Goal: Task Accomplishment & Management: Manage account settings

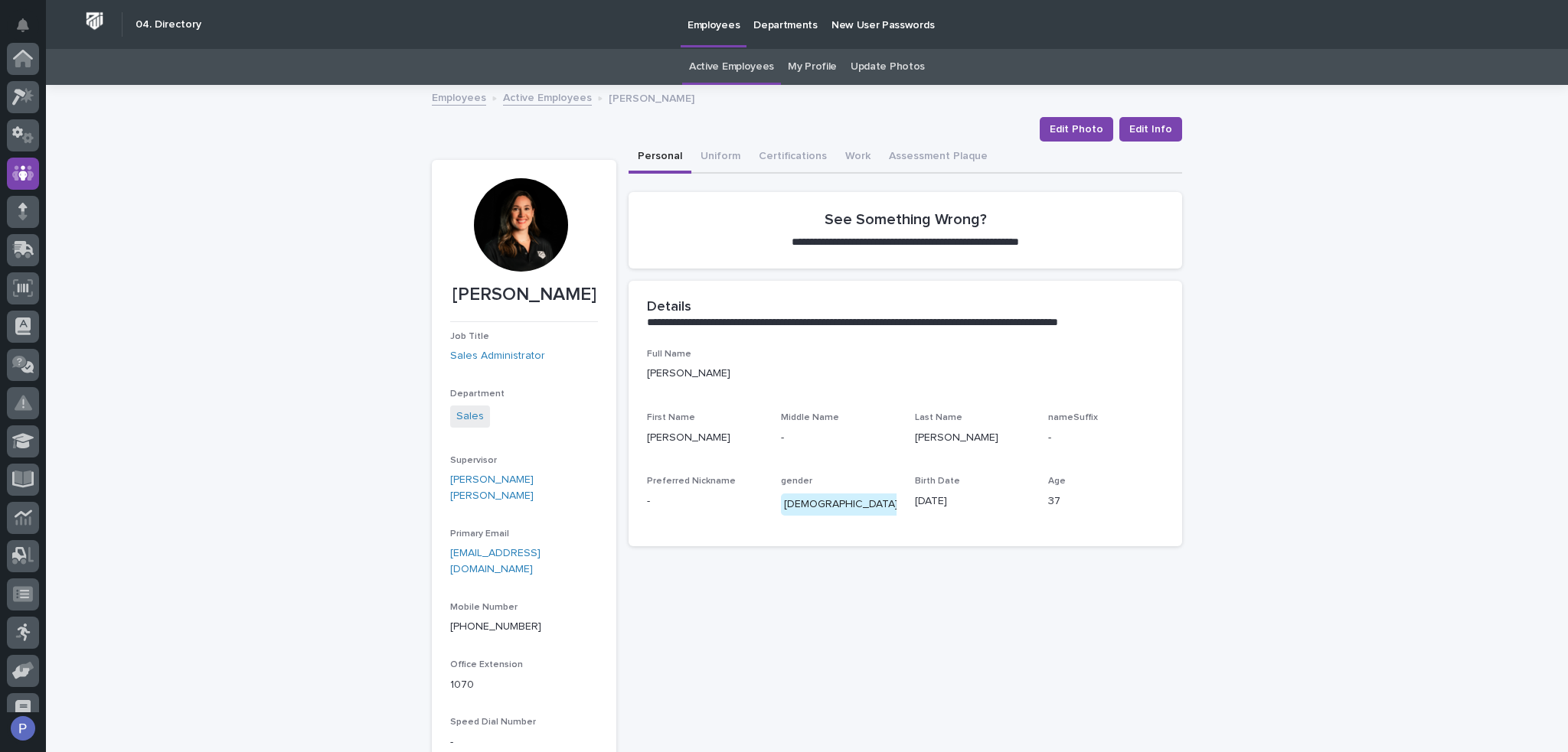
scroll to position [114, 0]
click at [747, 68] on link "Active Employees" at bounding box center [732, 67] width 85 height 36
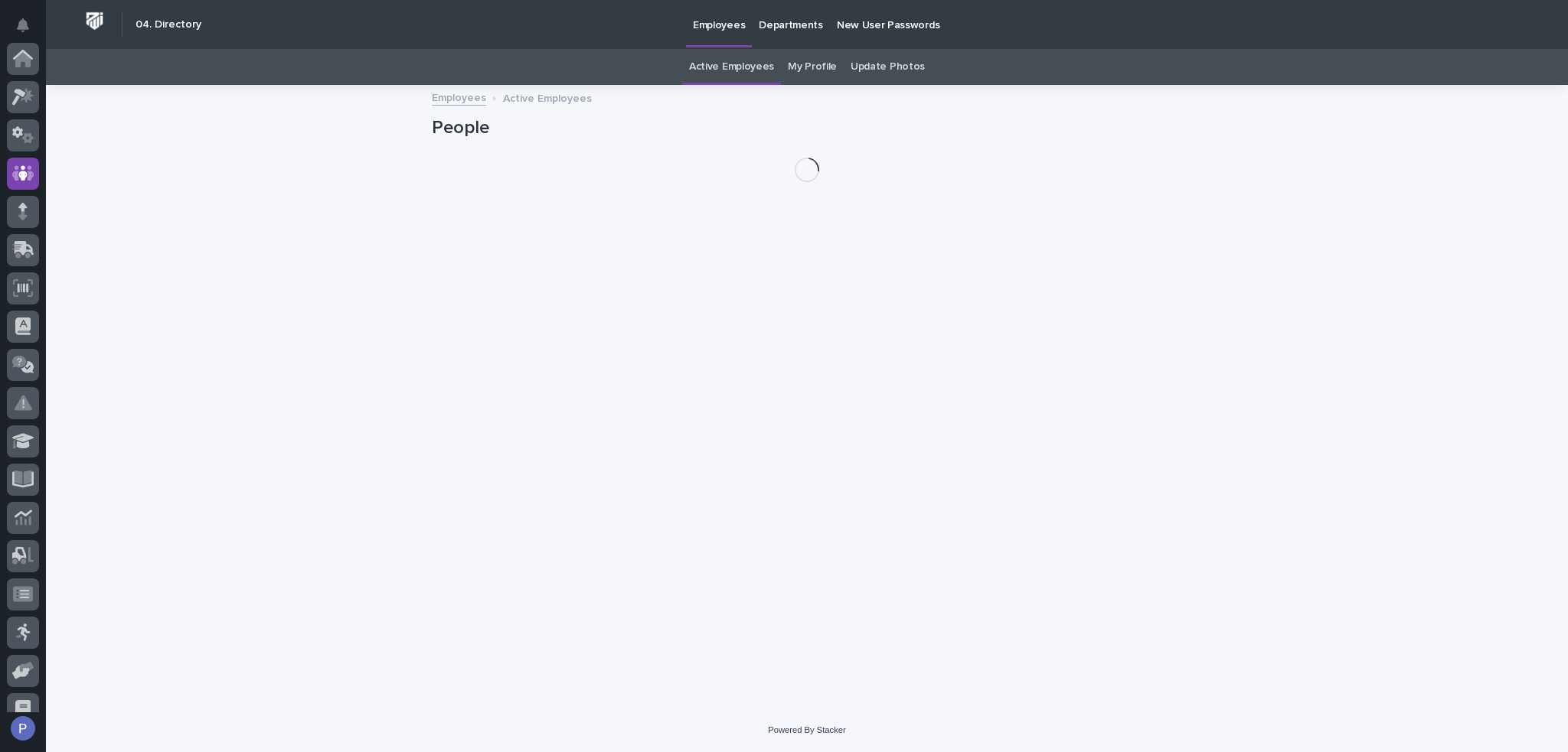
scroll to position [114, 0]
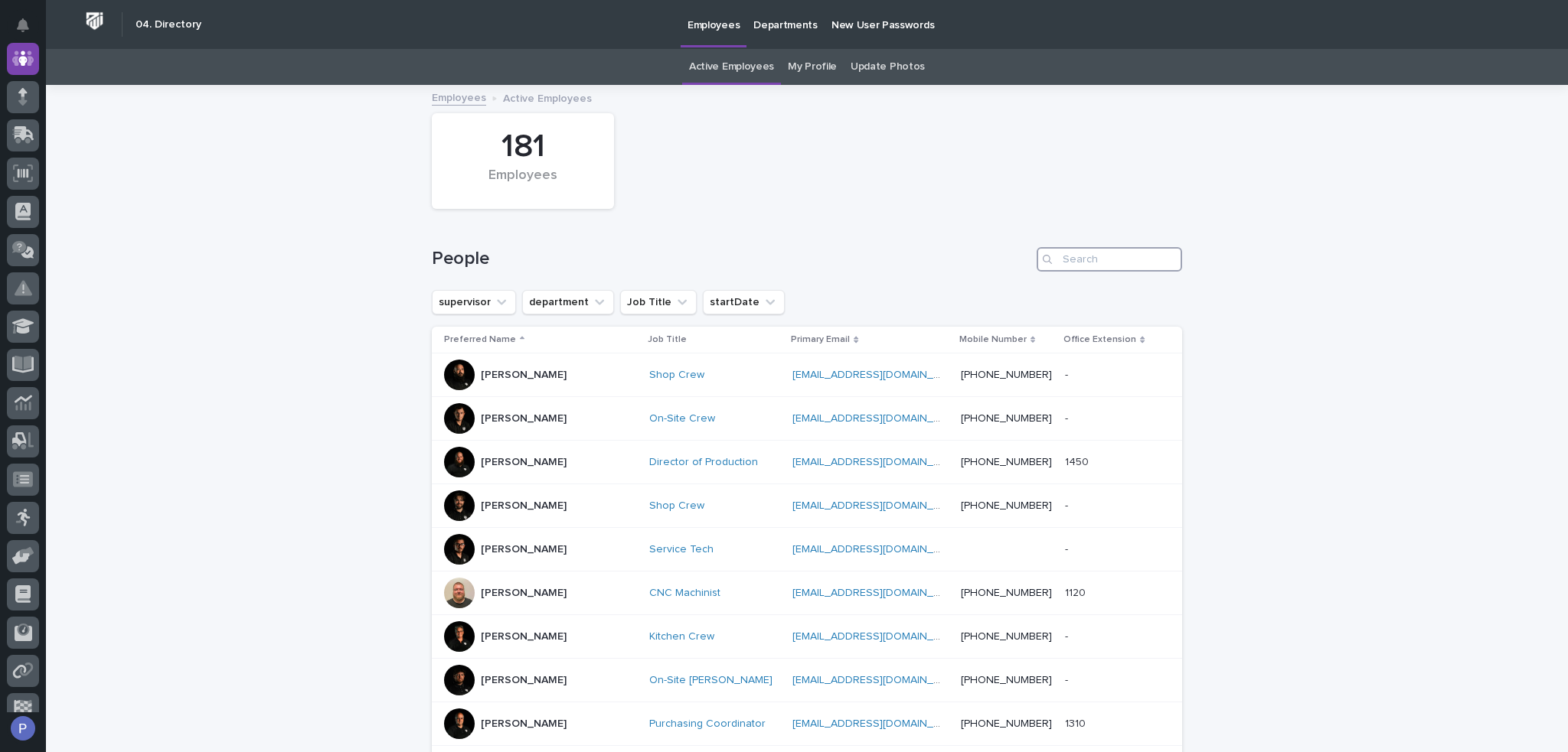
click at [1099, 261] on input "Search" at bounding box center [1109, 258] width 145 height 24
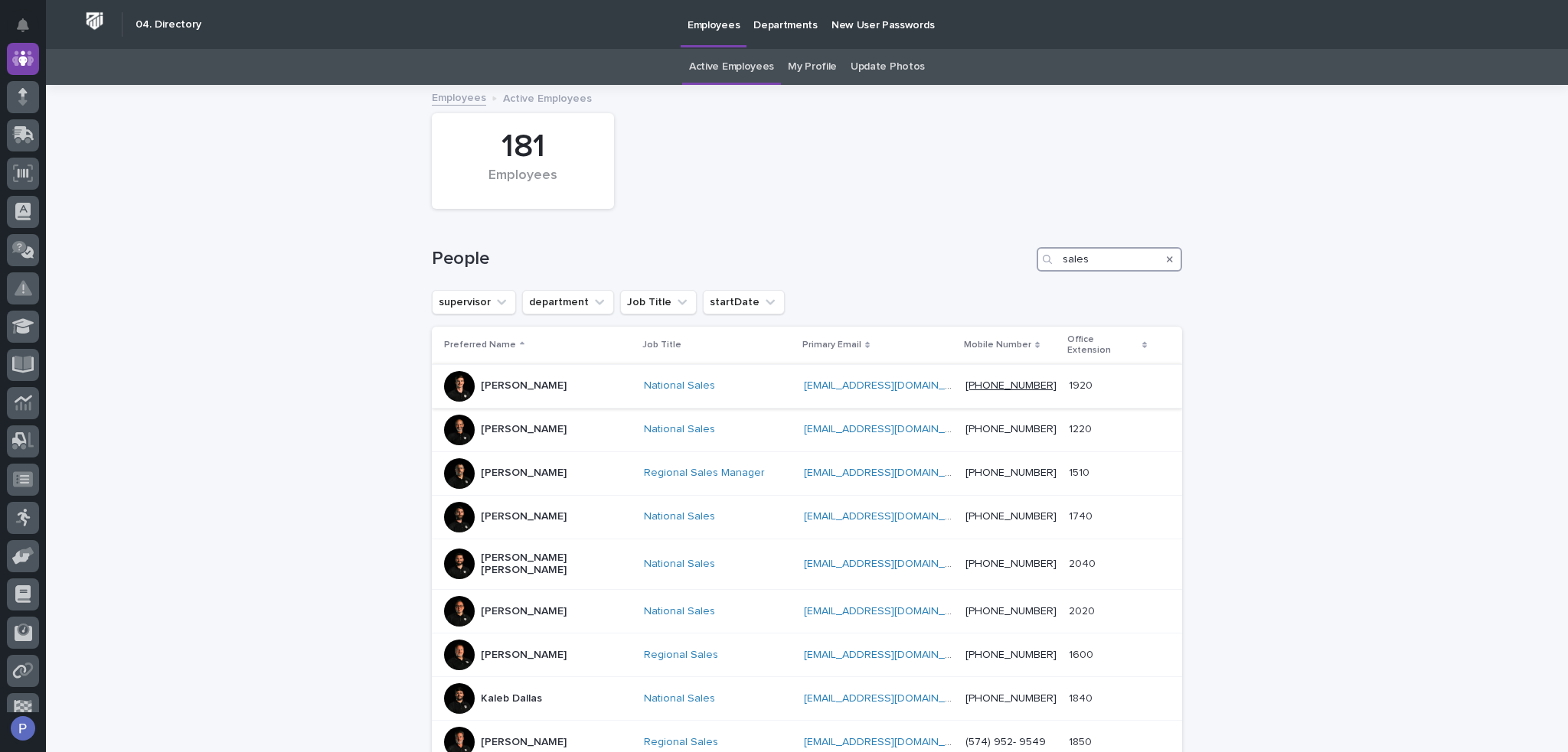
type input "sales"
click at [1014, 380] on link "[PHONE_NUMBER]" at bounding box center [1011, 385] width 91 height 11
click at [545, 379] on p "[PERSON_NAME]" at bounding box center [524, 385] width 86 height 13
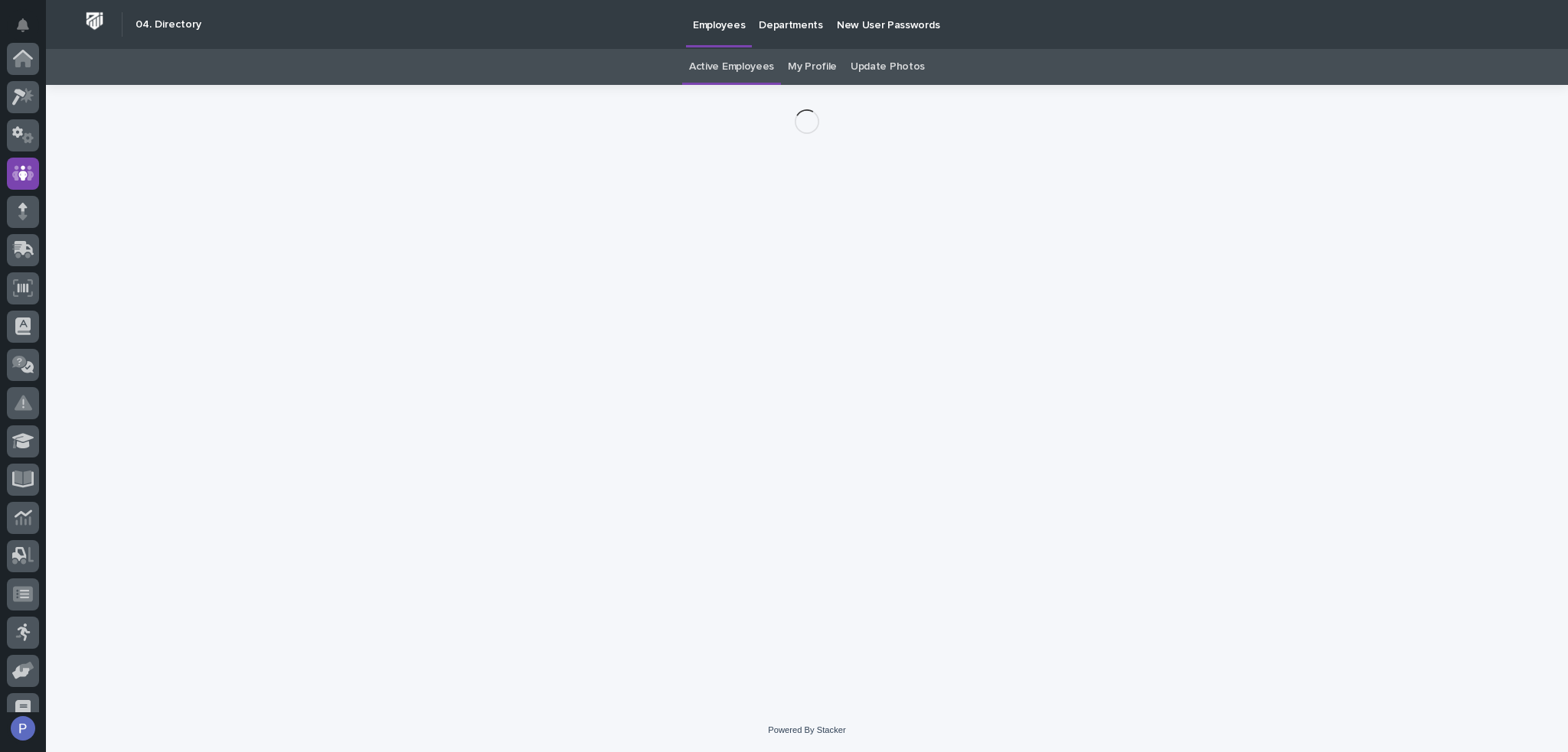
scroll to position [114, 0]
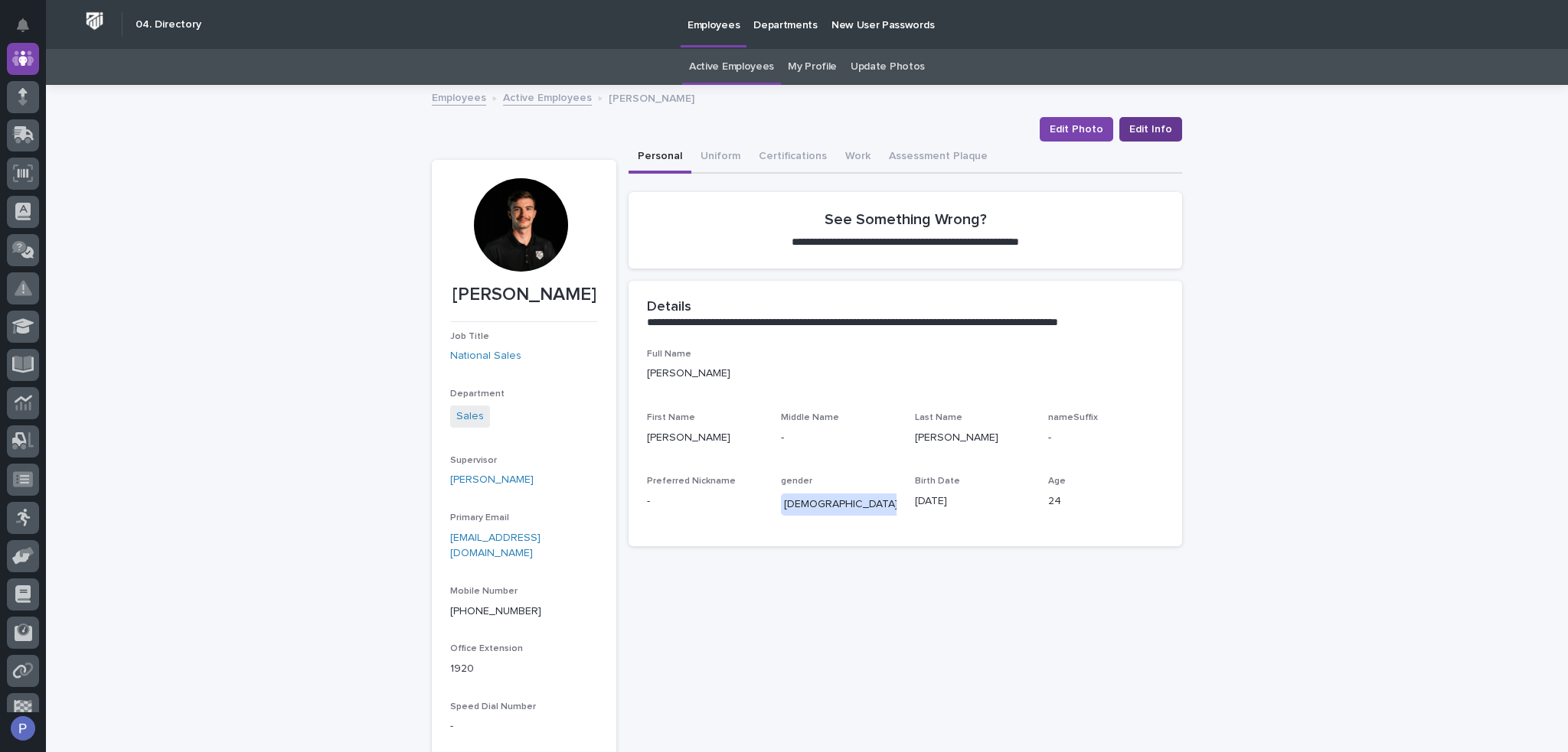
click at [1154, 128] on span "Edit Info" at bounding box center [1151, 129] width 43 height 15
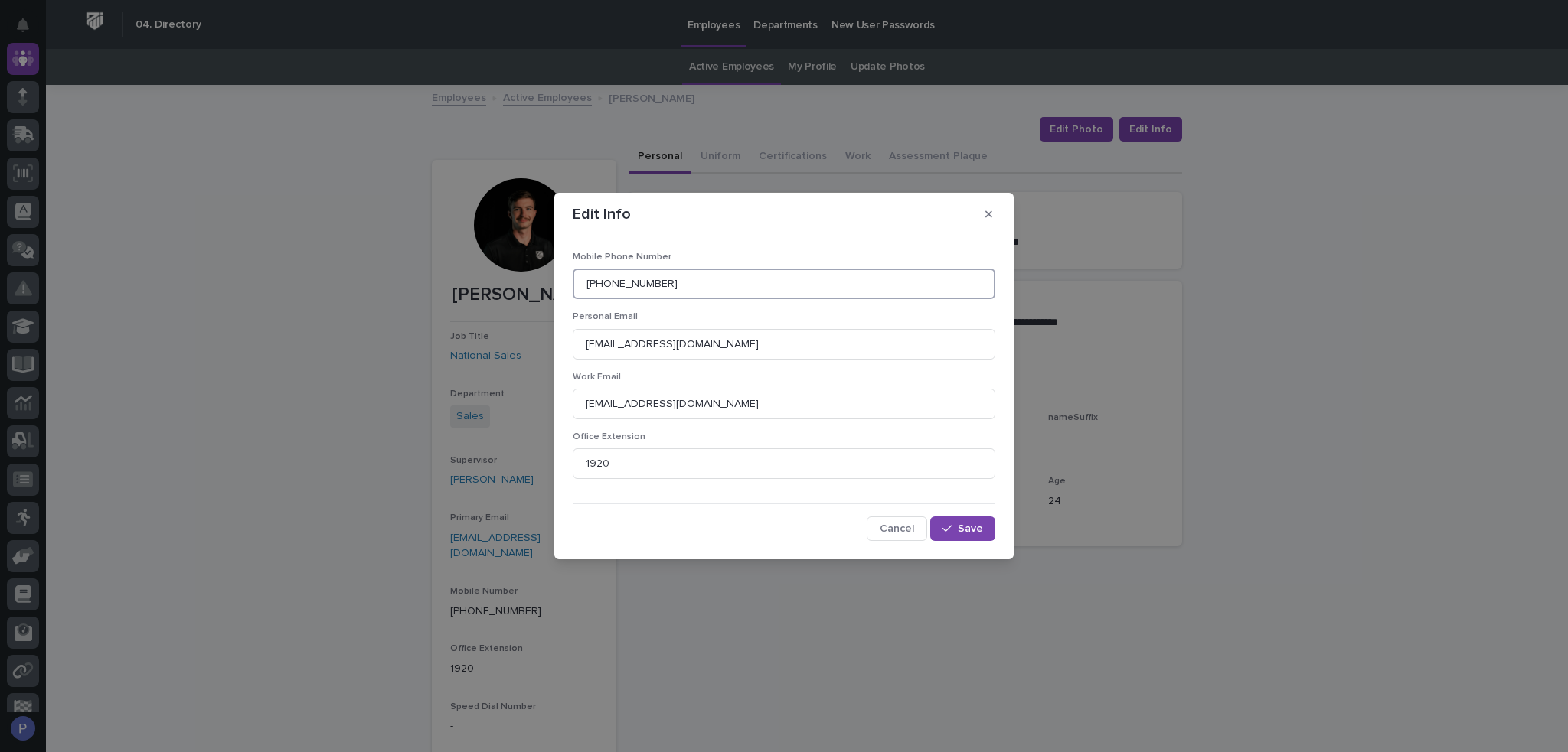
click at [689, 277] on input "[PHONE_NUMBER]" at bounding box center [784, 284] width 423 height 31
type input "574.855.8342"
click at [971, 537] on button "Save" at bounding box center [962, 529] width 65 height 24
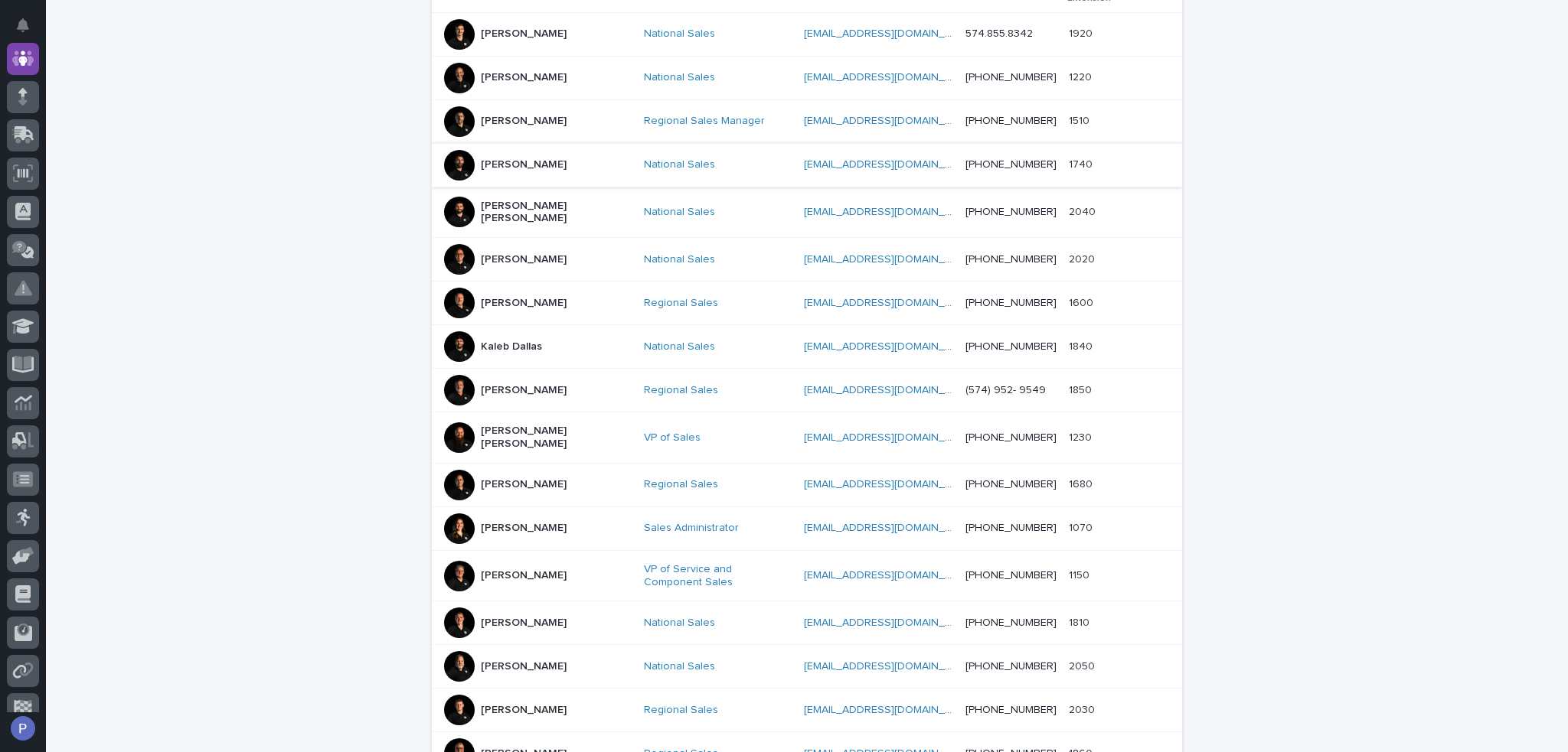
scroll to position [584, 0]
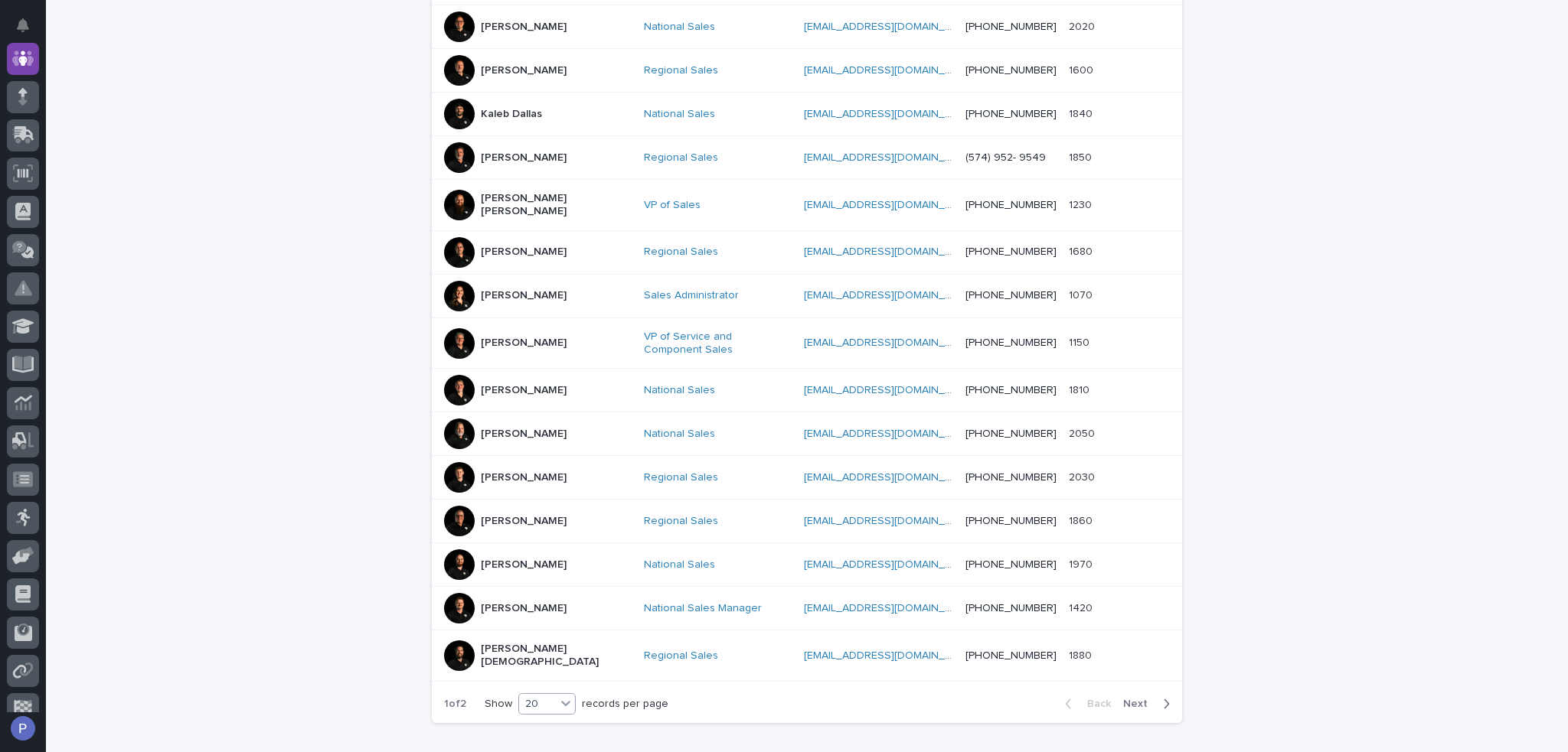
click at [567, 695] on icon at bounding box center [565, 702] width 15 height 15
click at [545, 726] on div "30" at bounding box center [543, 725] width 56 height 18
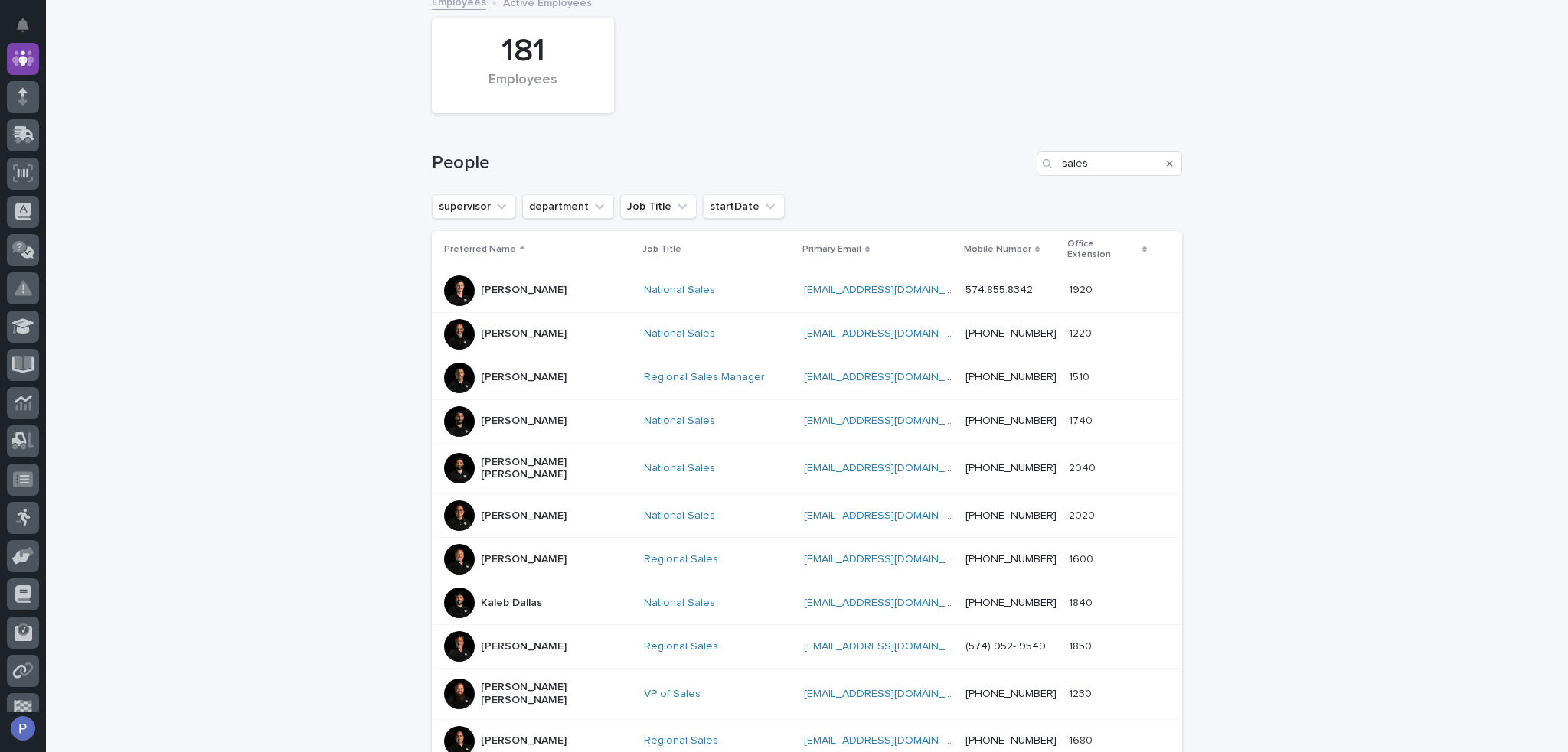
scroll to position [70, 0]
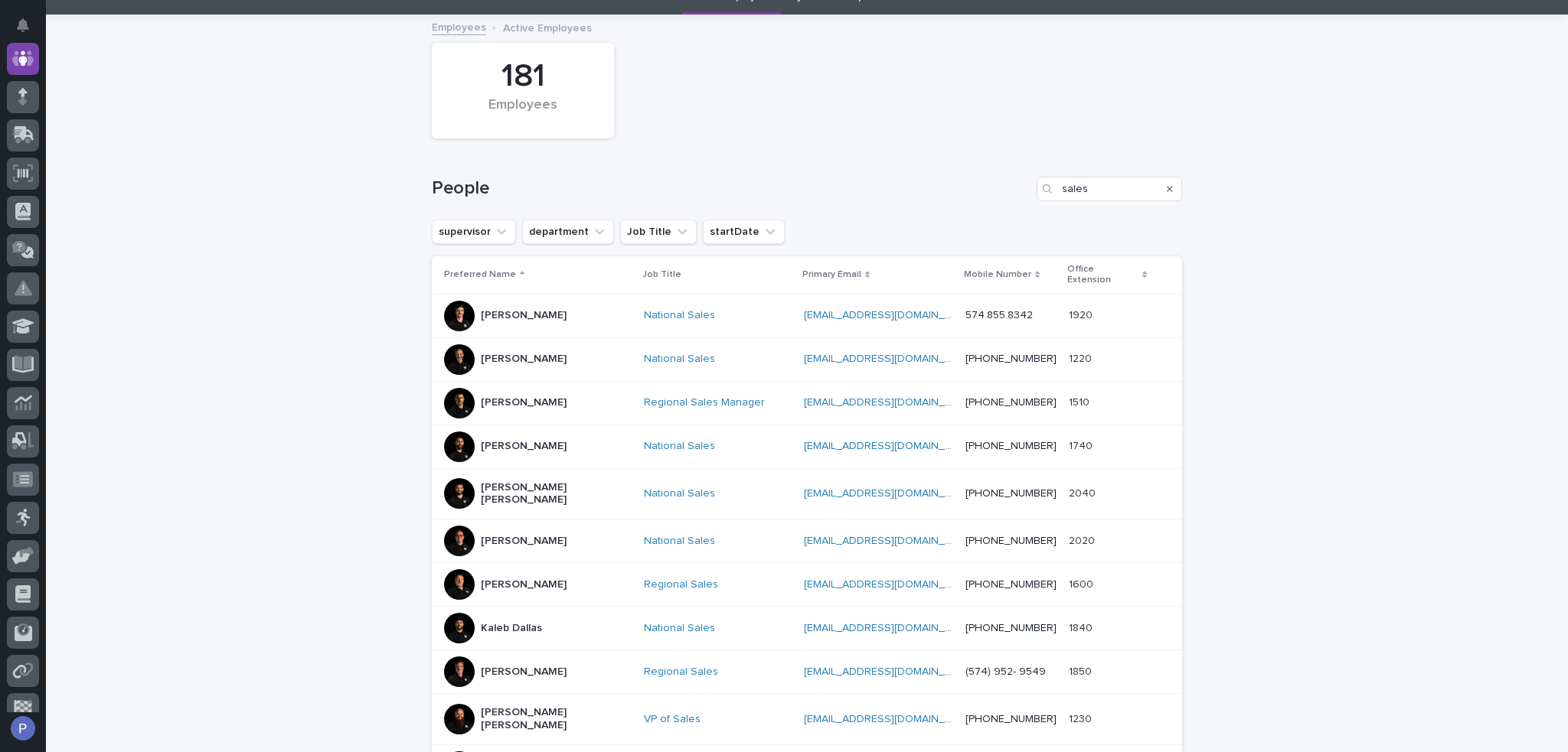
click at [521, 353] on p "[PERSON_NAME]" at bounding box center [524, 359] width 86 height 13
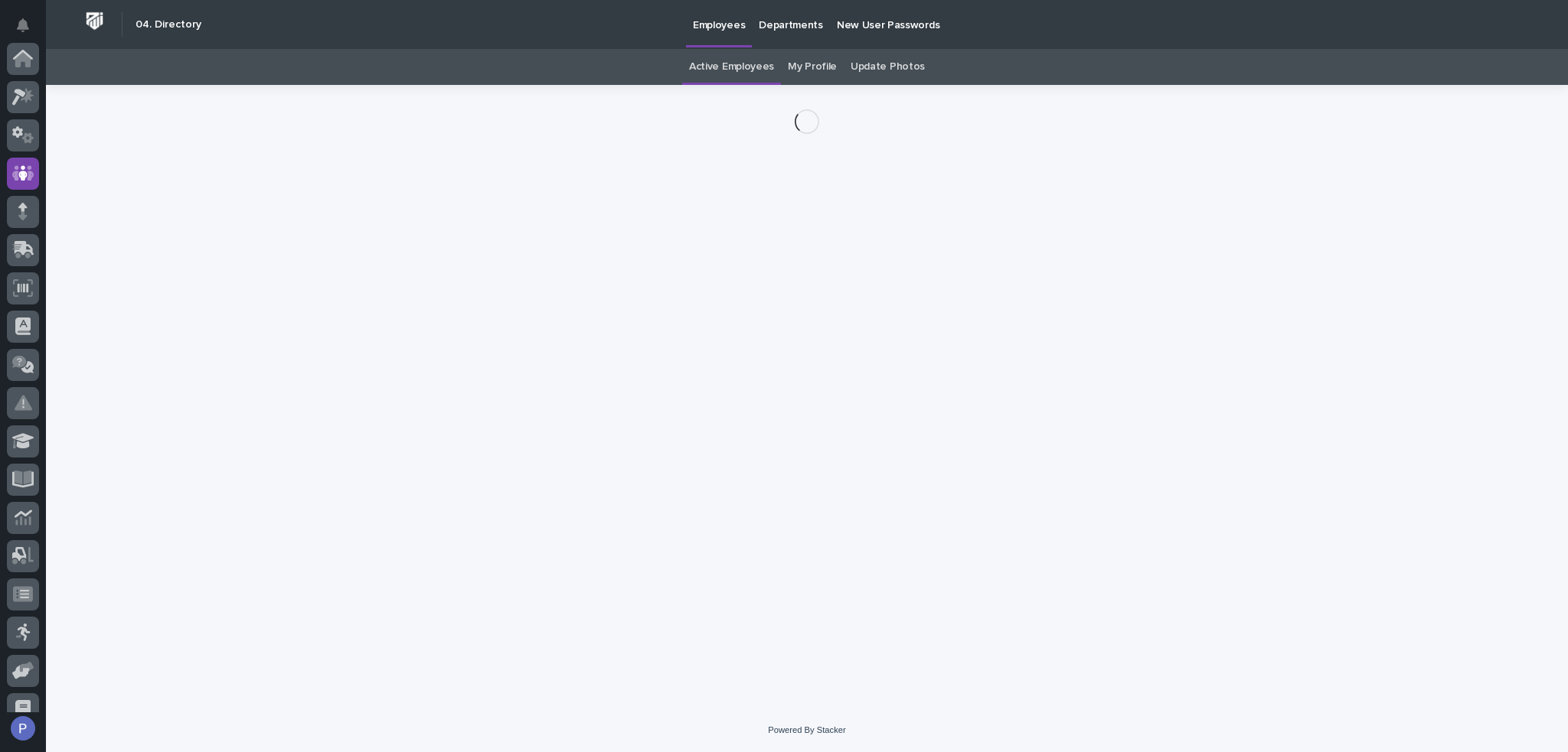
scroll to position [114, 0]
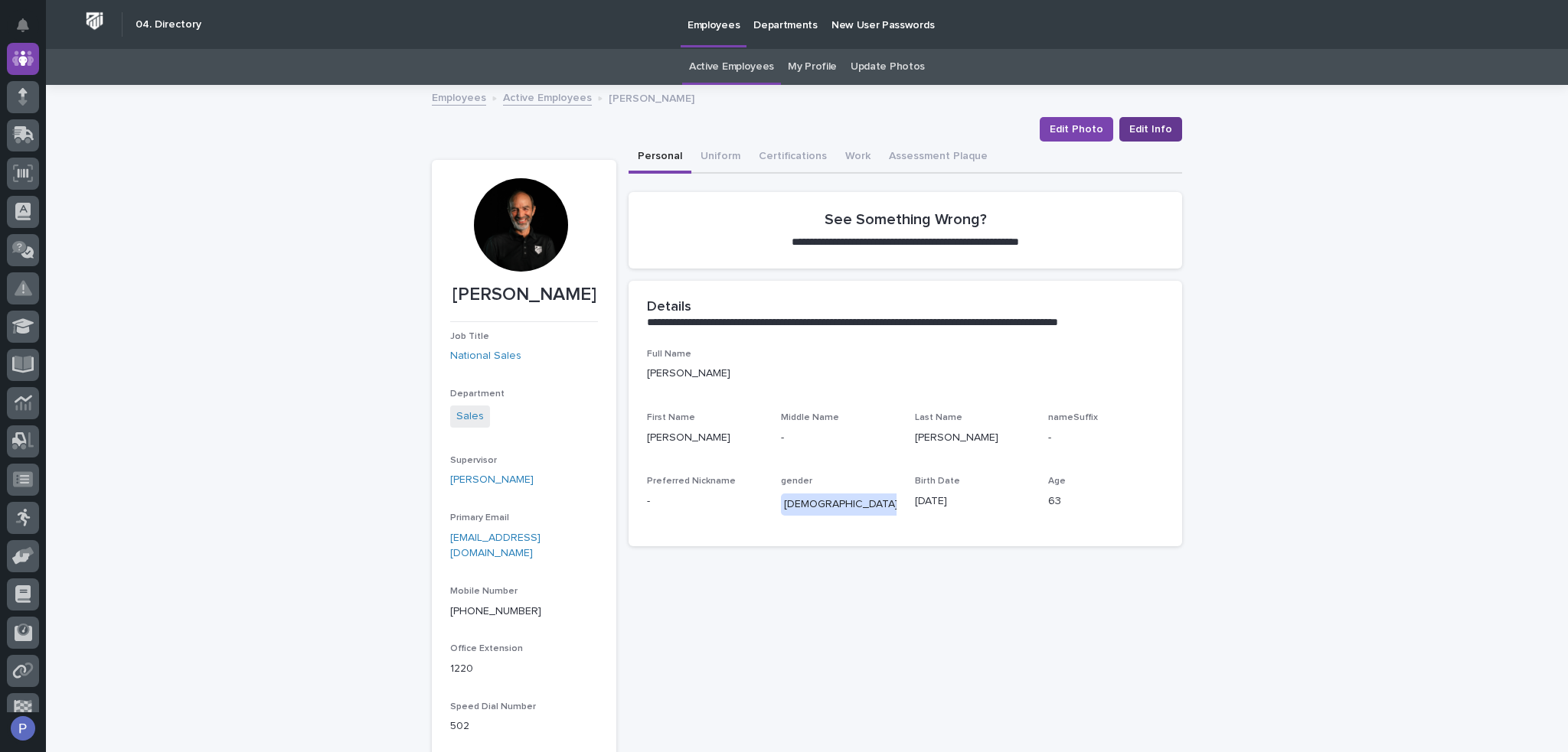
click at [1144, 132] on span "Edit Info" at bounding box center [1151, 129] width 43 height 15
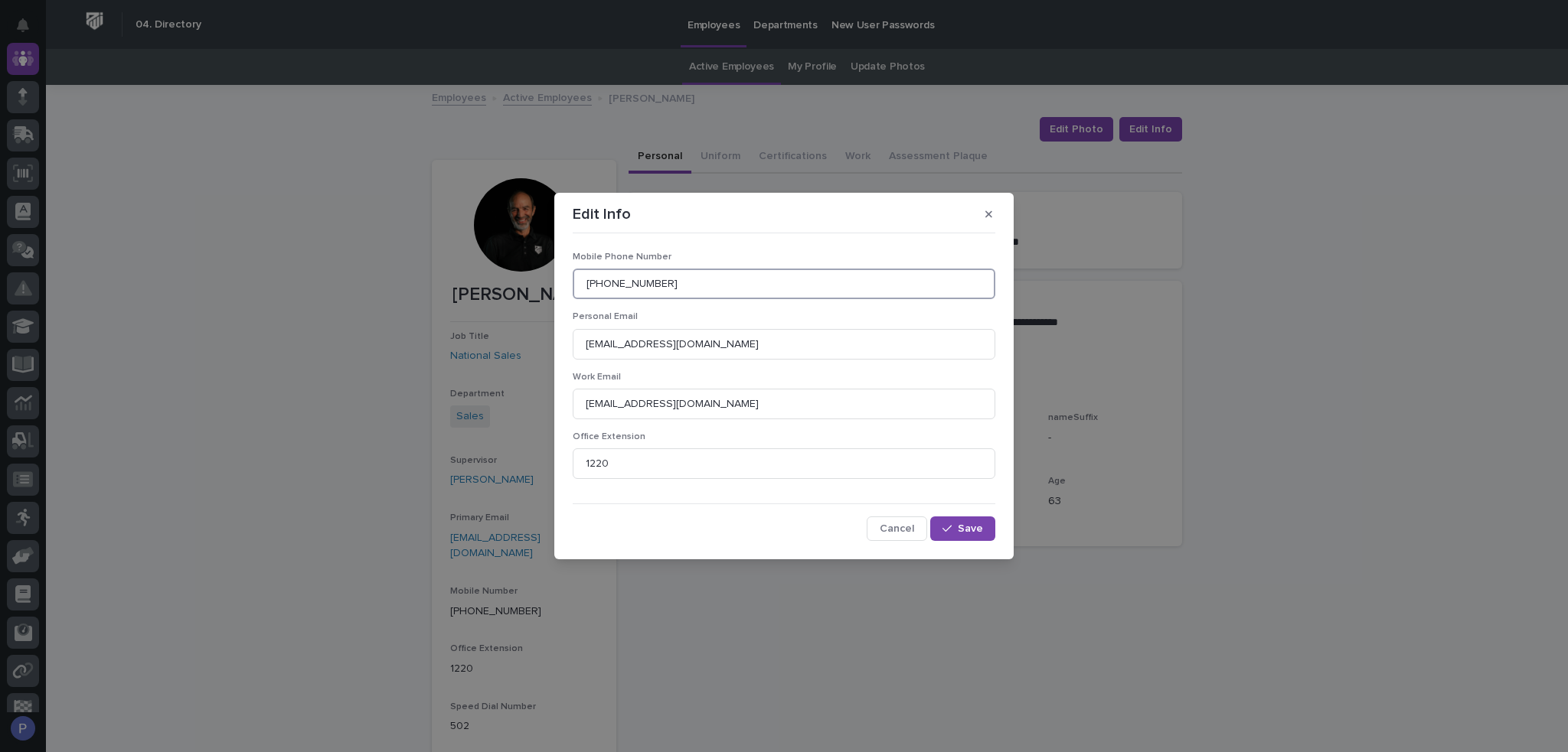
click at [698, 284] on input "[PHONE_NUMBER]" at bounding box center [784, 284] width 423 height 31
type input "574.220.8283"
click at [977, 522] on button "Save" at bounding box center [962, 529] width 65 height 24
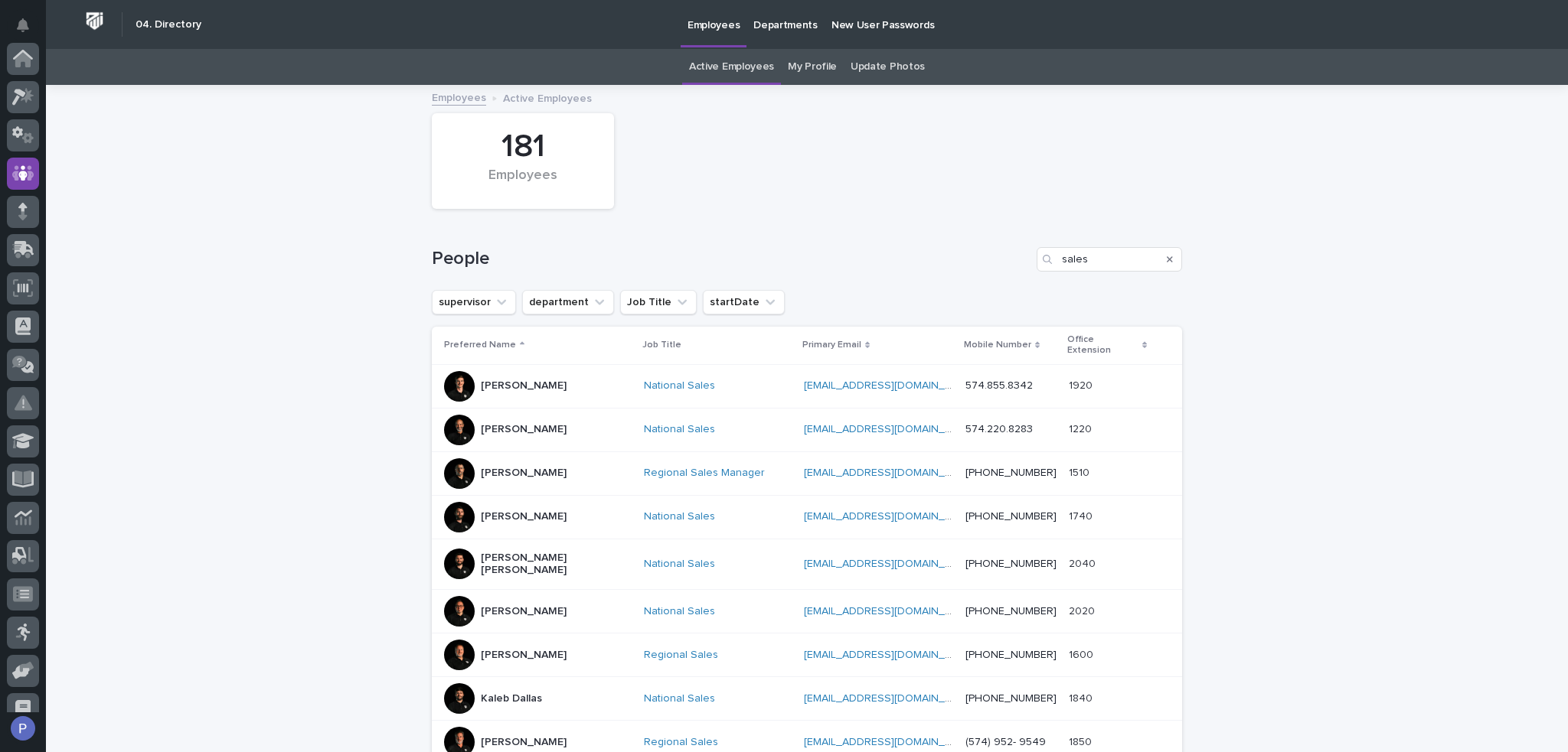
scroll to position [49, 0]
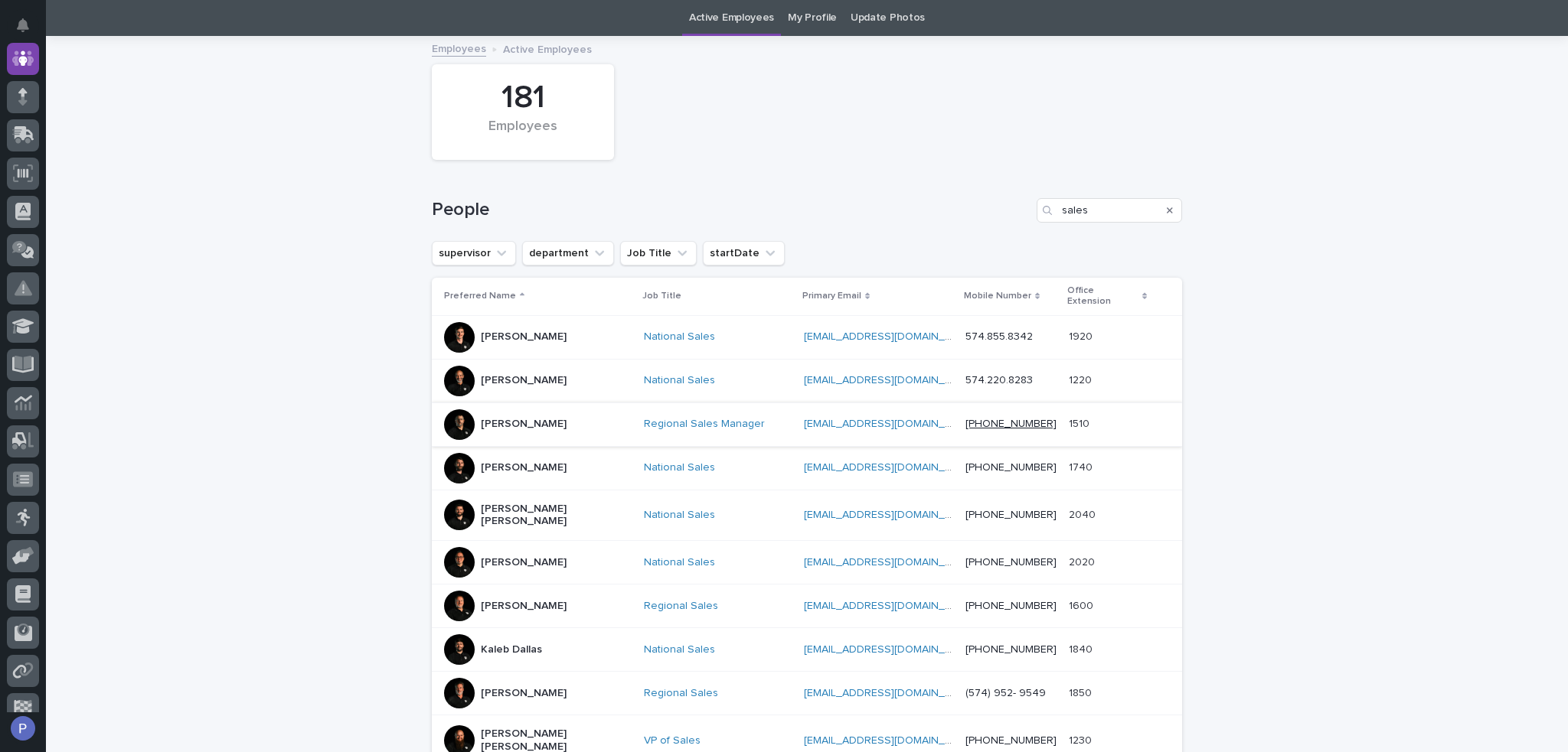
click at [987, 419] on link "[PHONE_NUMBER]" at bounding box center [1011, 424] width 91 height 11
drag, startPoint x: 513, startPoint y: 409, endPoint x: 922, endPoint y: 135, distance: 492.3
click at [922, 135] on div "181 Employees" at bounding box center [807, 112] width 766 height 111
click at [519, 418] on p "[PERSON_NAME]" at bounding box center [524, 424] width 86 height 13
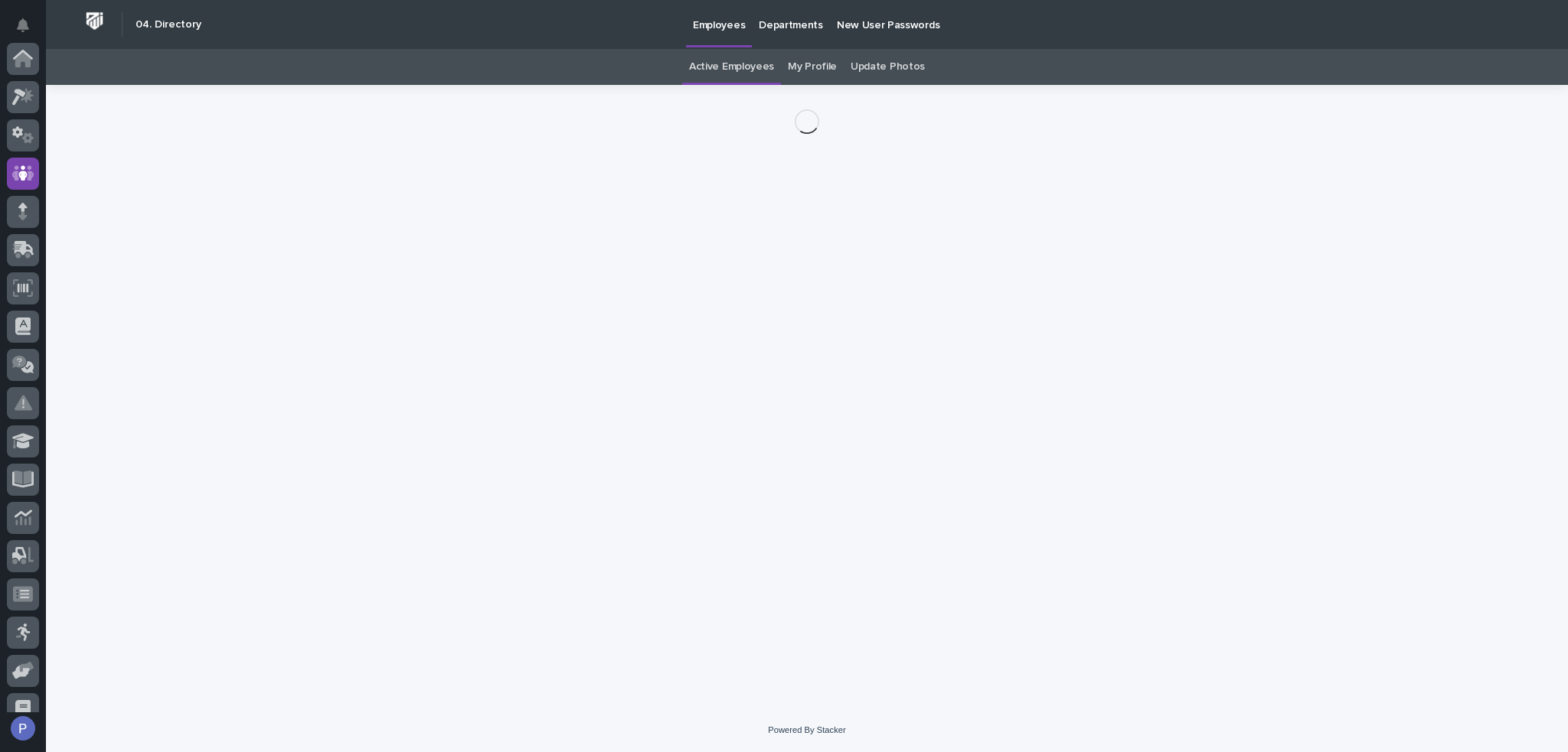
scroll to position [114, 0]
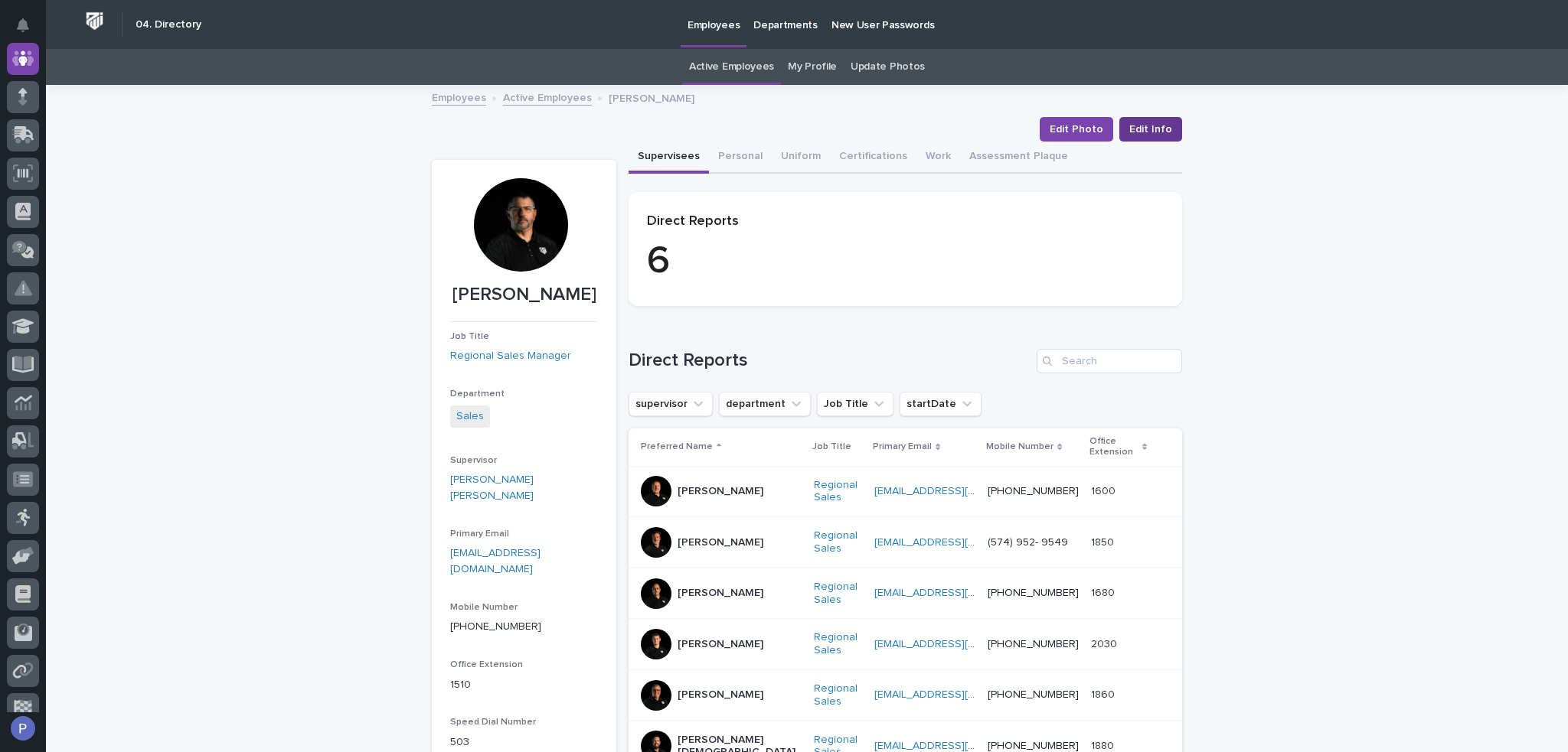
click at [1149, 128] on span "Edit Info" at bounding box center [1151, 129] width 43 height 15
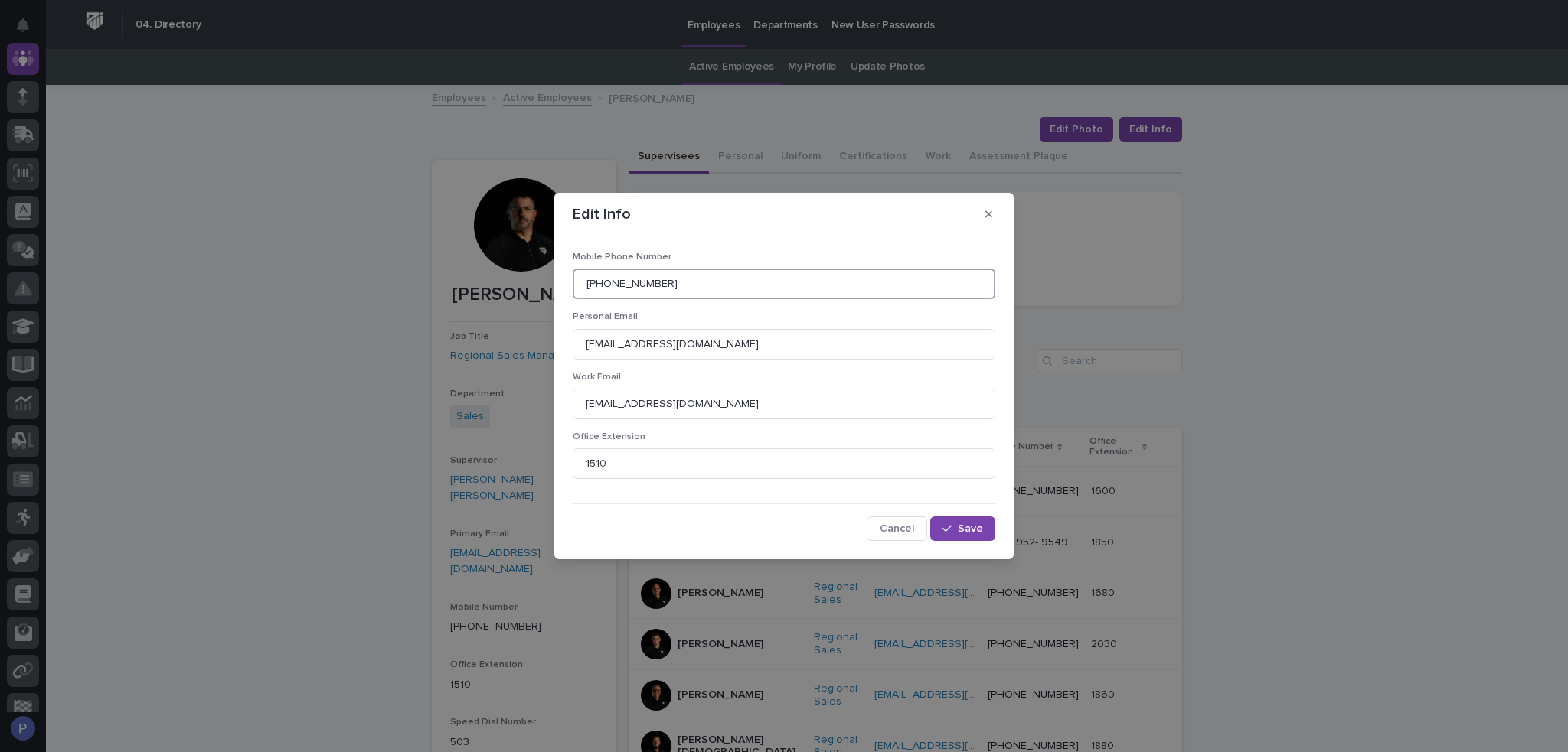
click at [681, 285] on input "[PHONE_NUMBER]" at bounding box center [784, 284] width 423 height 31
drag, startPoint x: 681, startPoint y: 285, endPoint x: 716, endPoint y: 266, distance: 39.8
click at [716, 266] on div "Mobile Phone Number [PHONE_NUMBER]" at bounding box center [784, 282] width 423 height 59
click at [689, 280] on input "[PHONE_NUMBER]" at bounding box center [784, 284] width 423 height 31
type input "574.536.2550"
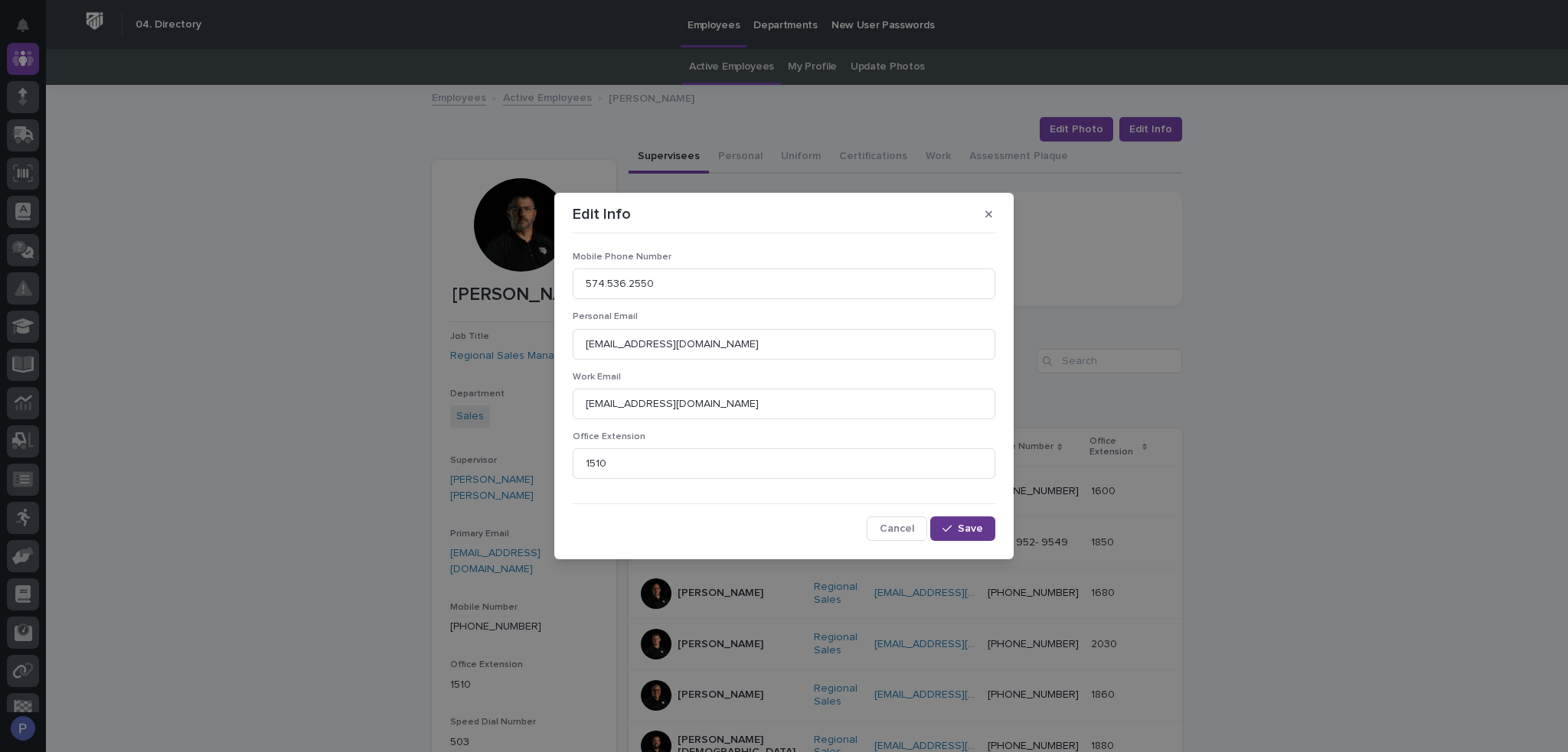
click at [980, 526] on span "Save" at bounding box center [971, 529] width 25 height 11
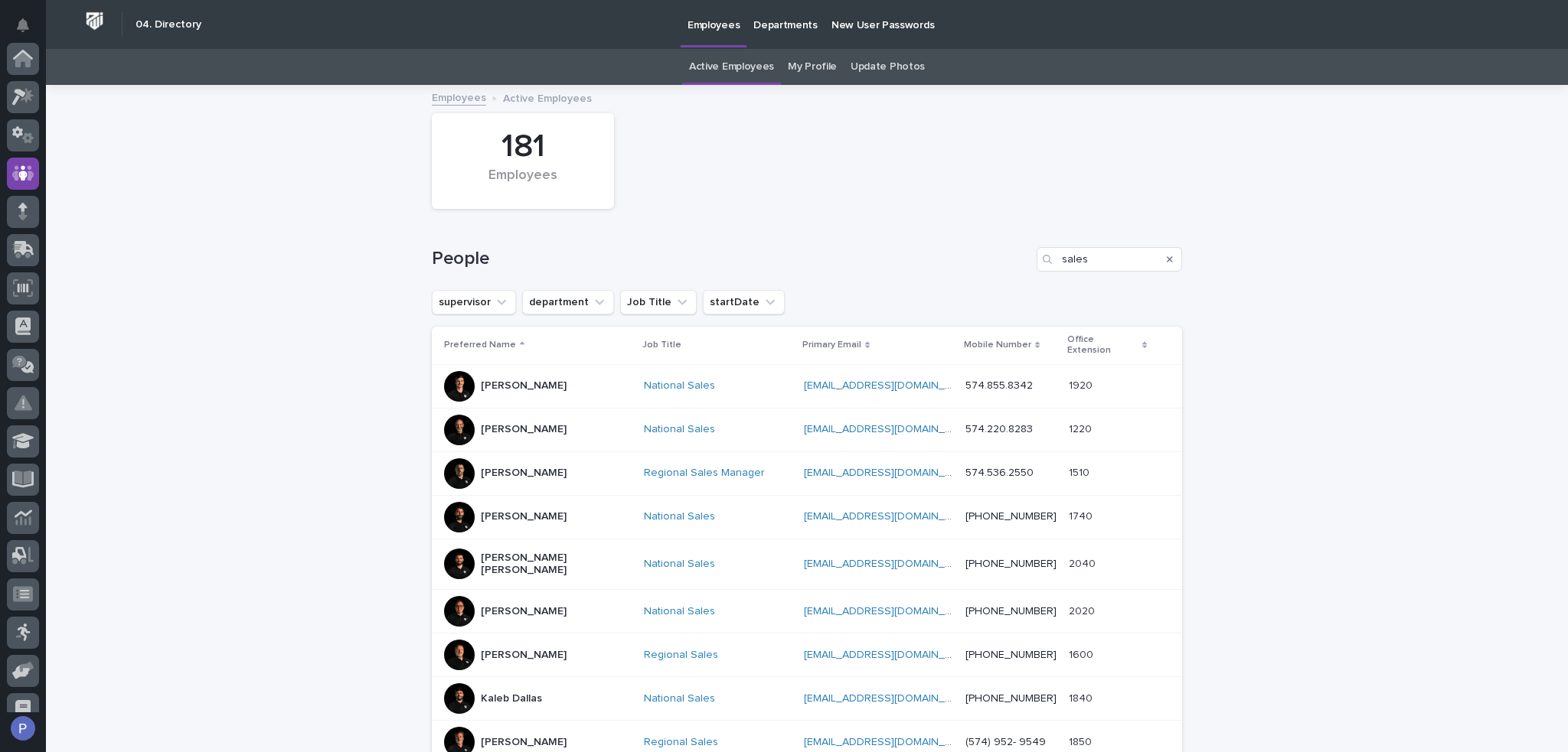
scroll to position [49, 0]
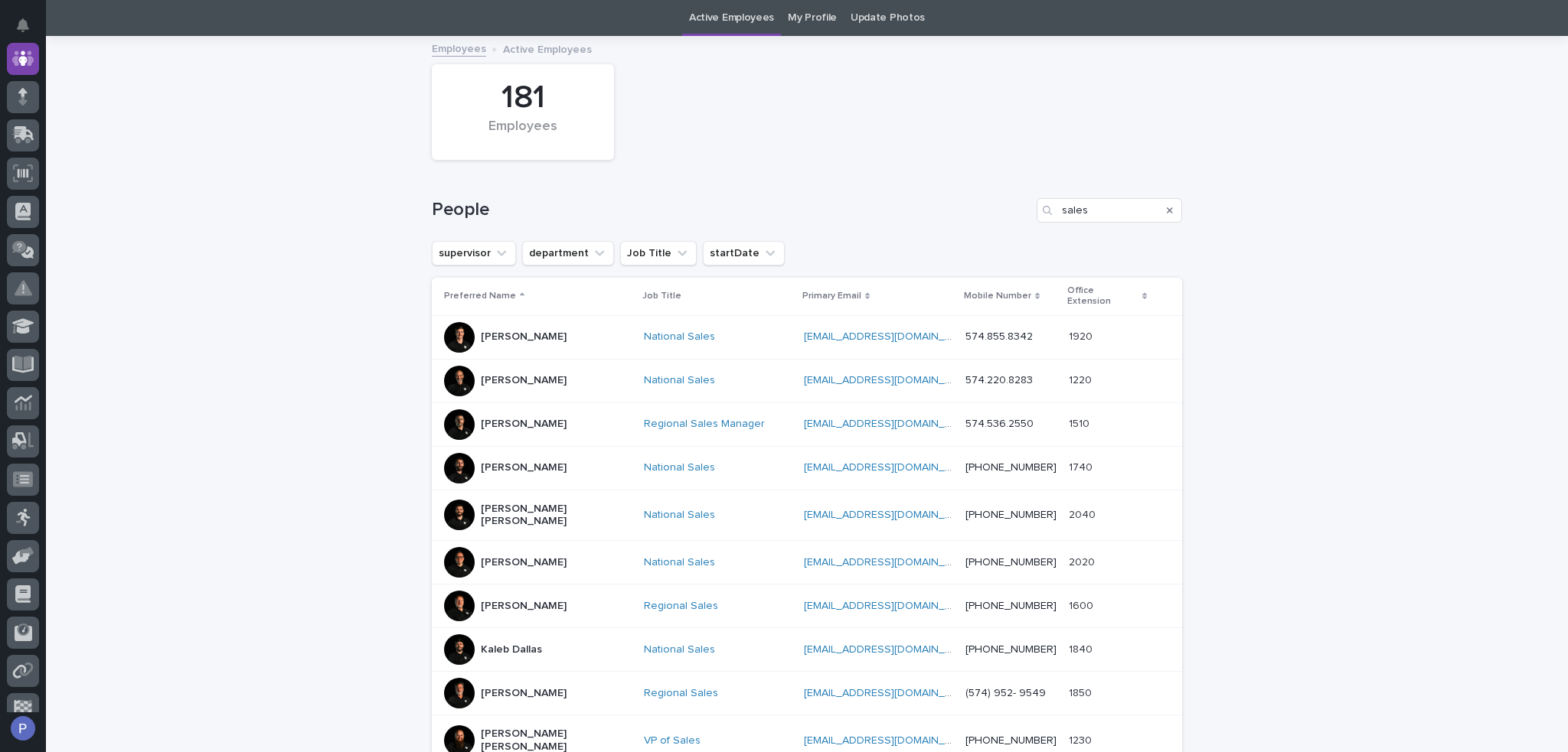
click at [531, 461] on p "[PERSON_NAME]" at bounding box center [524, 467] width 86 height 13
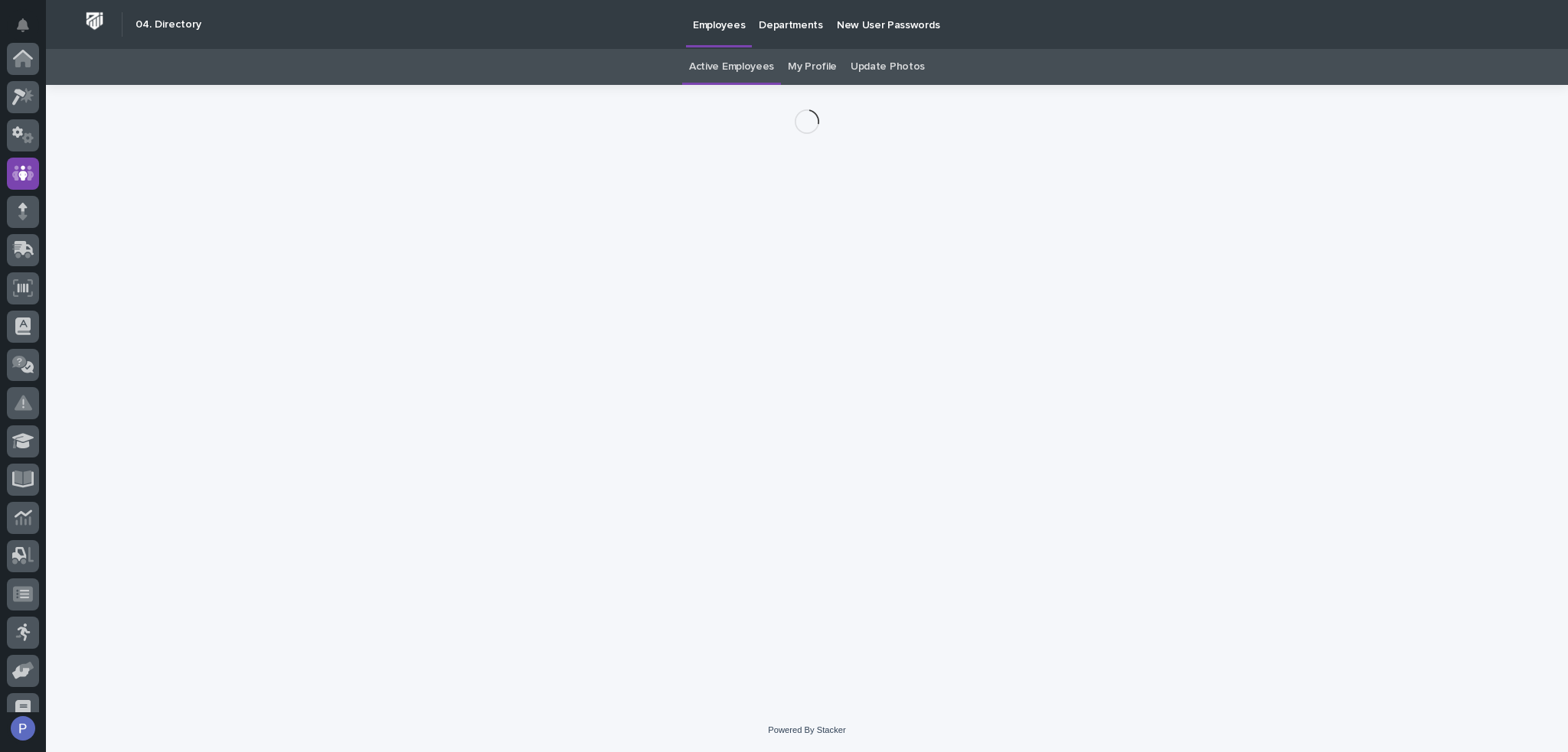
scroll to position [114, 0]
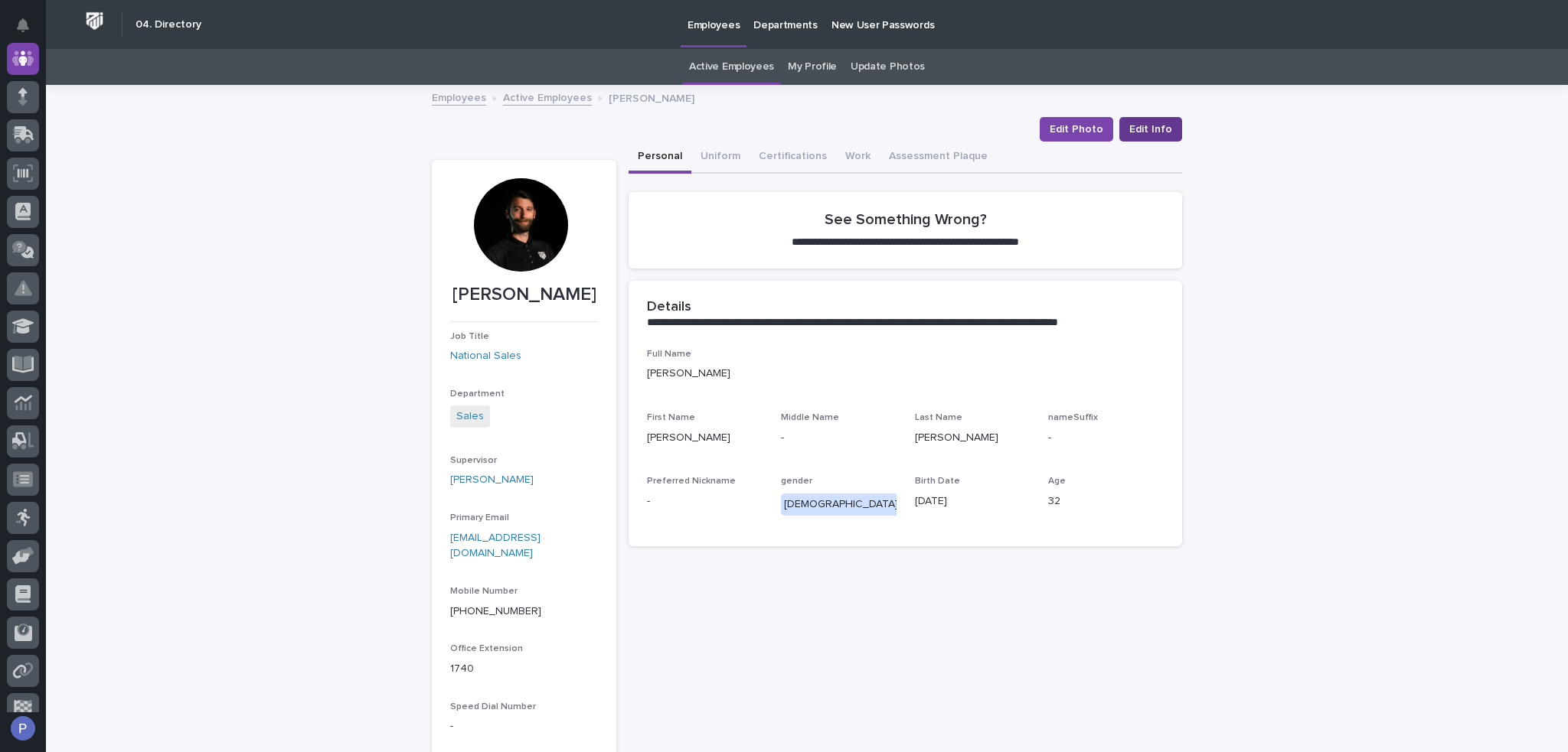
click at [1144, 128] on span "Edit Info" at bounding box center [1151, 129] width 43 height 15
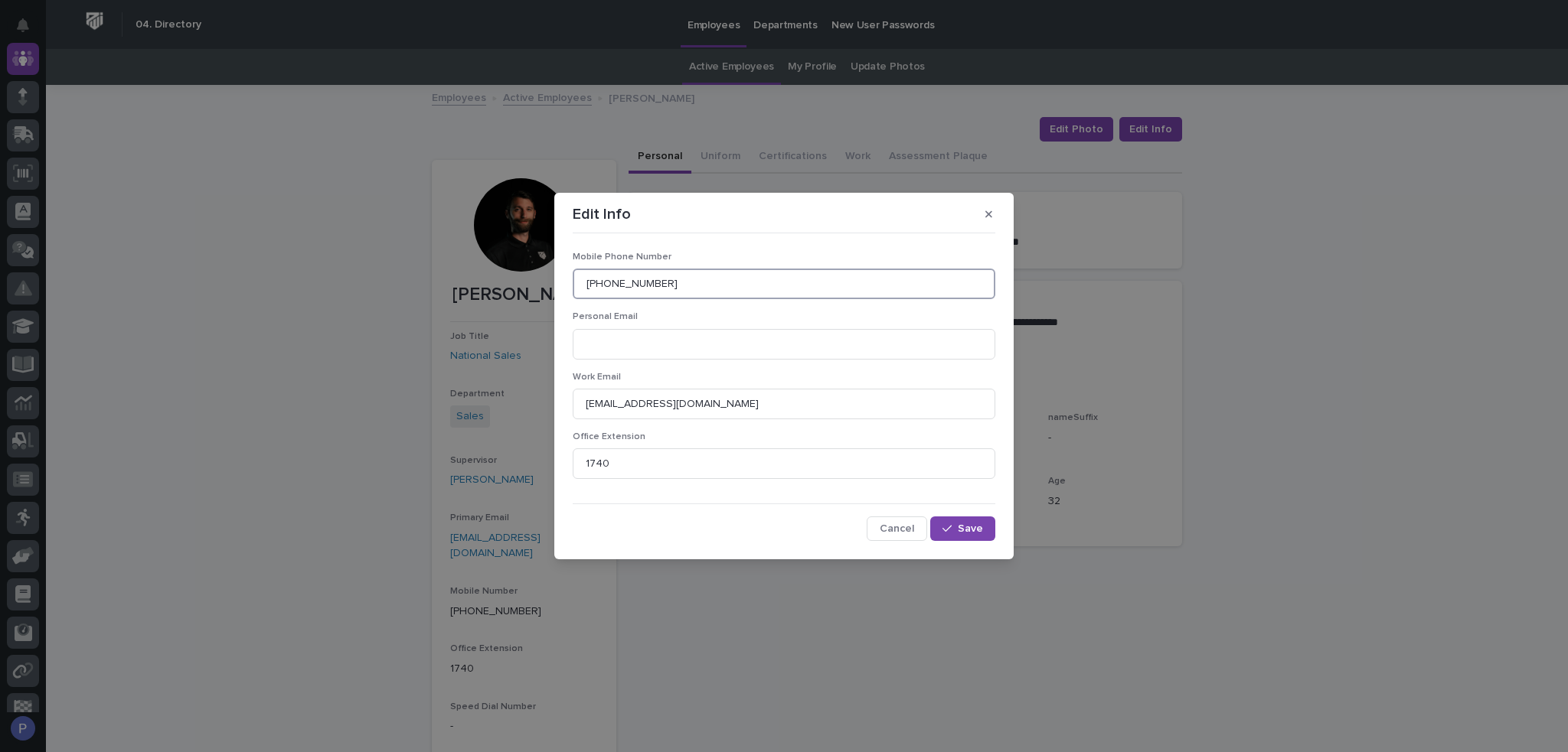
click at [680, 281] on input "[PHONE_NUMBER]" at bounding box center [784, 284] width 423 height 31
type input "574.261.0225"
click at [976, 519] on button "Save" at bounding box center [962, 529] width 65 height 24
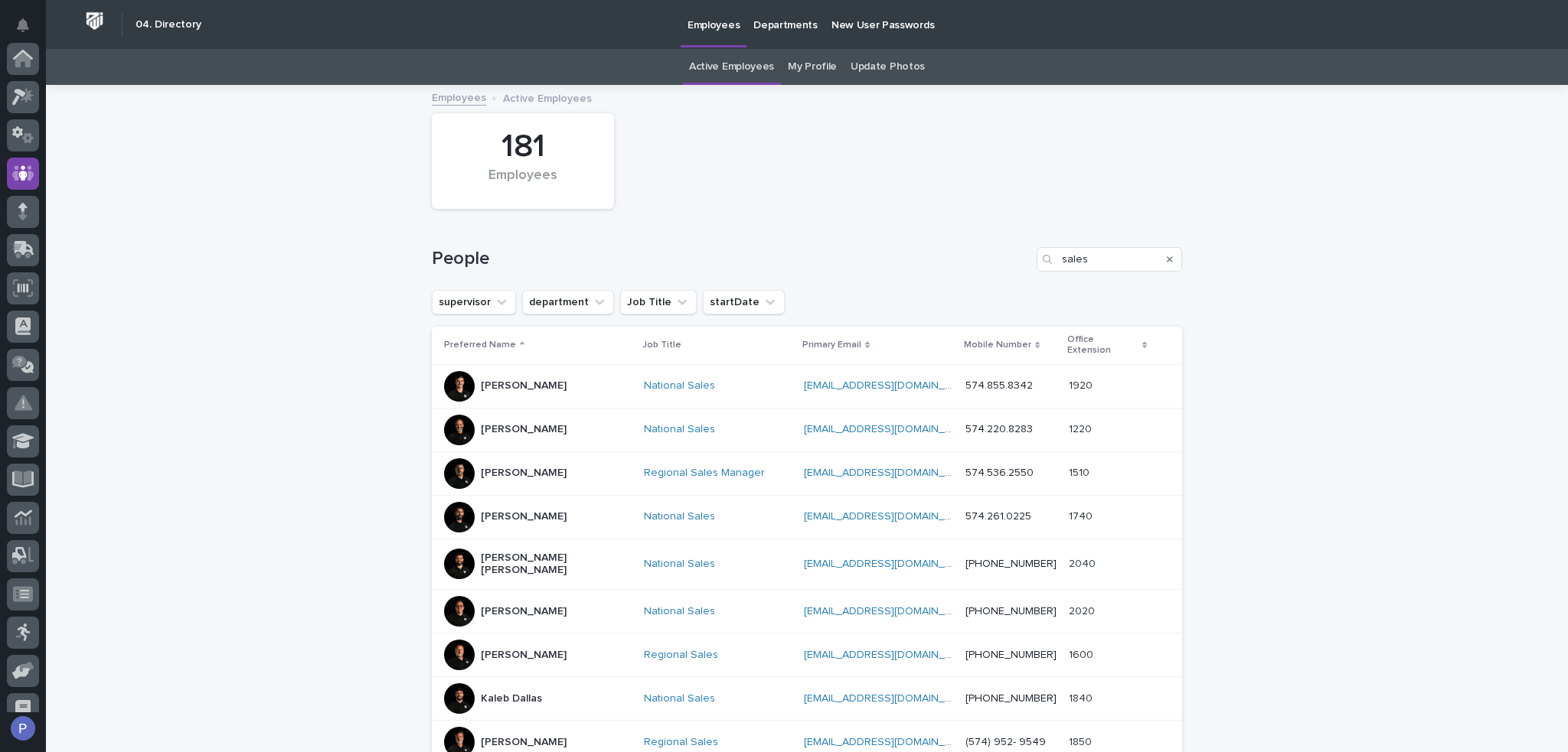
scroll to position [49, 0]
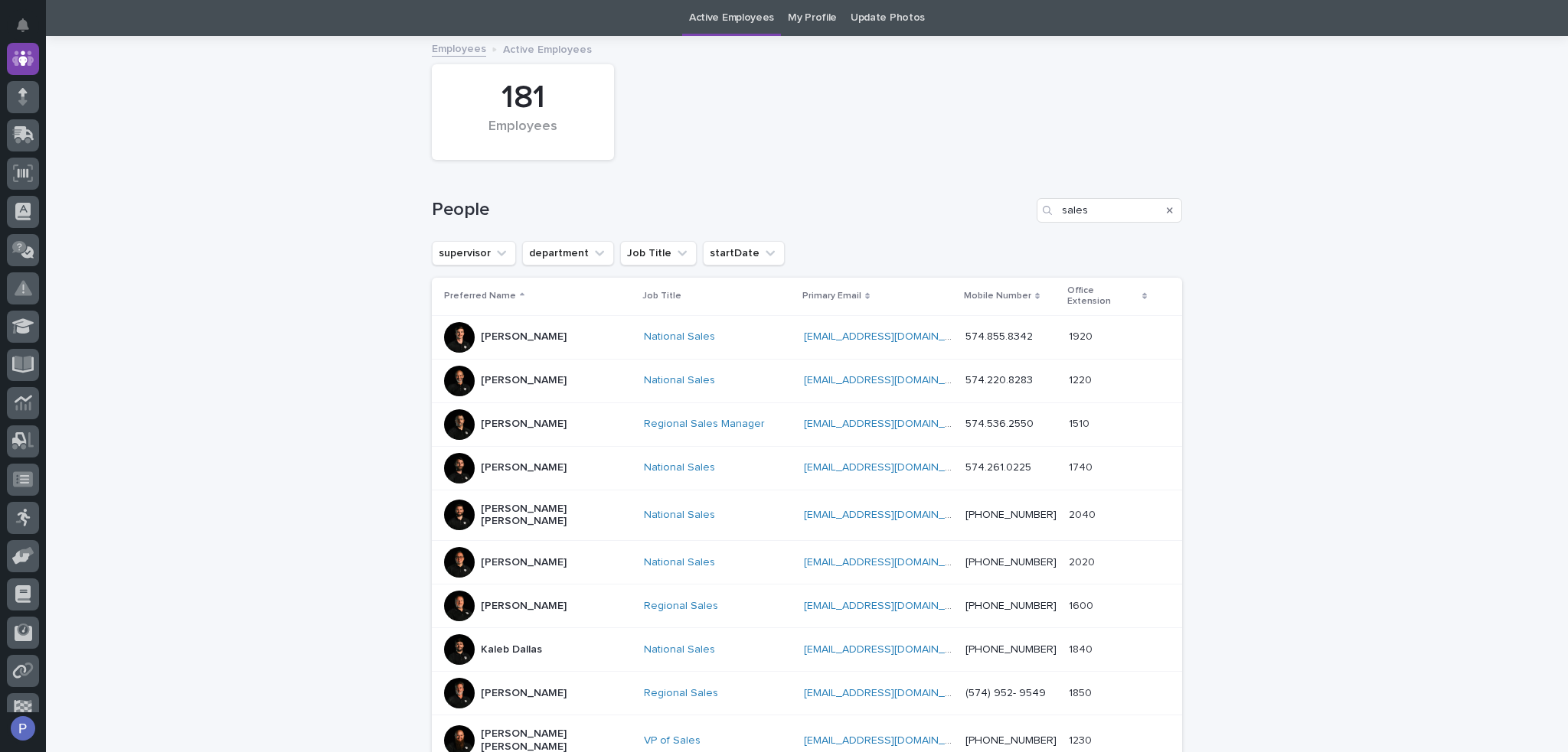
click at [528, 503] on p "[PERSON_NAME] [PERSON_NAME]" at bounding box center [556, 515] width 150 height 26
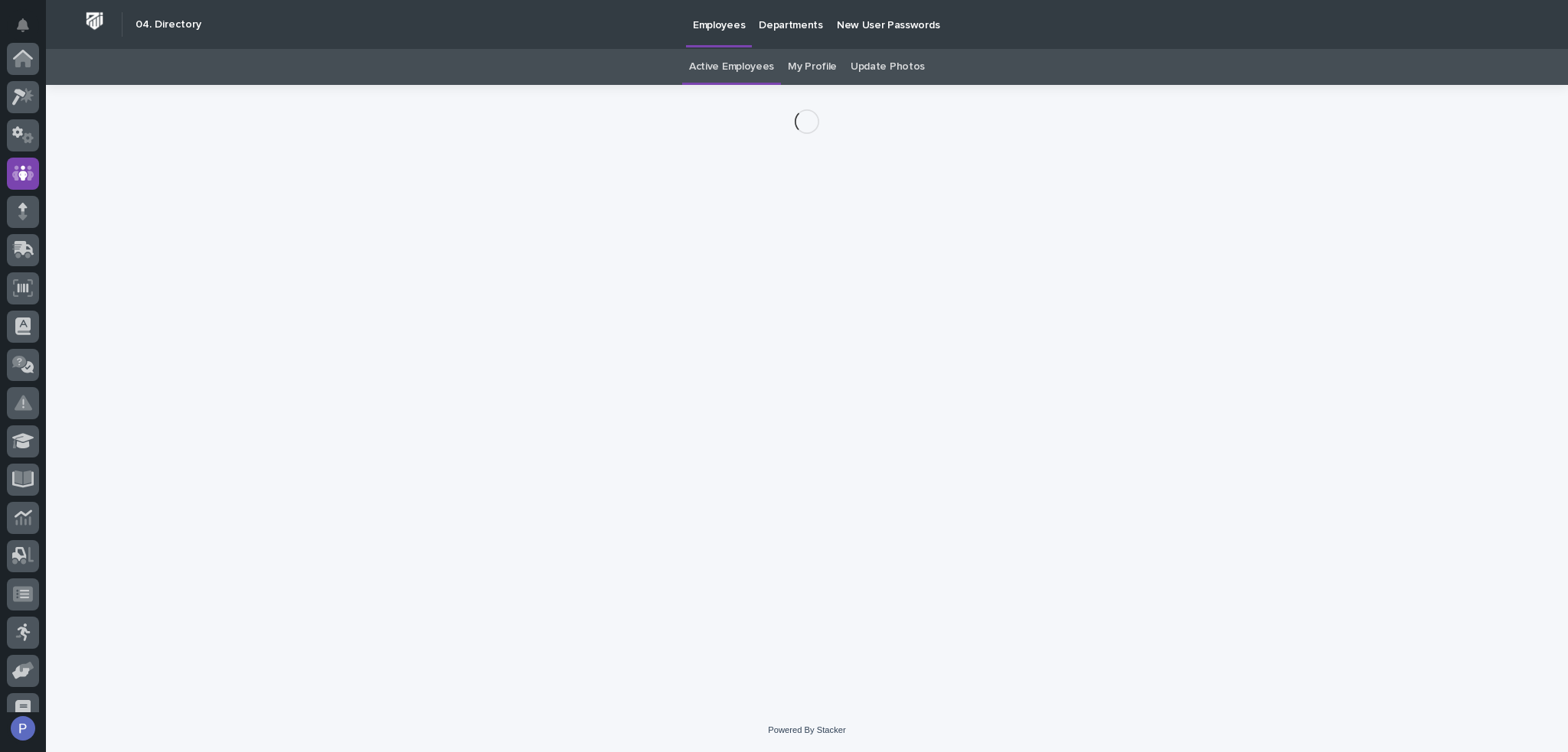
scroll to position [114, 0]
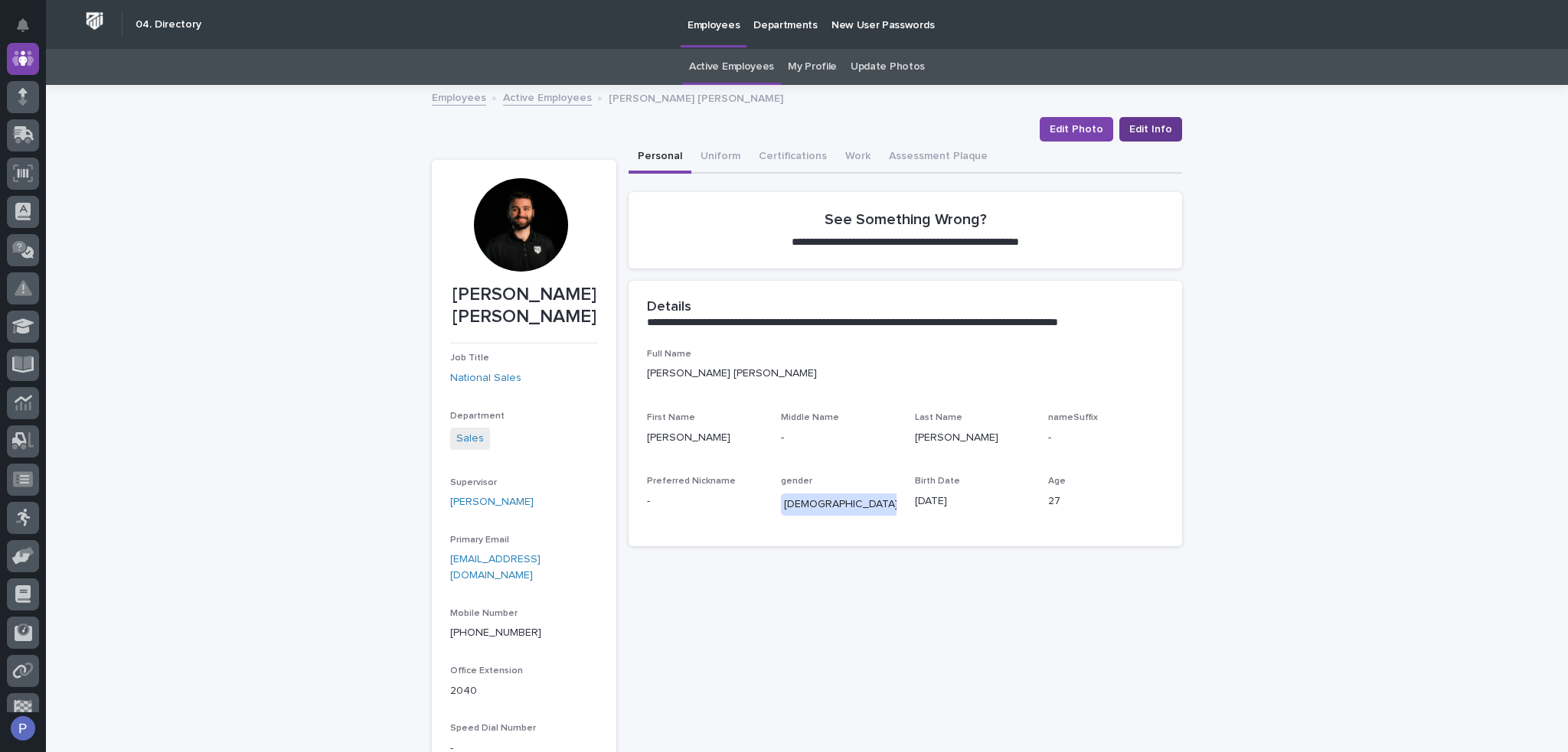
click at [1149, 122] on span "Edit Info" at bounding box center [1151, 129] width 43 height 15
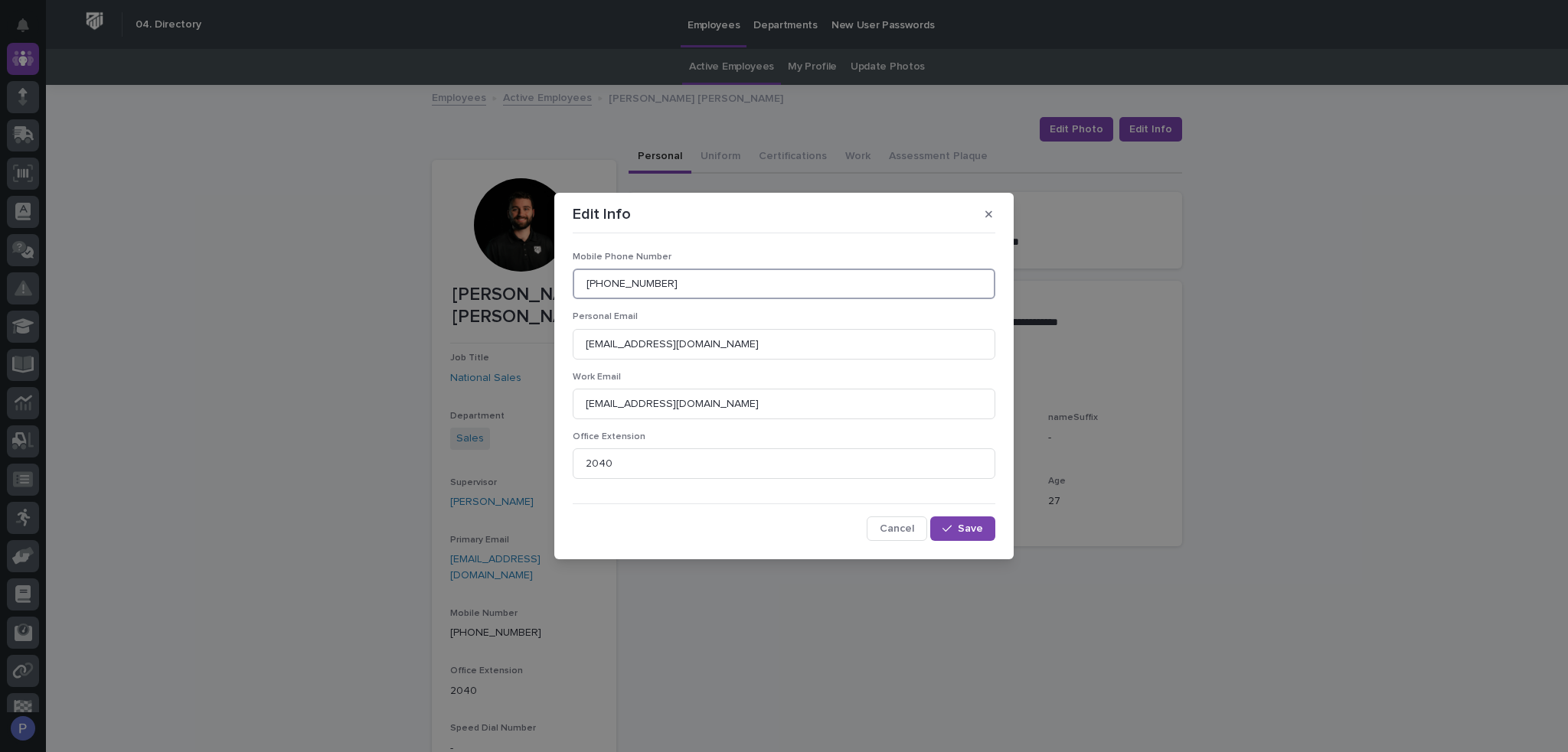
click at [686, 281] on input "[PHONE_NUMBER]" at bounding box center [784, 284] width 423 height 31
type input "574.349.5946"
click at [980, 532] on span "Save" at bounding box center [971, 529] width 25 height 11
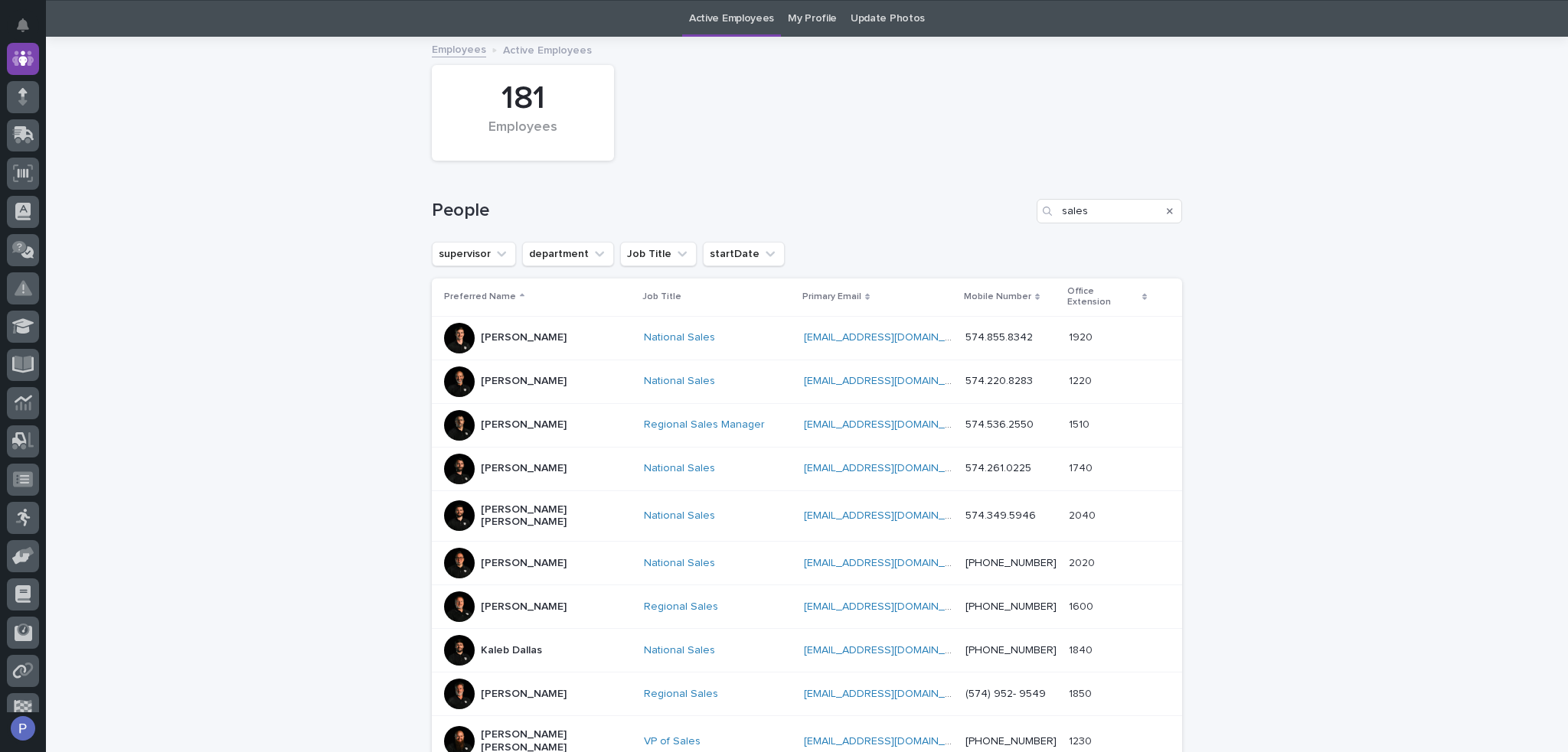
scroll to position [49, 0]
click at [1007, 557] on link "[PHONE_NUMBER]" at bounding box center [1011, 563] width 91 height 11
click at [509, 557] on p "[PERSON_NAME]" at bounding box center [524, 563] width 86 height 13
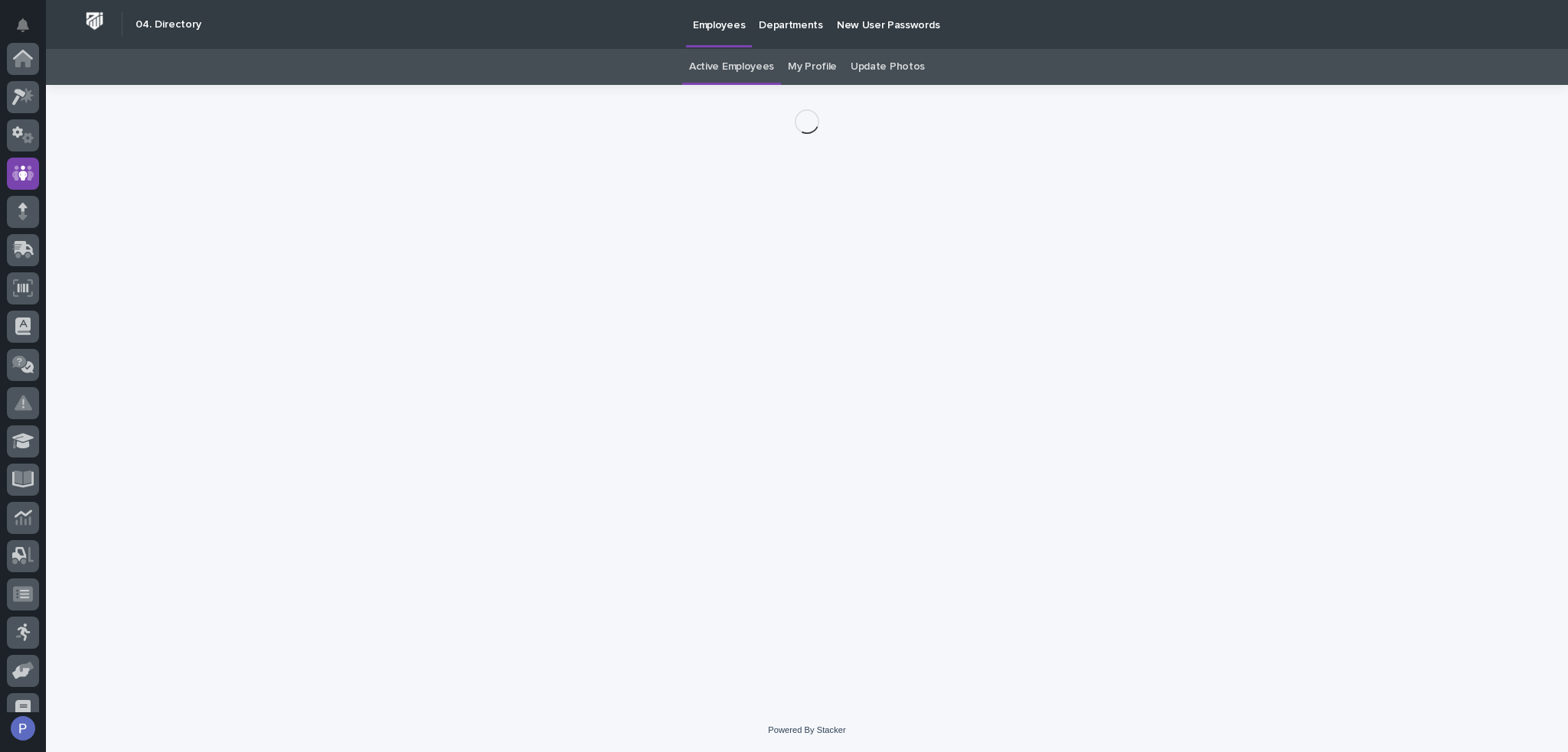
scroll to position [114, 0]
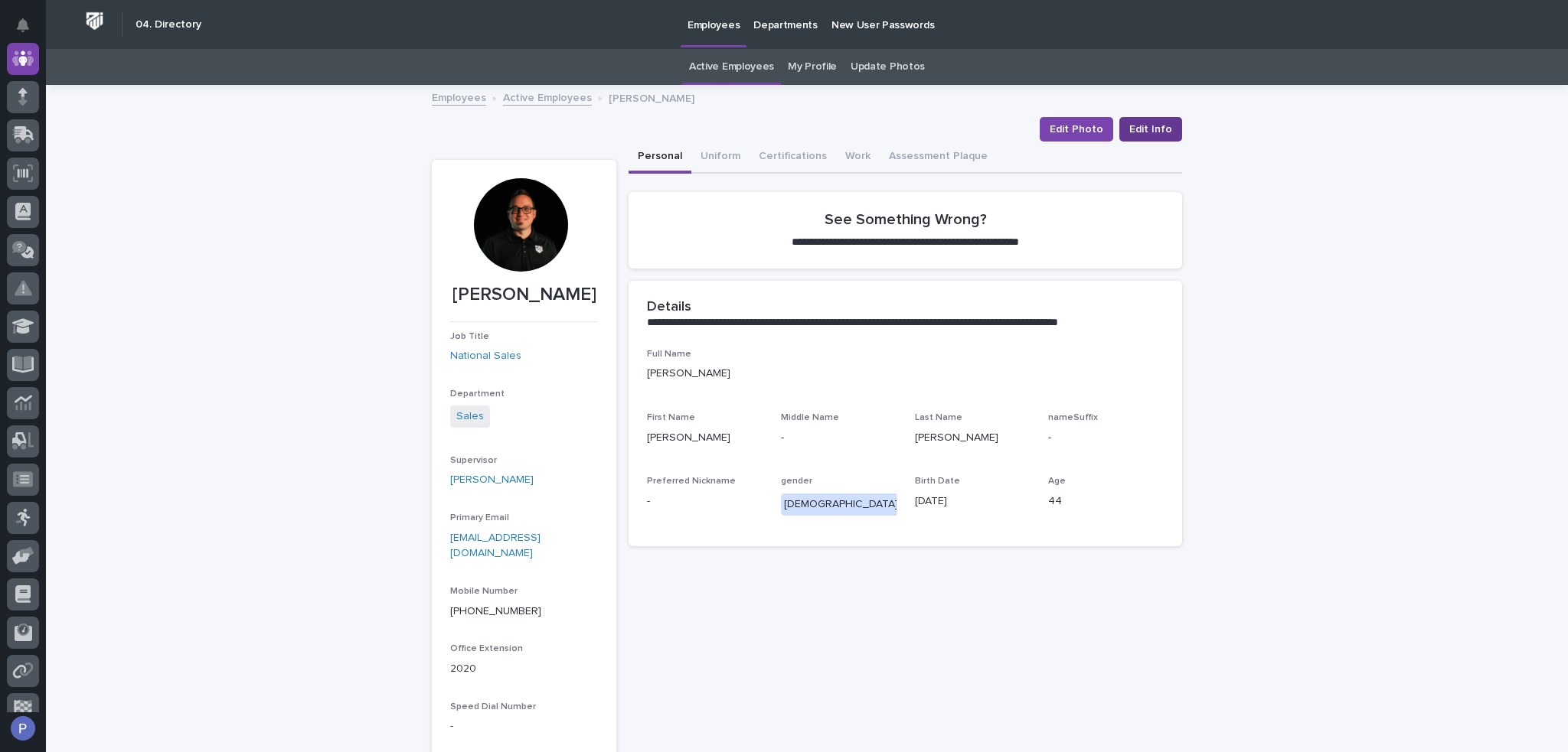
click at [1148, 128] on span "Edit Info" at bounding box center [1151, 129] width 43 height 15
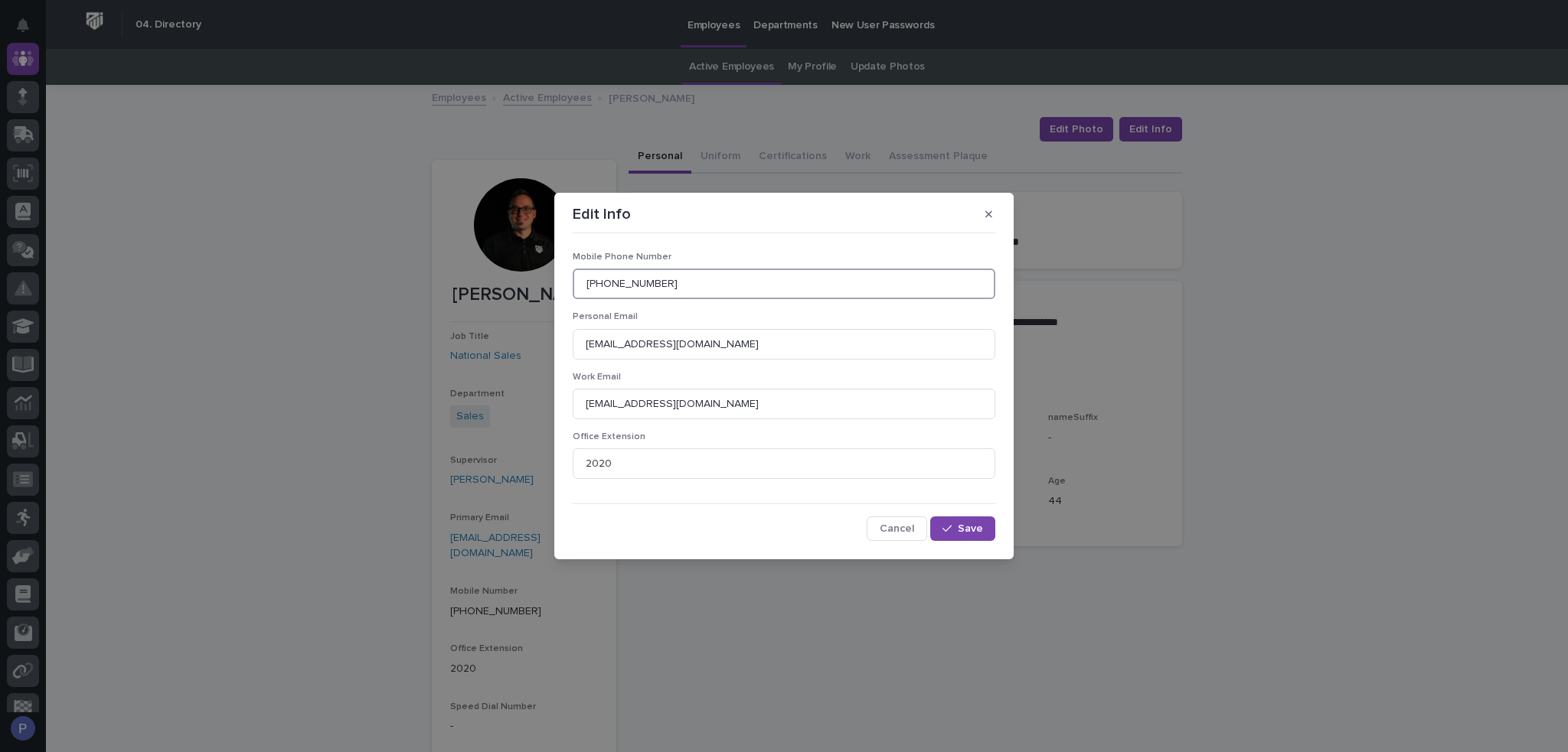
click at [716, 276] on input "[PHONE_NUMBER]" at bounding box center [784, 284] width 423 height 31
click at [743, 275] on input "[PHONE_NUMBER]" at bounding box center [784, 284] width 423 height 31
type input "574.849.6005"
click at [970, 528] on span "Save" at bounding box center [971, 529] width 25 height 11
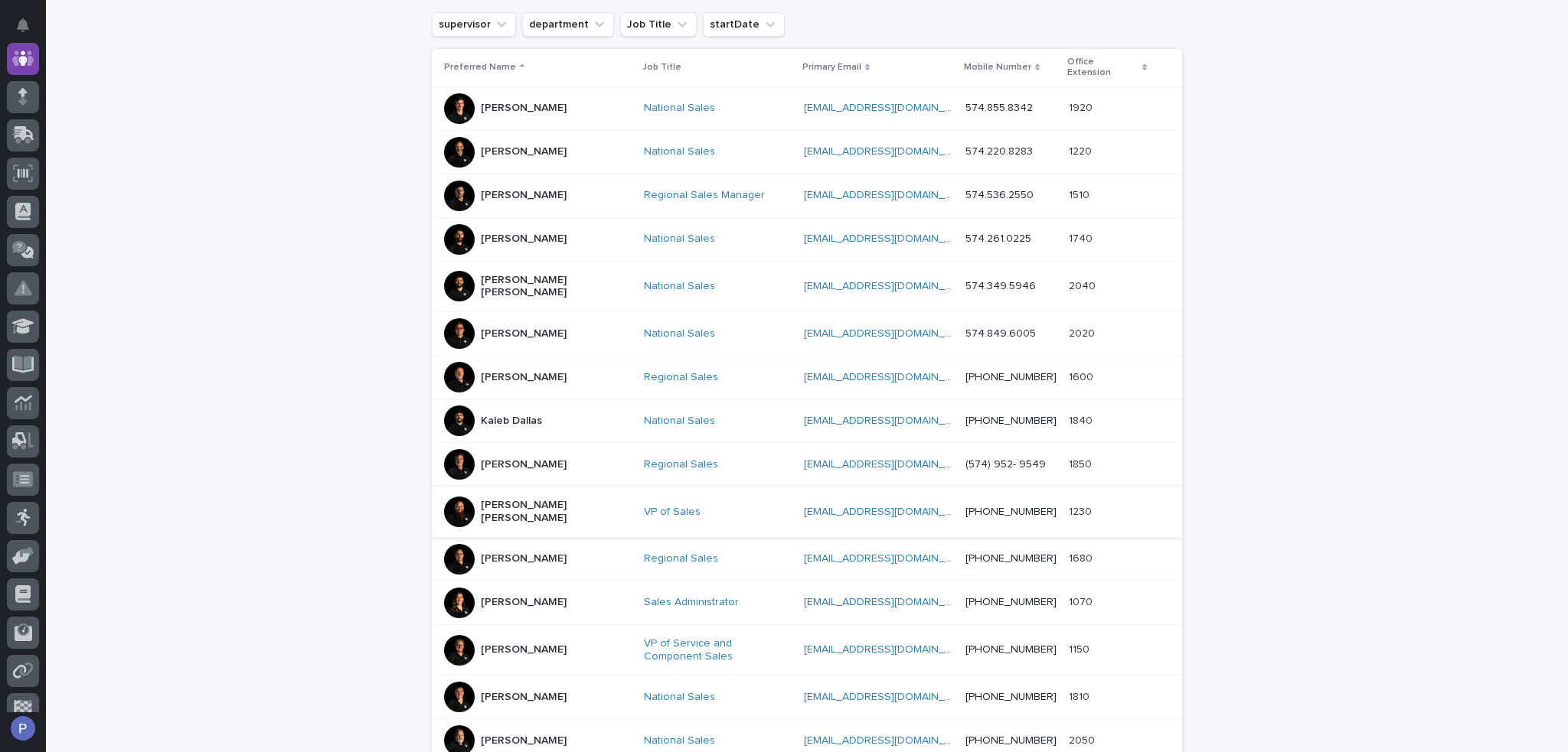
scroll to position [278, 0]
click at [520, 370] on p "[PERSON_NAME]" at bounding box center [524, 376] width 86 height 13
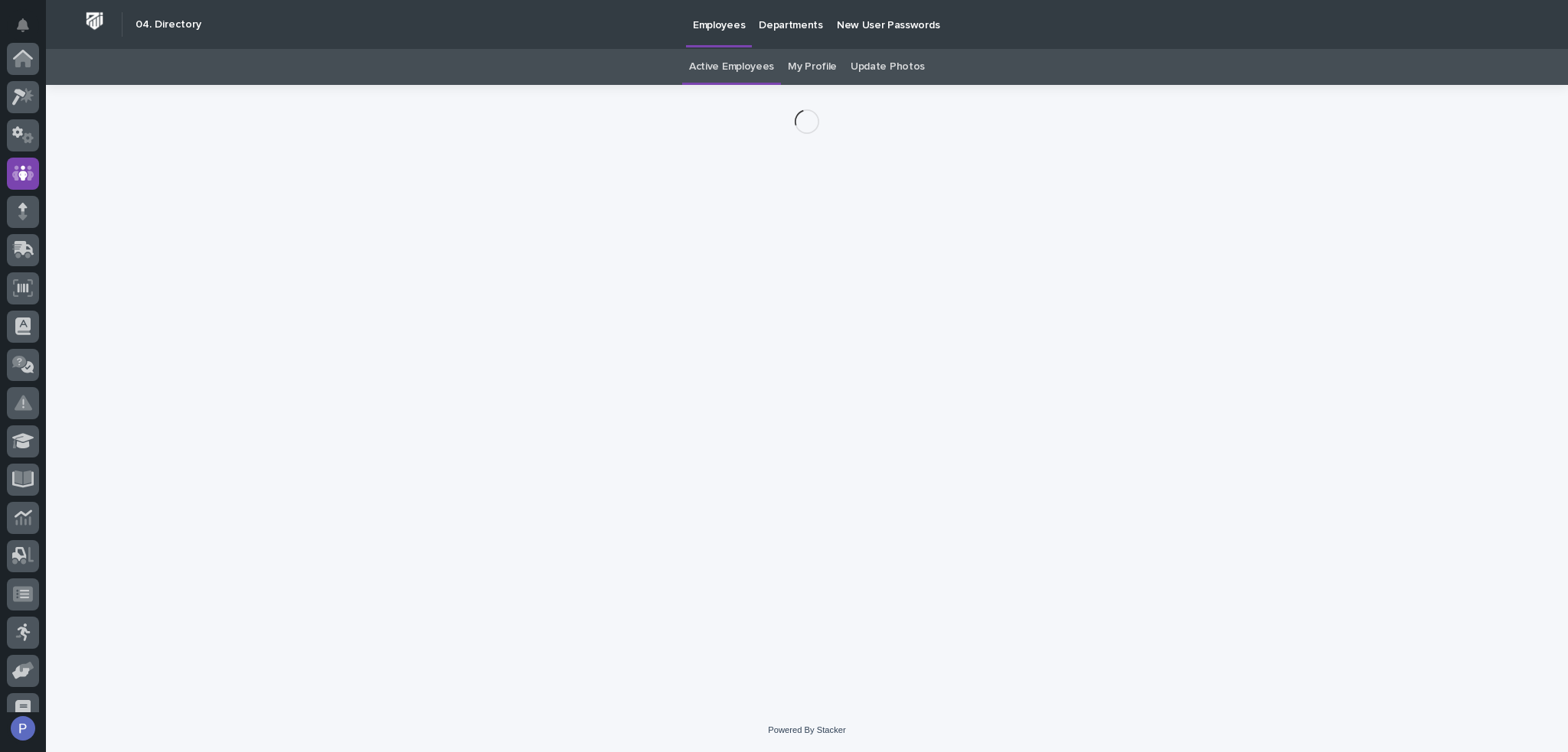
scroll to position [114, 0]
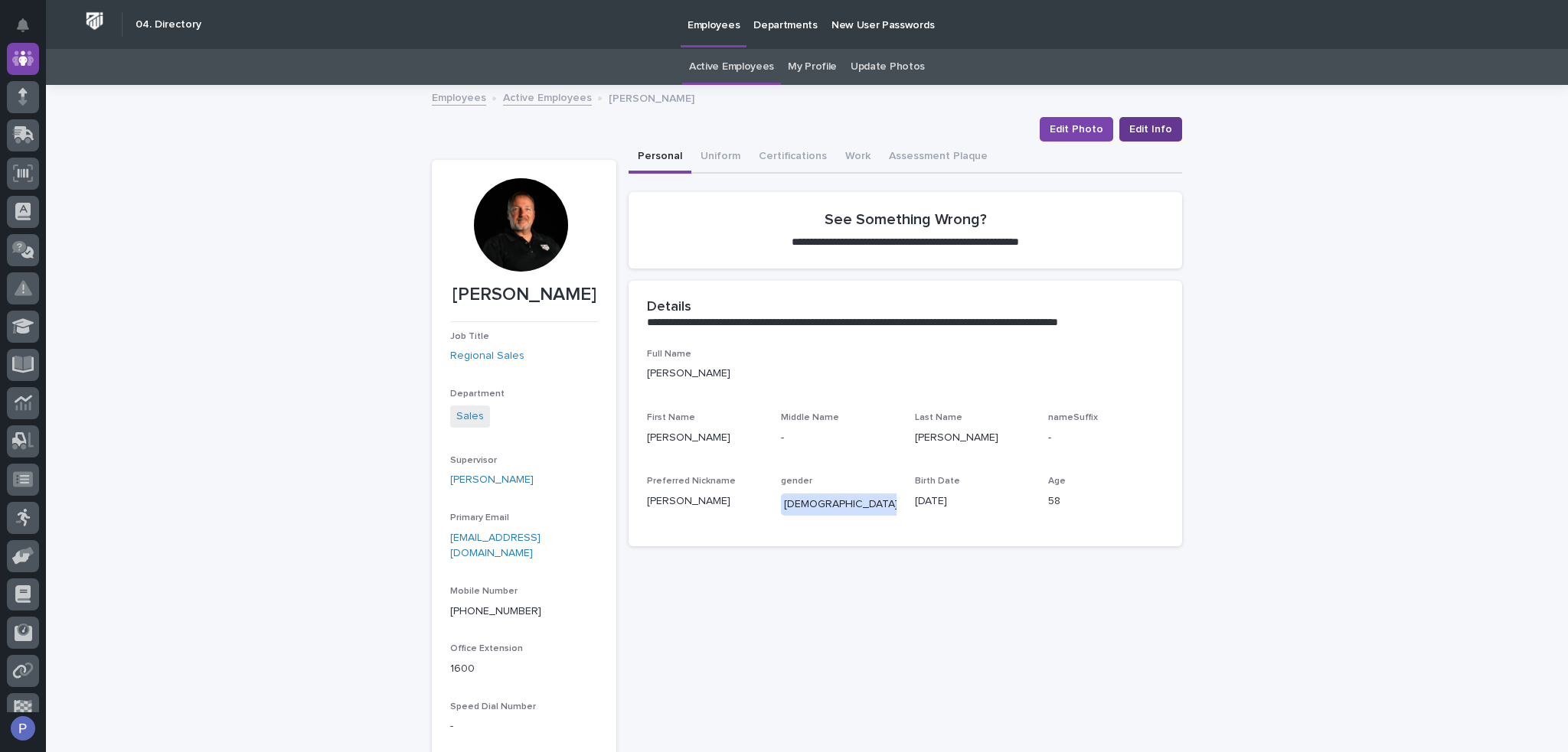
click at [1149, 132] on span "Edit Info" at bounding box center [1151, 129] width 43 height 15
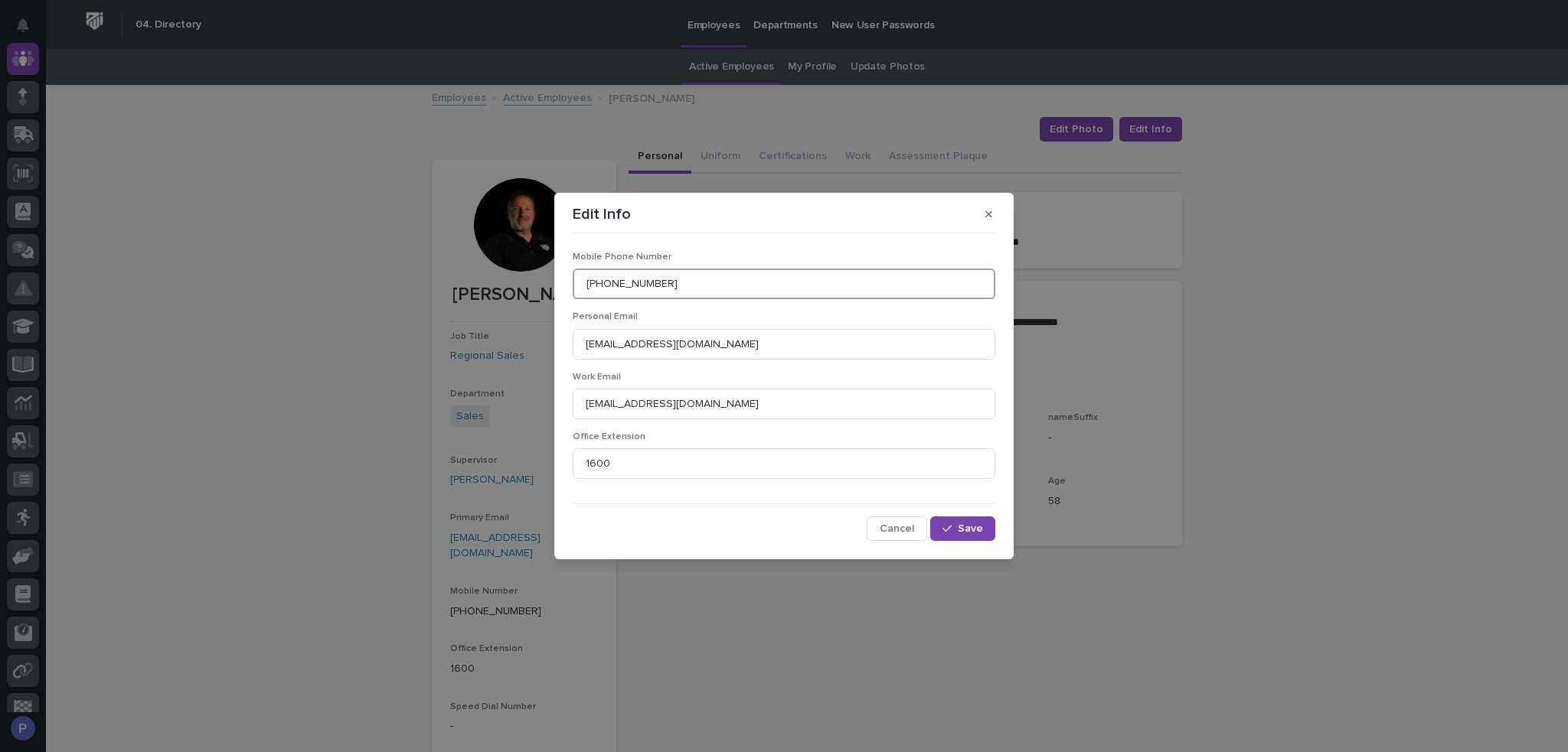
click at [685, 289] on input "[PHONE_NUMBER]" at bounding box center [784, 284] width 423 height 31
type input "574.780.3809"
click at [965, 525] on span "Save" at bounding box center [971, 529] width 25 height 11
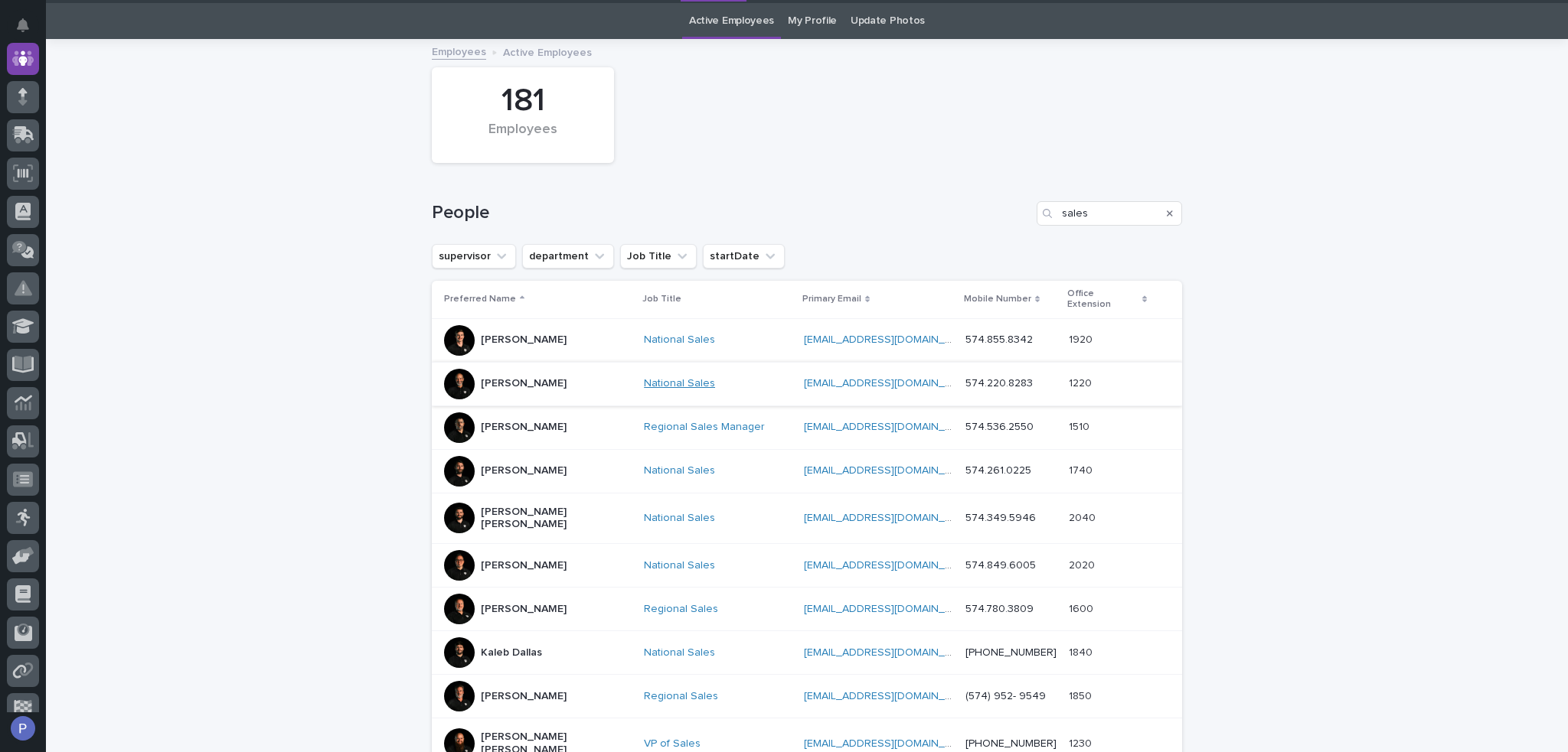
scroll to position [49, 0]
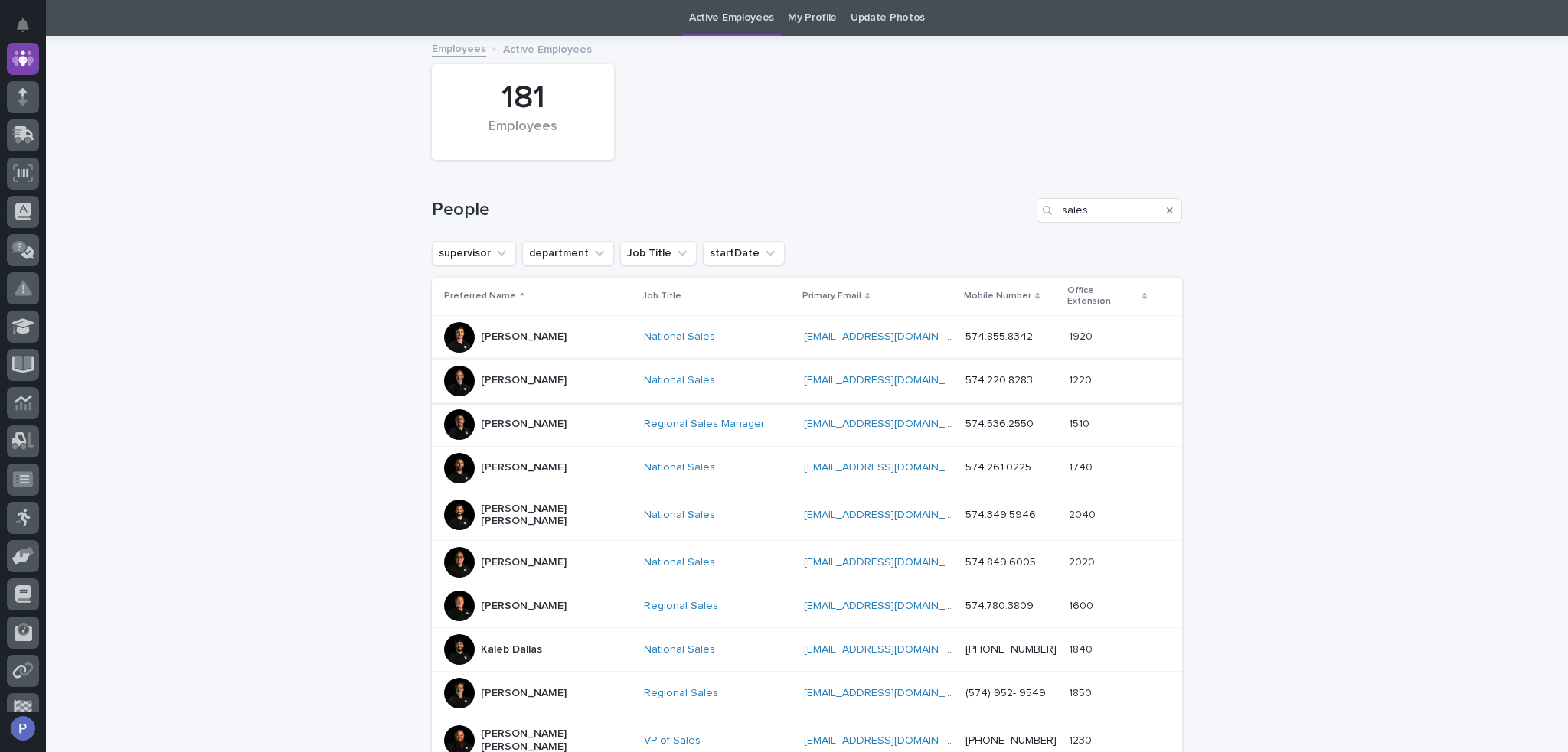
click at [514, 644] on p "Kaleb Dallas" at bounding box center [512, 650] width 61 height 13
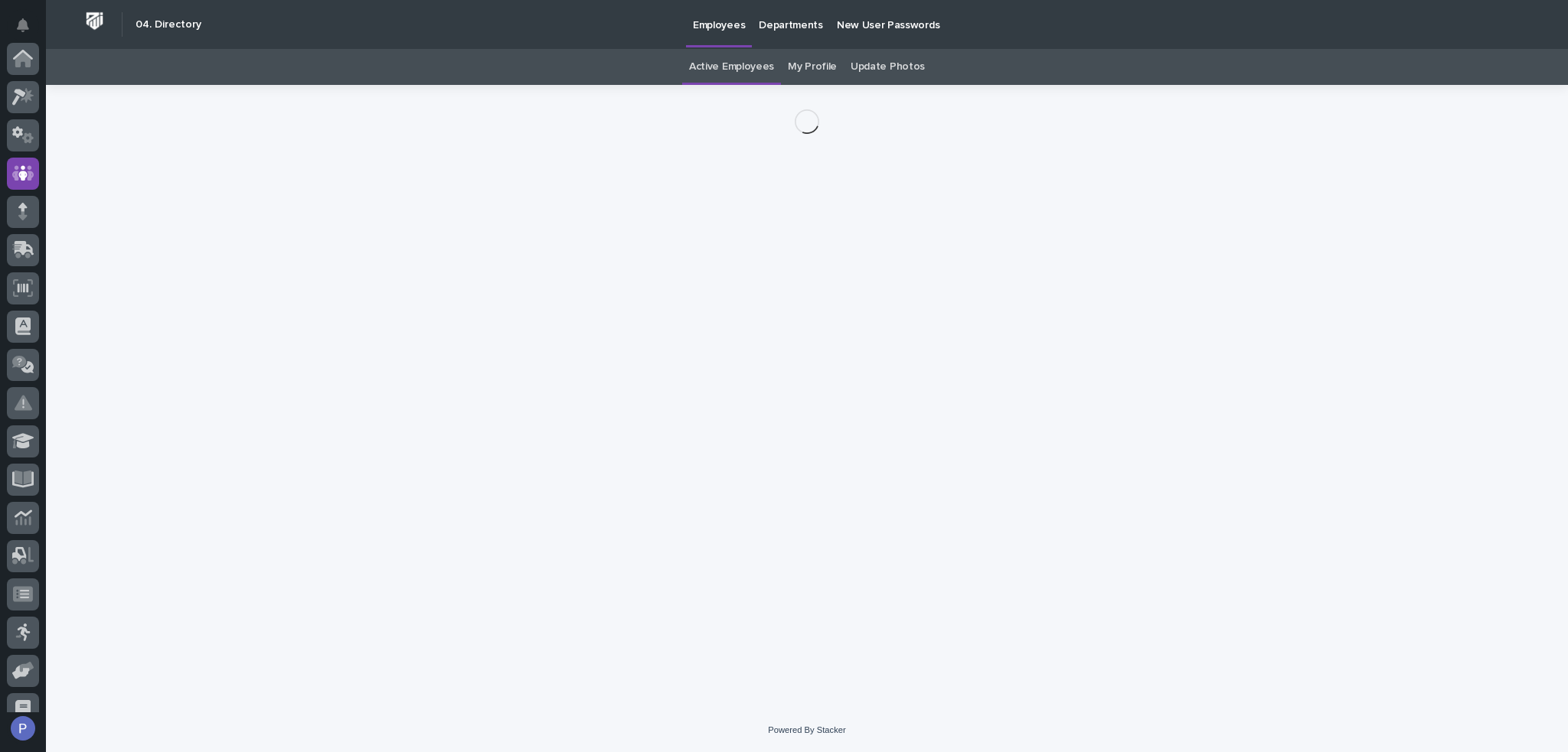
scroll to position [114, 0]
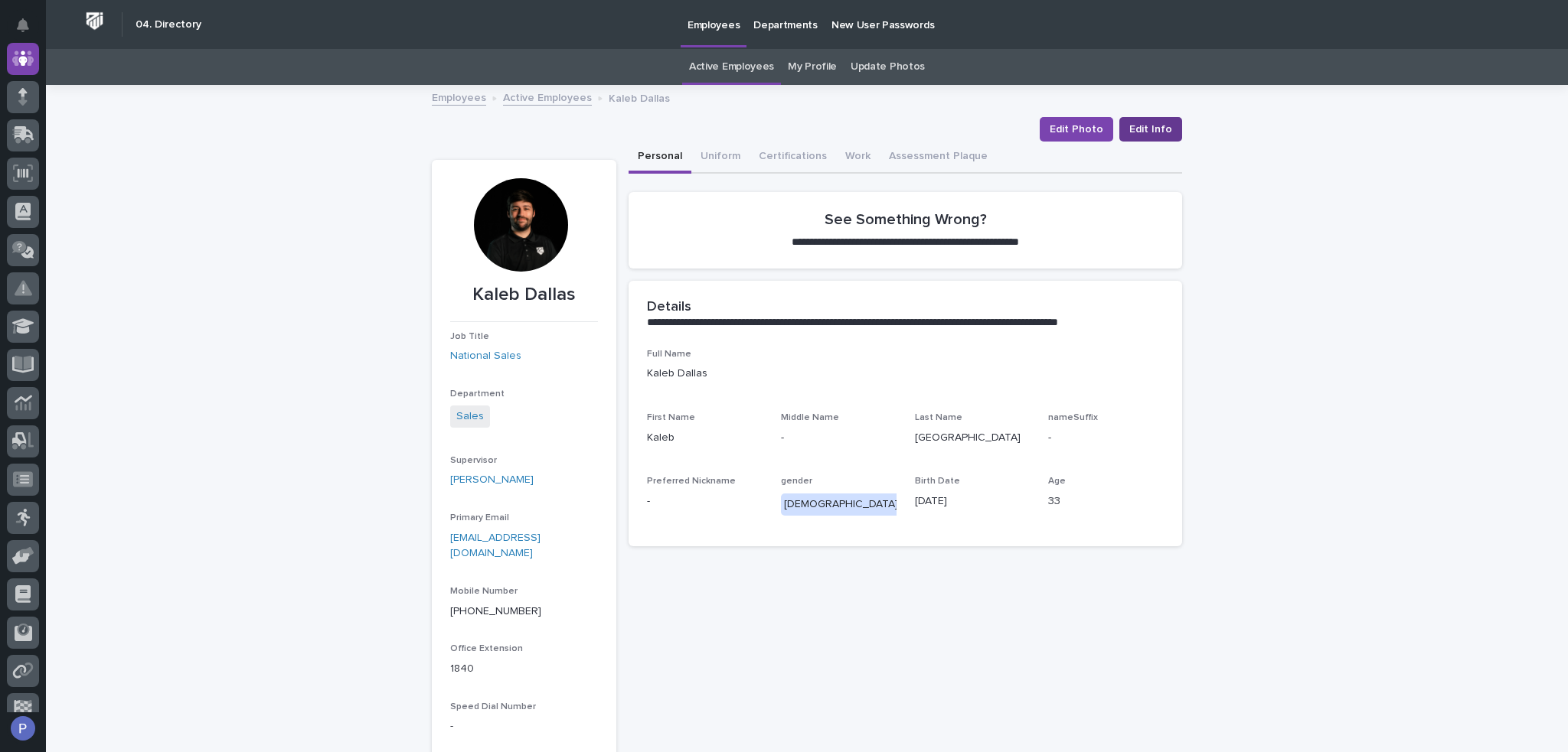
click at [1149, 132] on span "Edit Info" at bounding box center [1151, 129] width 43 height 15
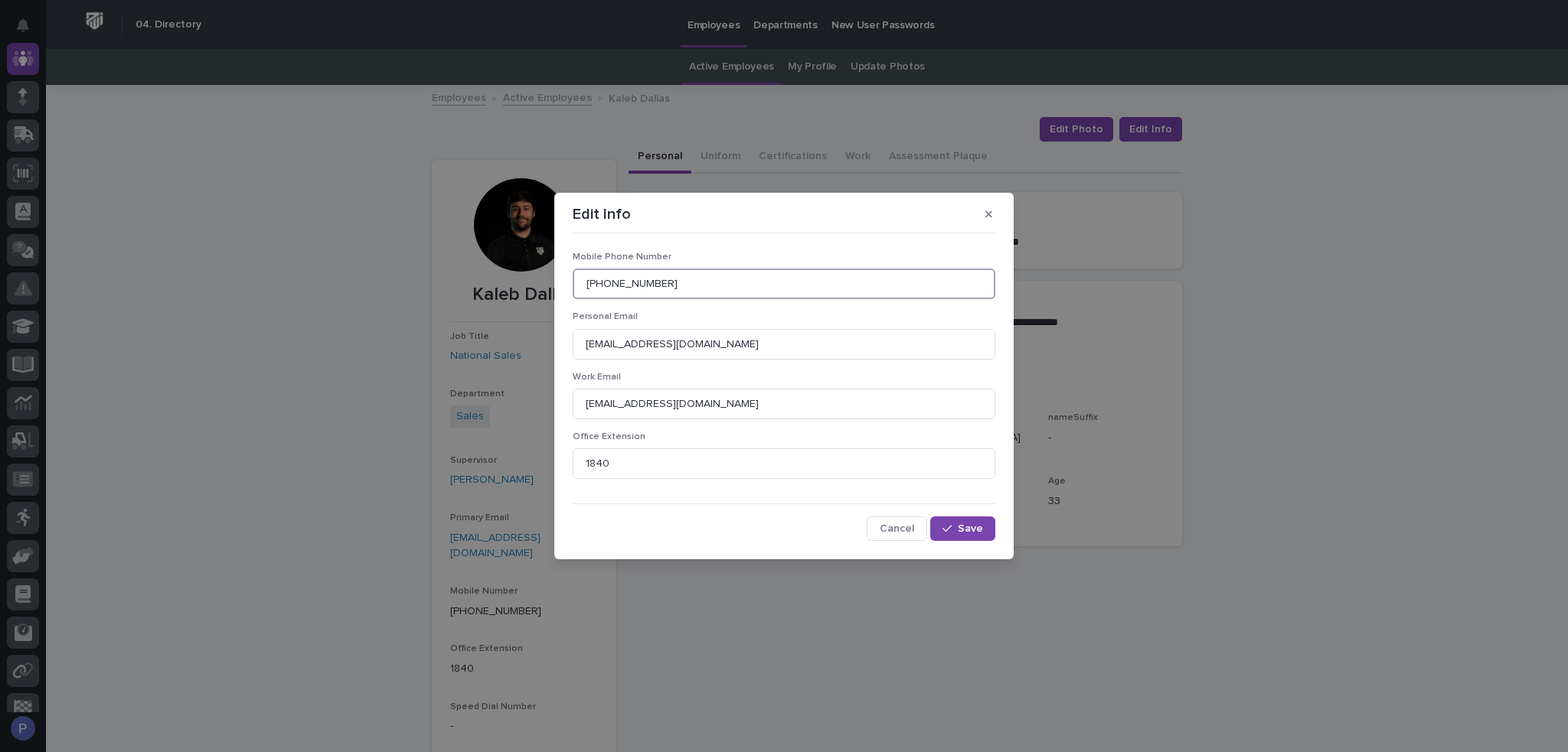
click at [670, 286] on input "[PHONE_NUMBER]" at bounding box center [784, 284] width 423 height 31
type input "574.354.7670"
click at [977, 529] on span "Save" at bounding box center [971, 529] width 25 height 11
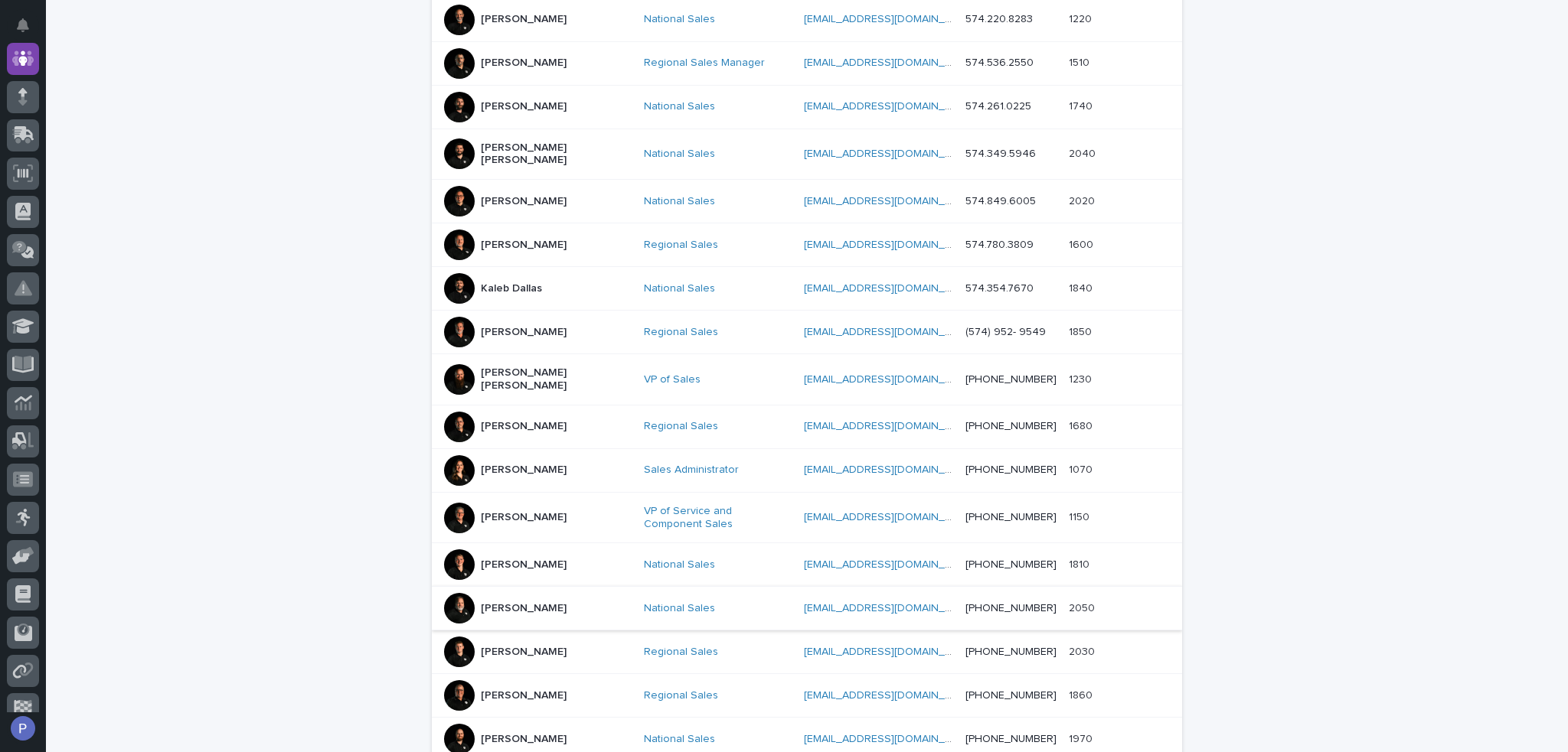
scroll to position [431, 0]
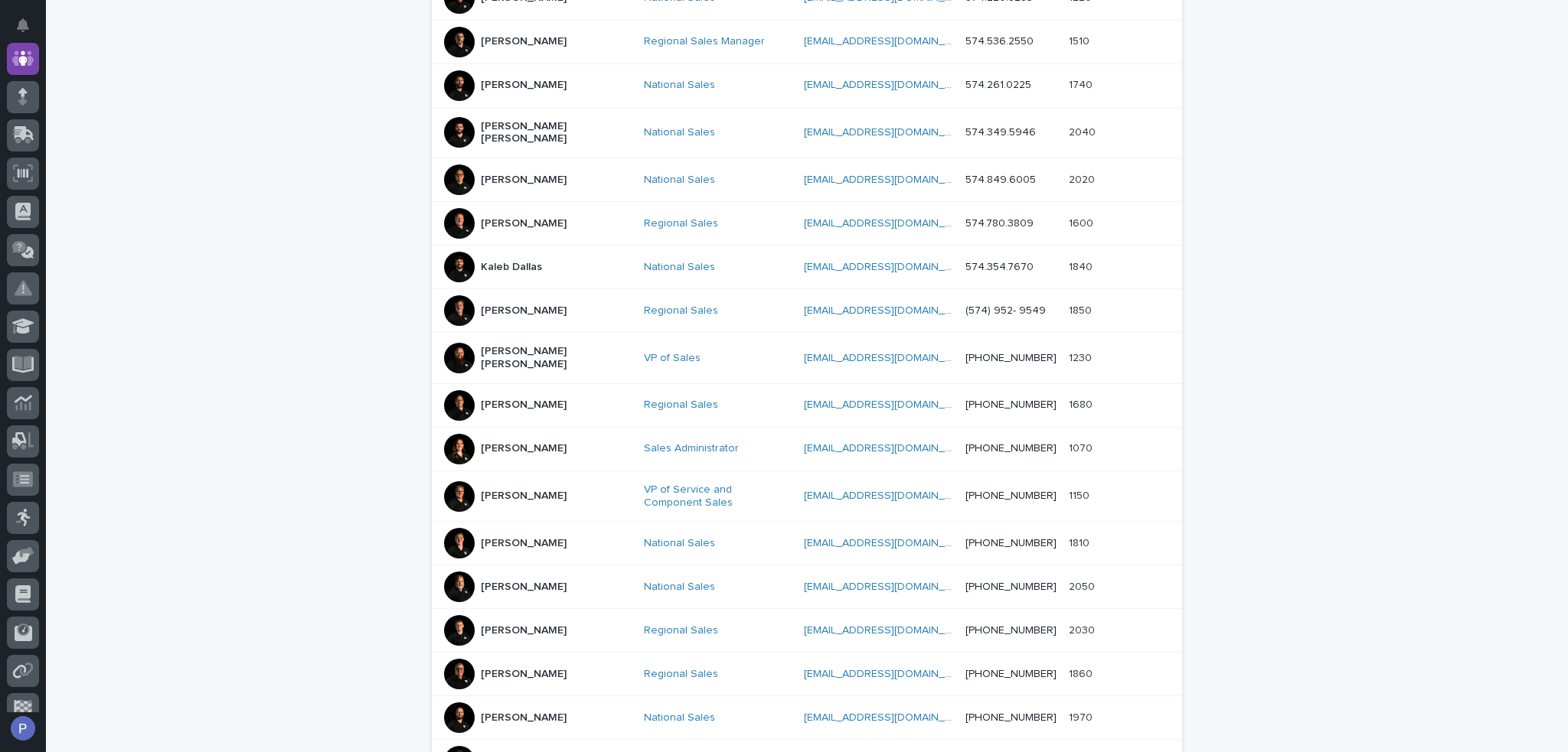
click at [494, 304] on p "[PERSON_NAME]" at bounding box center [524, 311] width 86 height 13
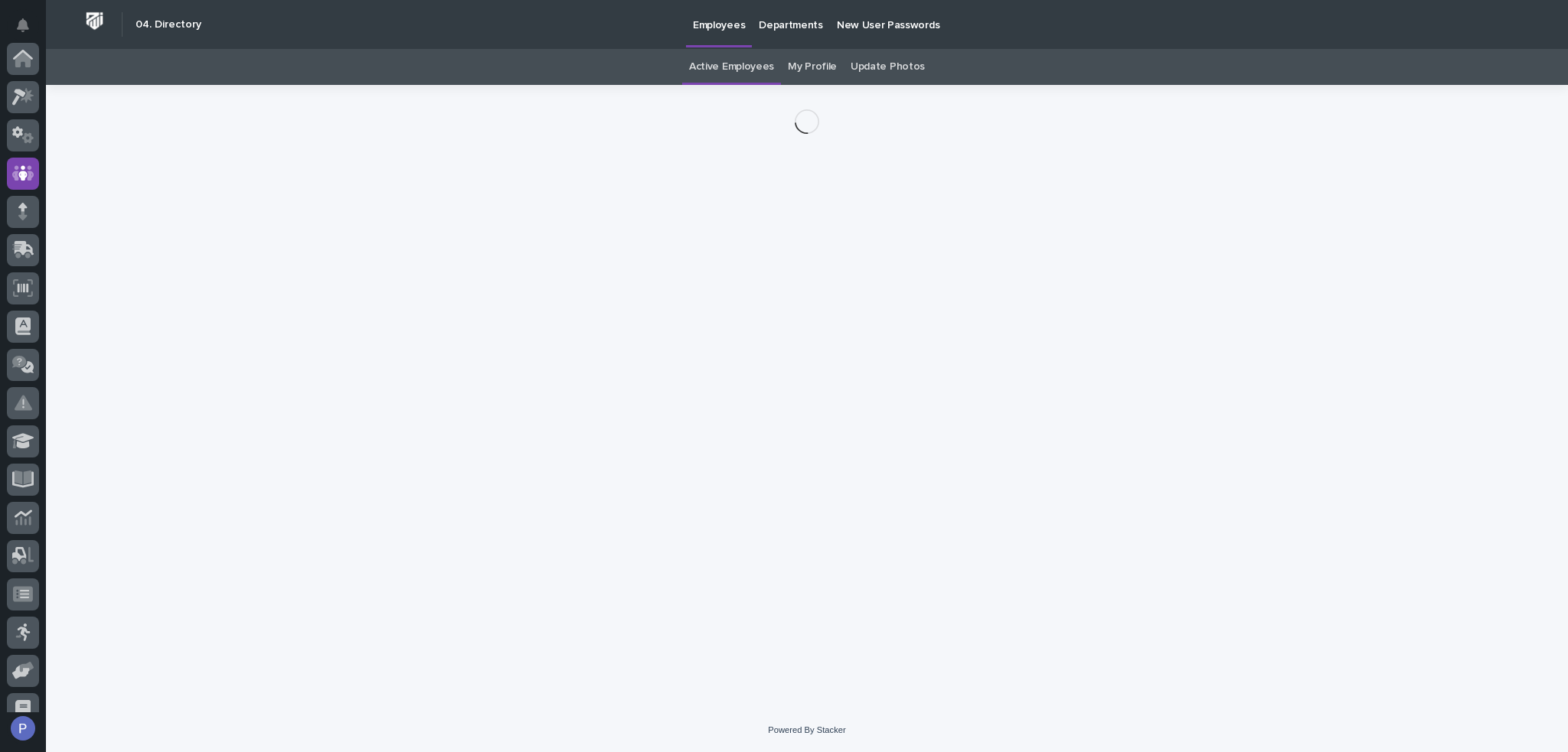
scroll to position [114, 0]
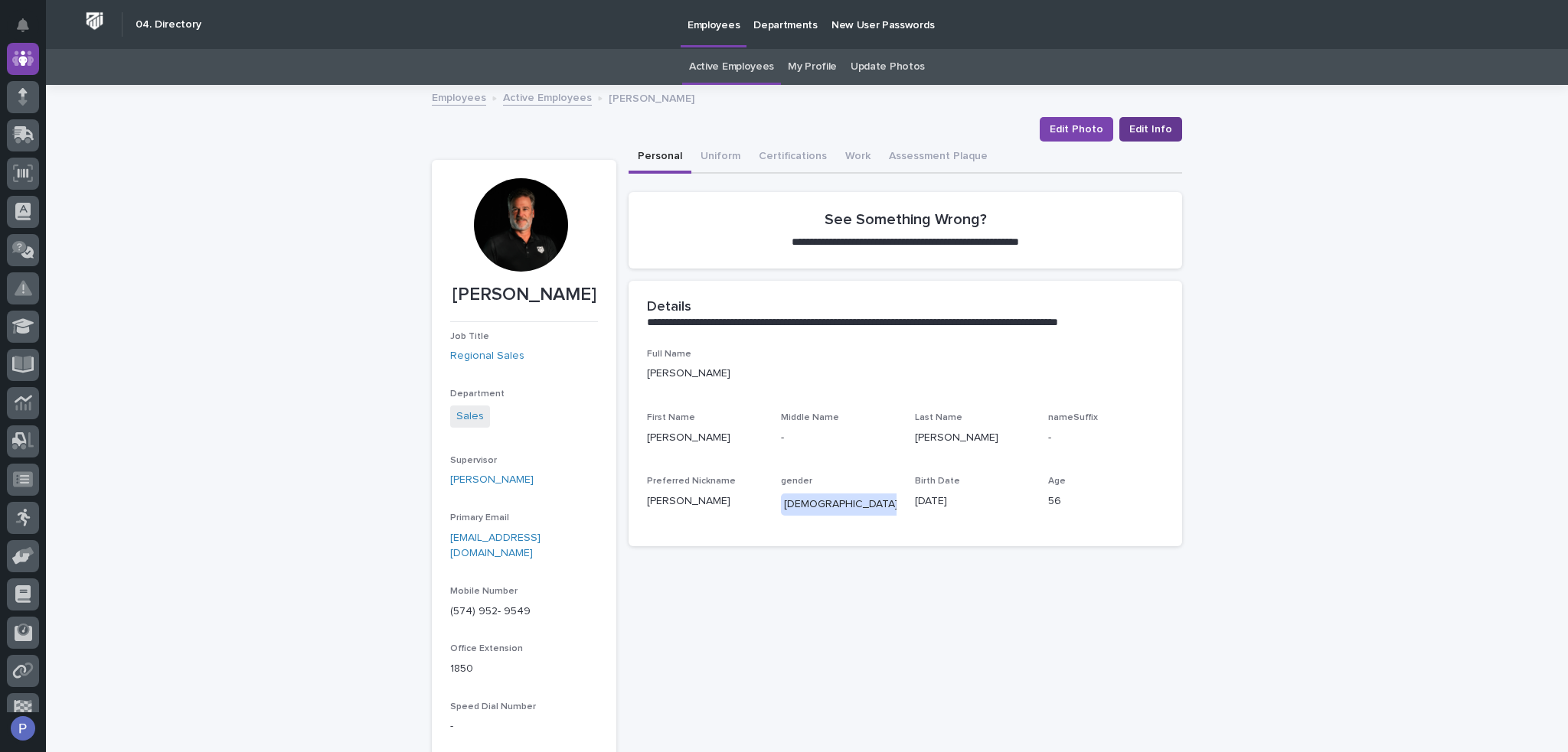
click at [1163, 133] on span "Edit Info" at bounding box center [1151, 129] width 43 height 15
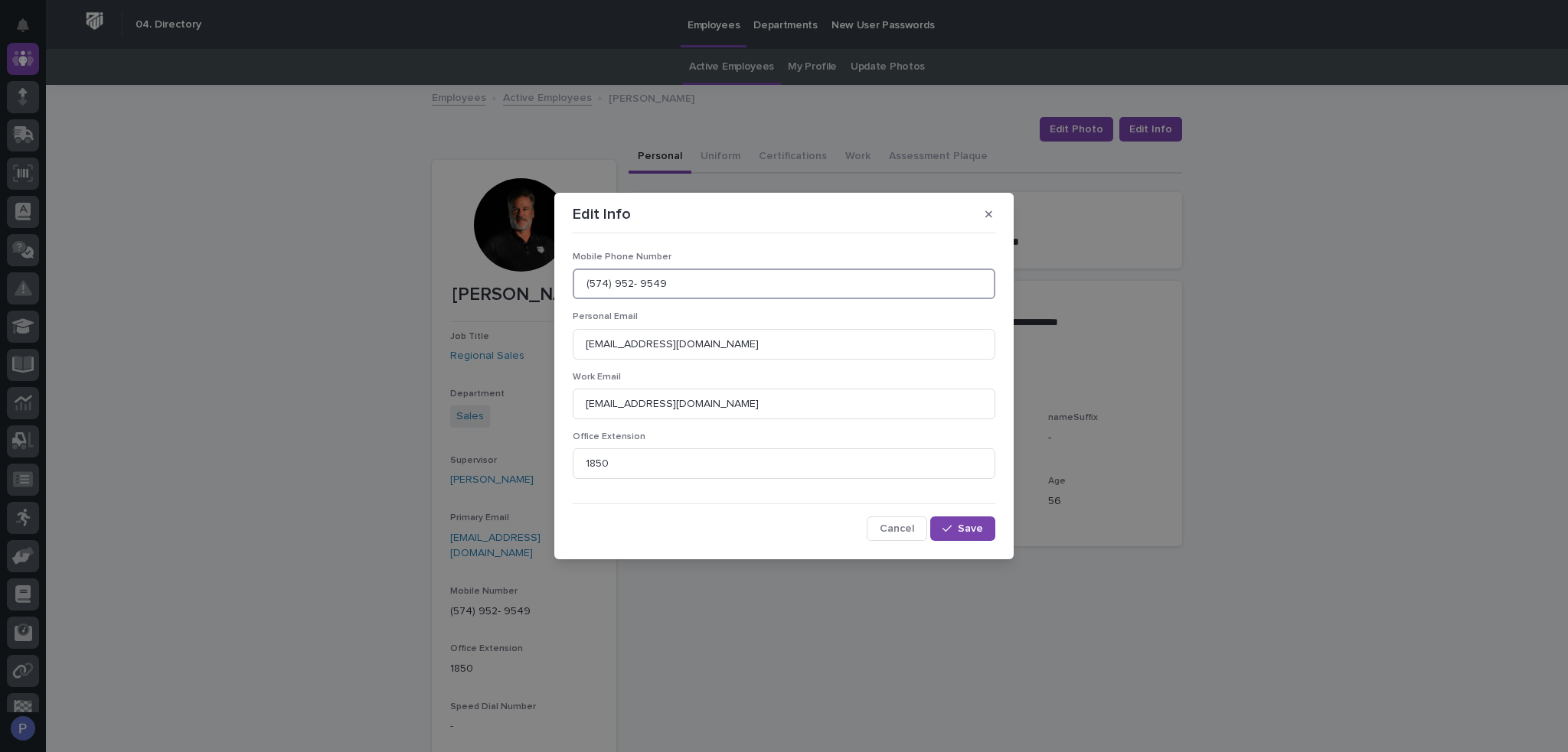
click at [698, 287] on input "(574) 952- 9549" at bounding box center [784, 284] width 423 height 31
type input "574.952.9549"
click at [980, 530] on span "Save" at bounding box center [971, 529] width 25 height 11
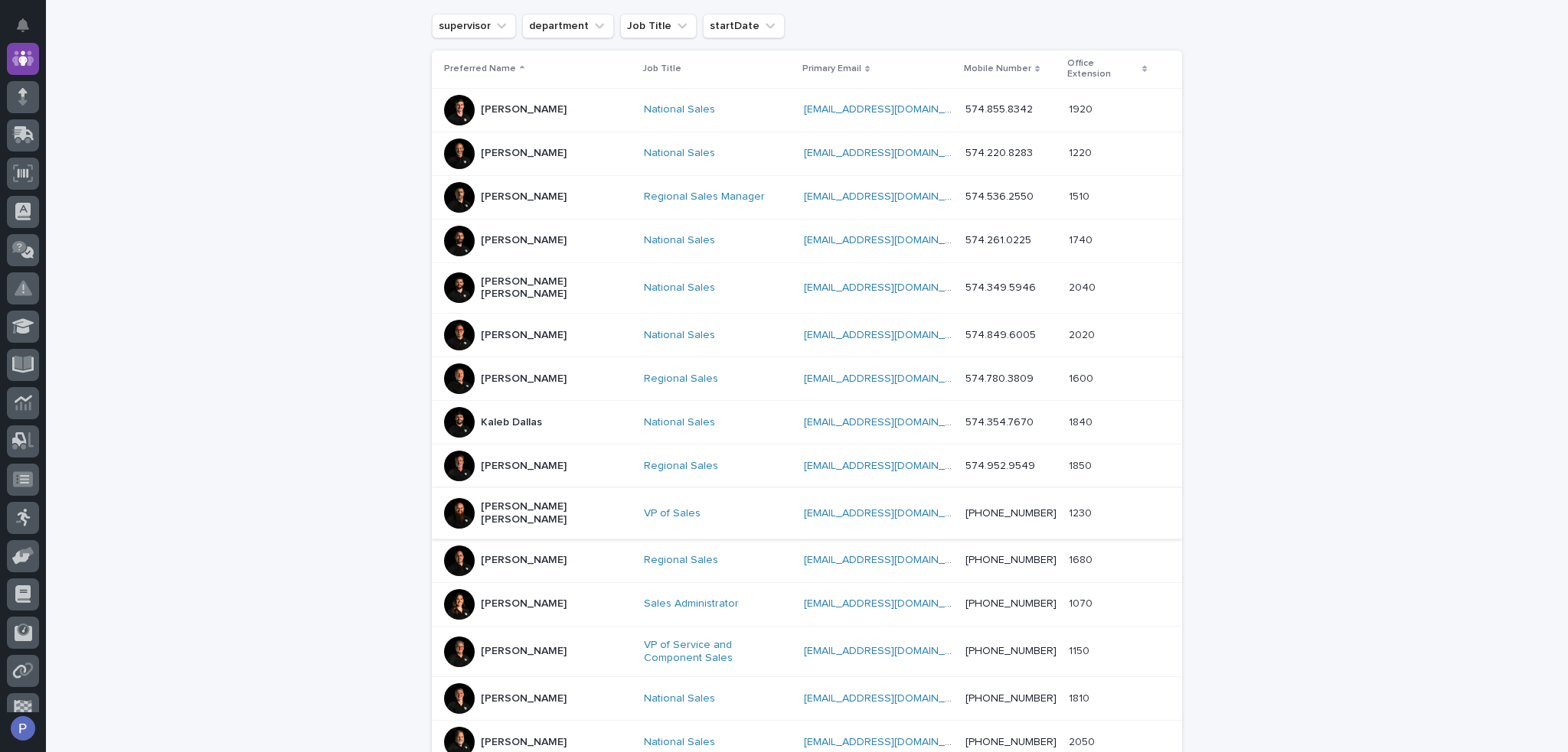
scroll to position [278, 0]
click at [515, 498] on p "[PERSON_NAME] [PERSON_NAME]" at bounding box center [556, 511] width 150 height 26
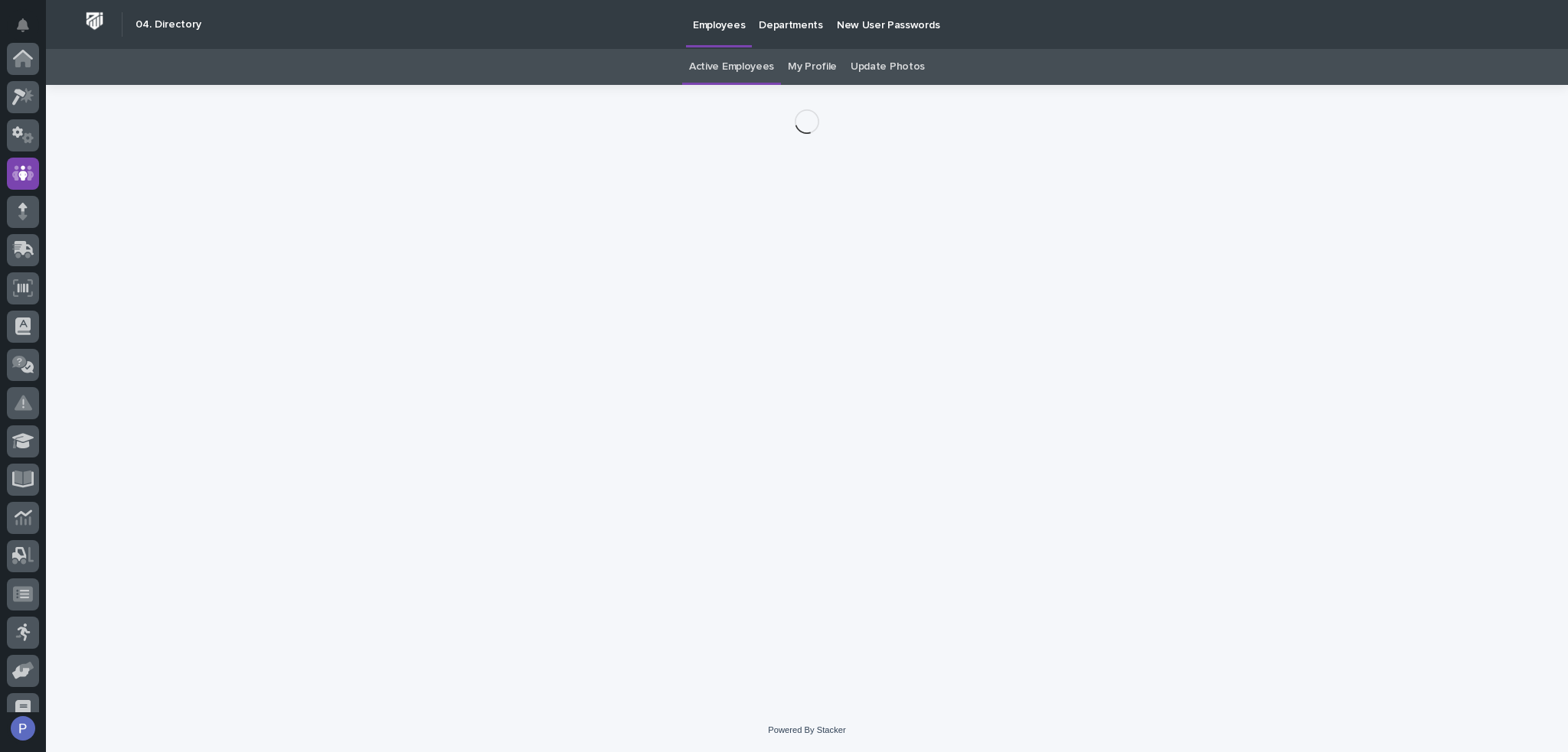
scroll to position [114, 0]
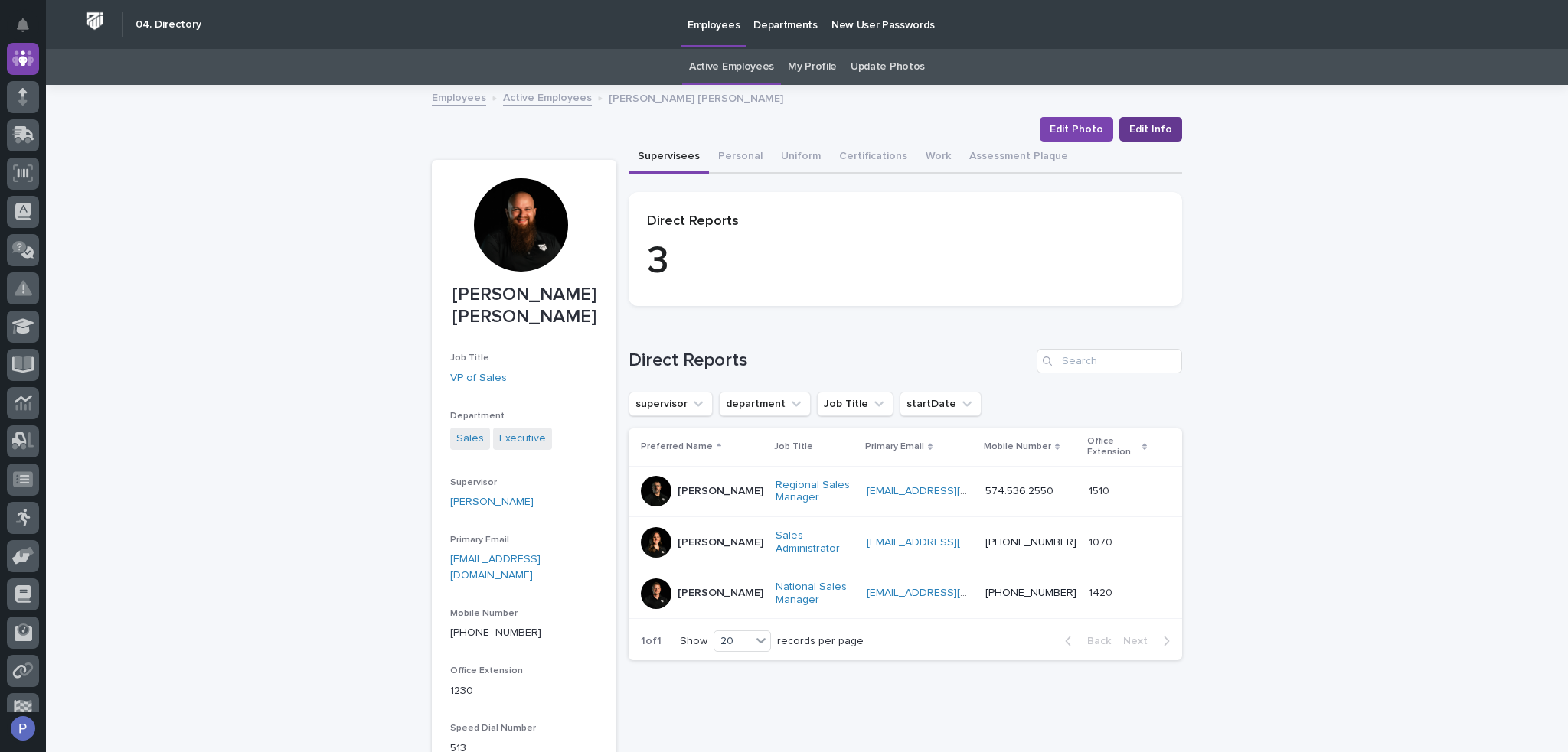
click at [1159, 129] on span "Edit Info" at bounding box center [1151, 129] width 43 height 15
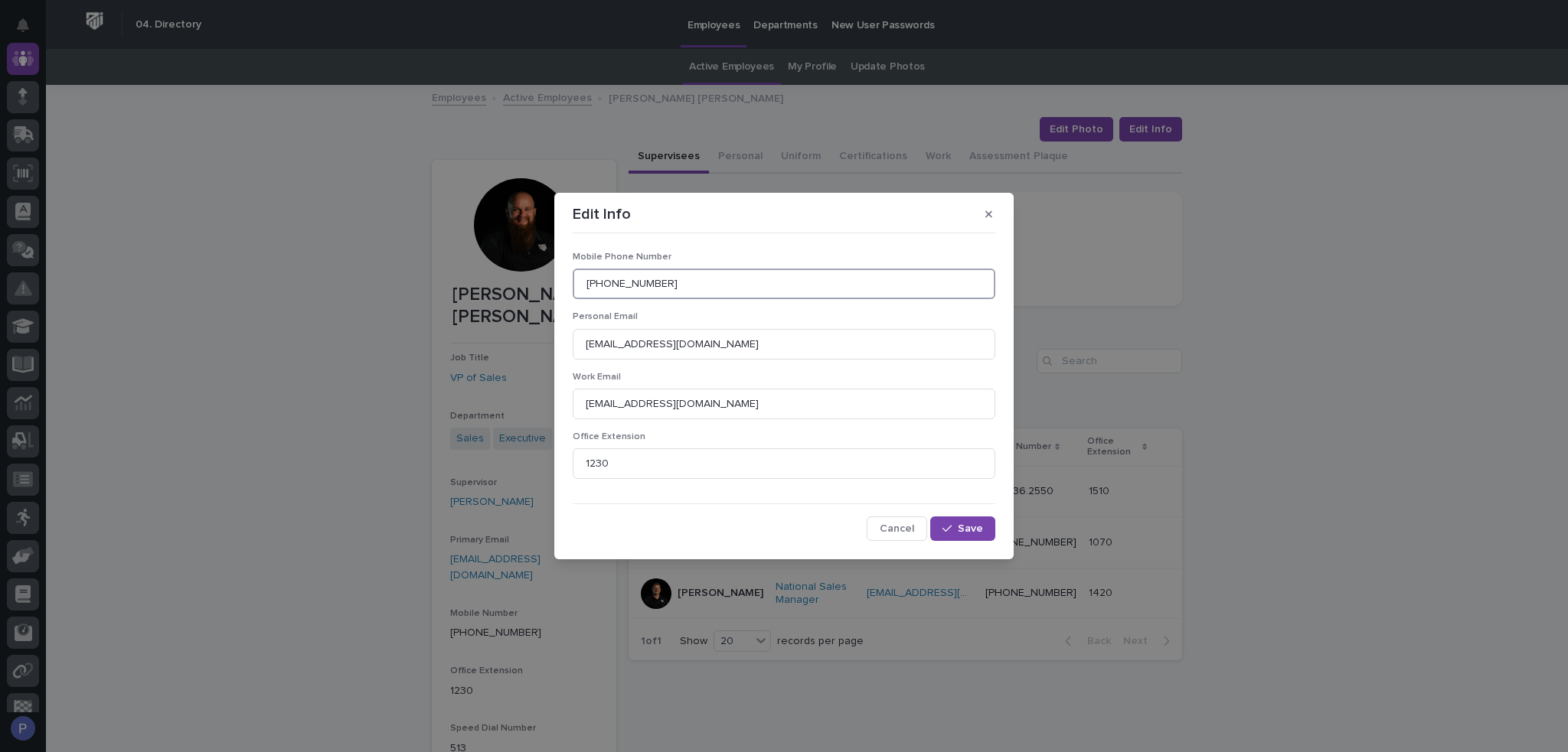
click at [633, 287] on input "[PHONE_NUMBER]" at bounding box center [784, 284] width 423 height 31
type input "574.221.9225"
click at [974, 534] on span "Save" at bounding box center [971, 529] width 25 height 11
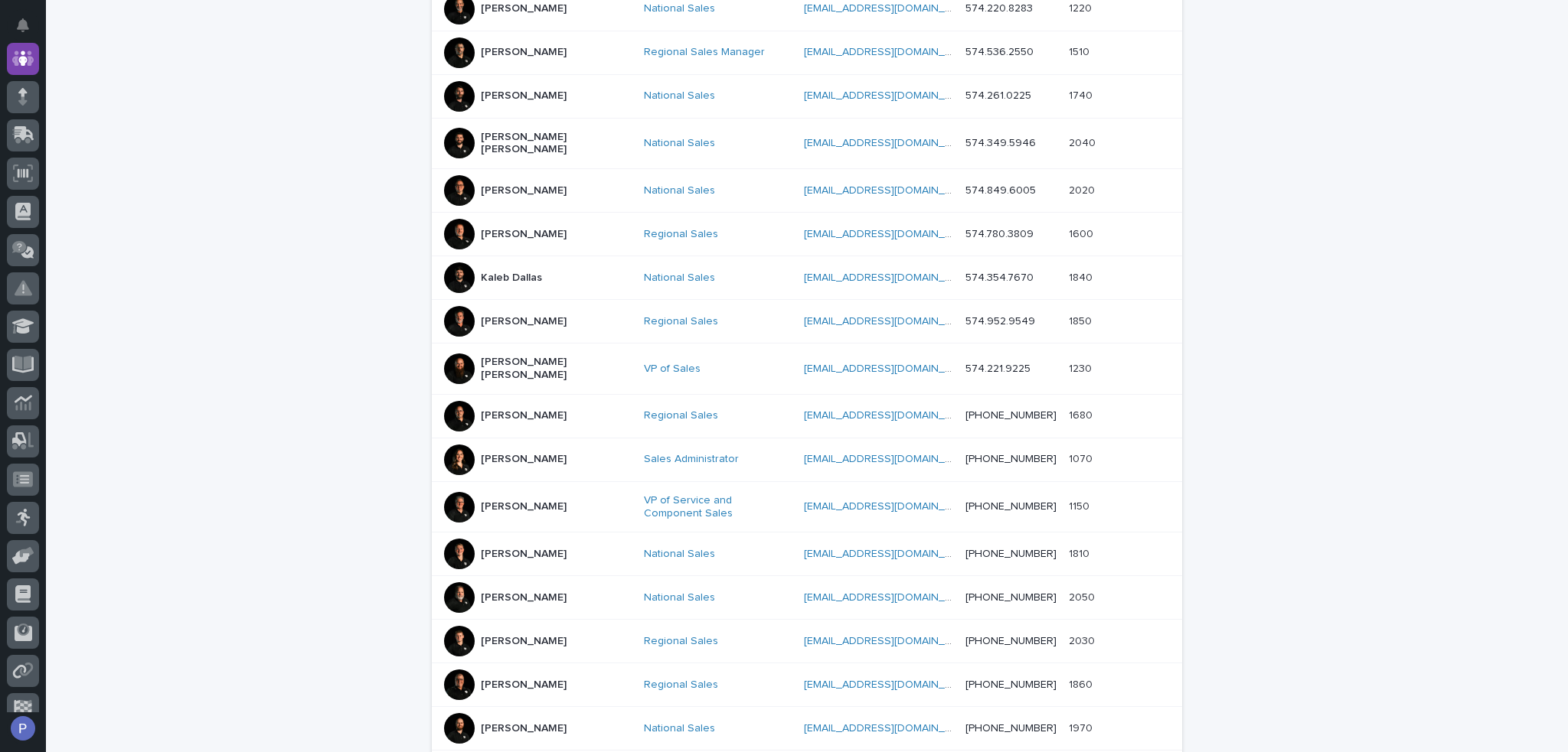
scroll to position [431, 0]
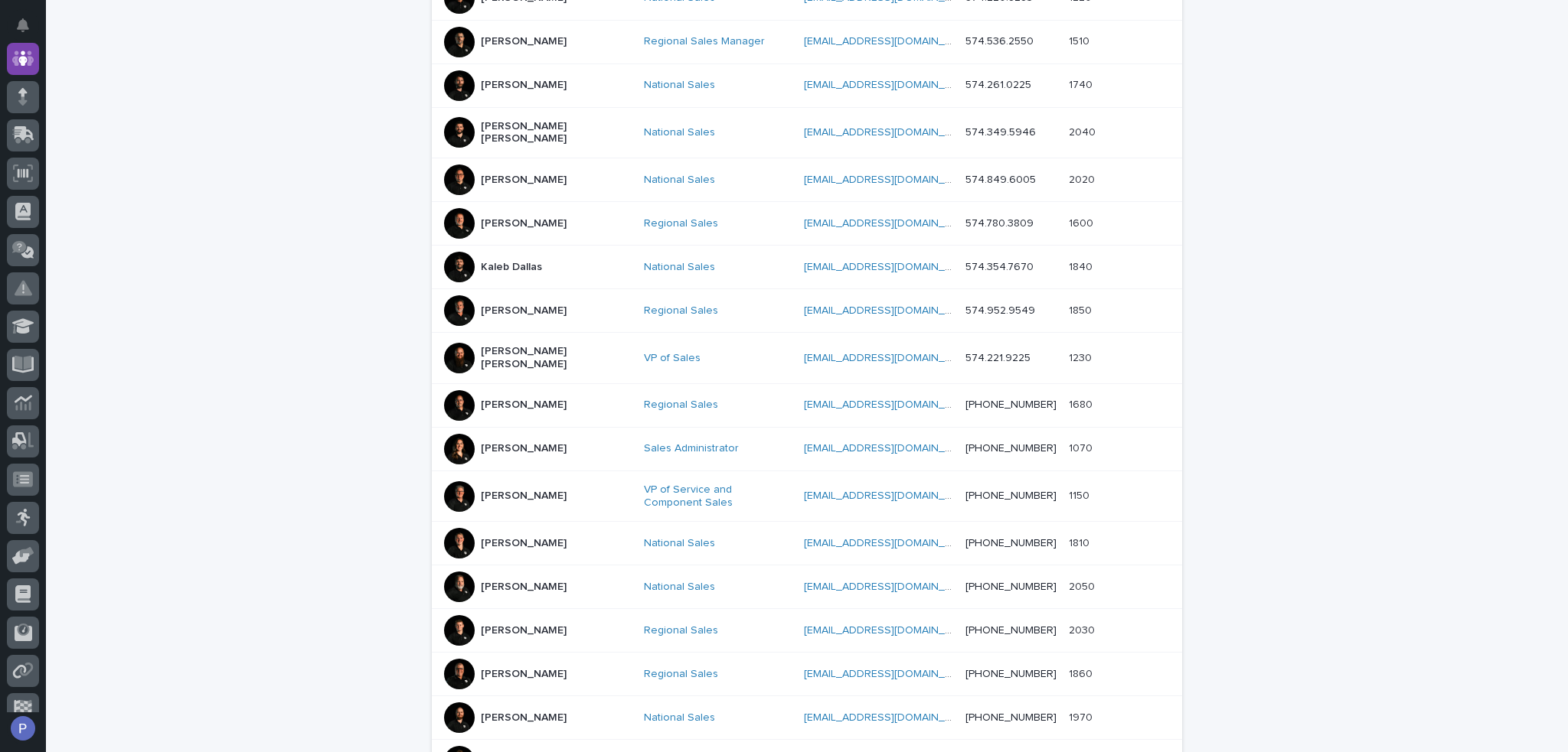
click at [507, 399] on p "[PERSON_NAME]" at bounding box center [524, 405] width 86 height 13
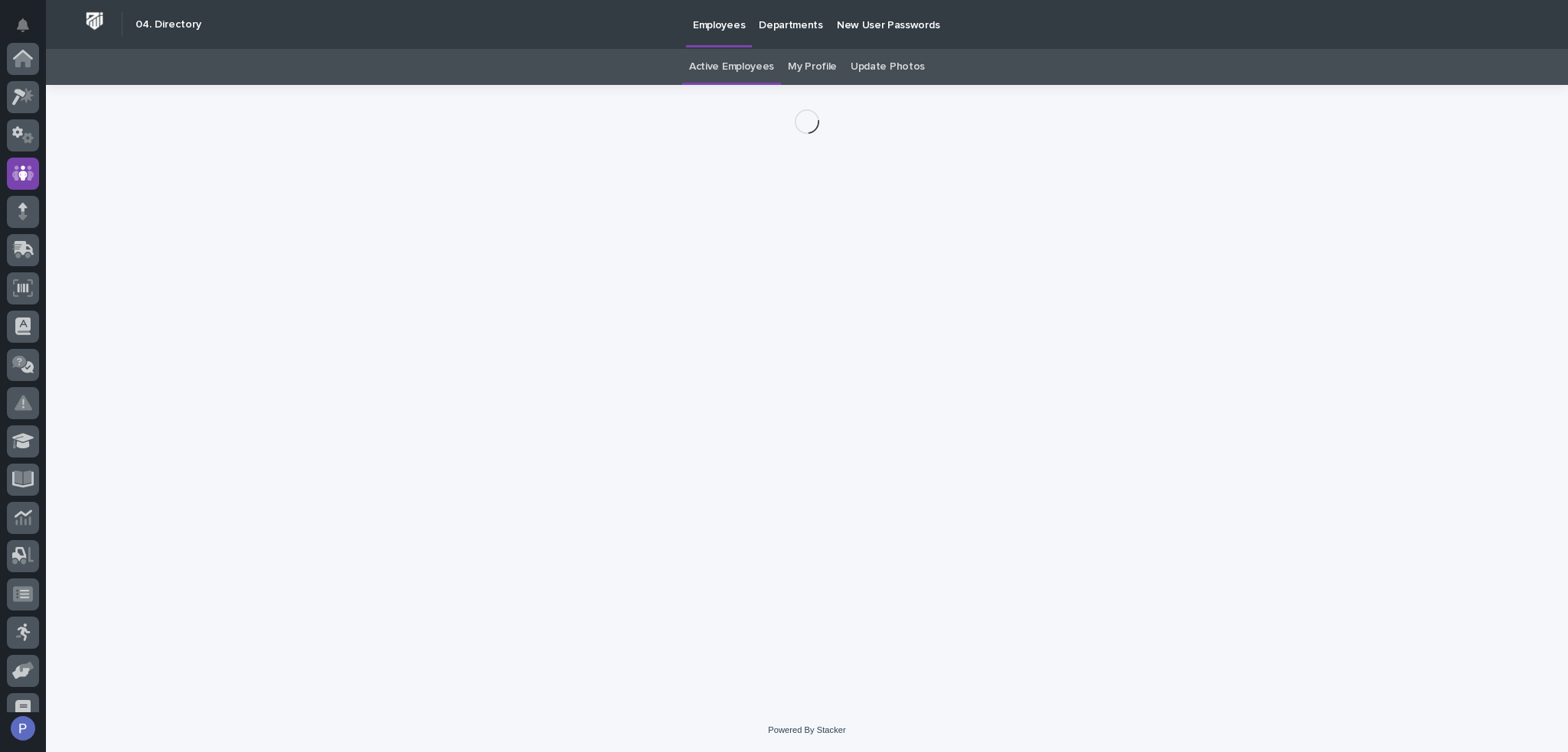
scroll to position [114, 0]
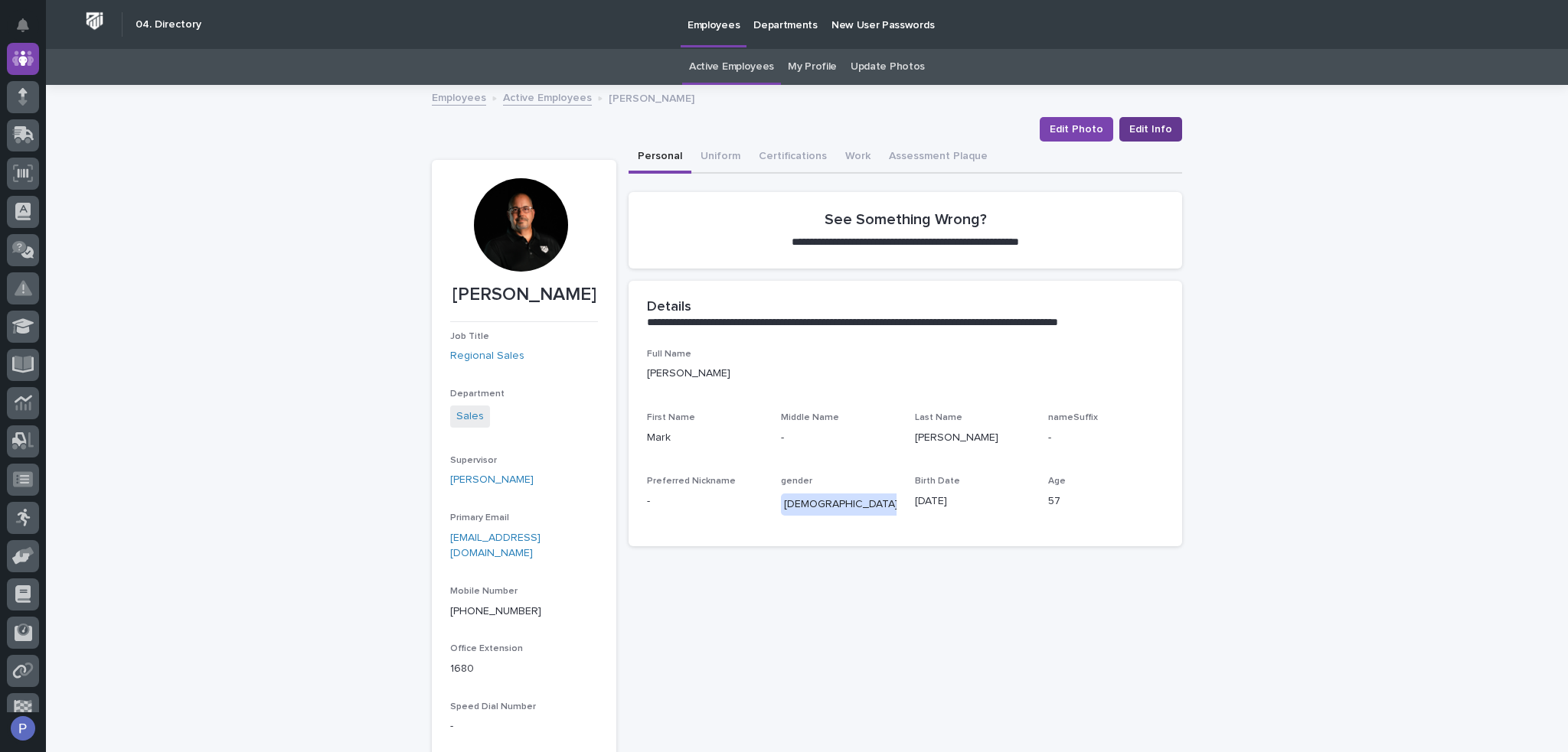
click at [1144, 131] on span "Edit Info" at bounding box center [1151, 129] width 43 height 15
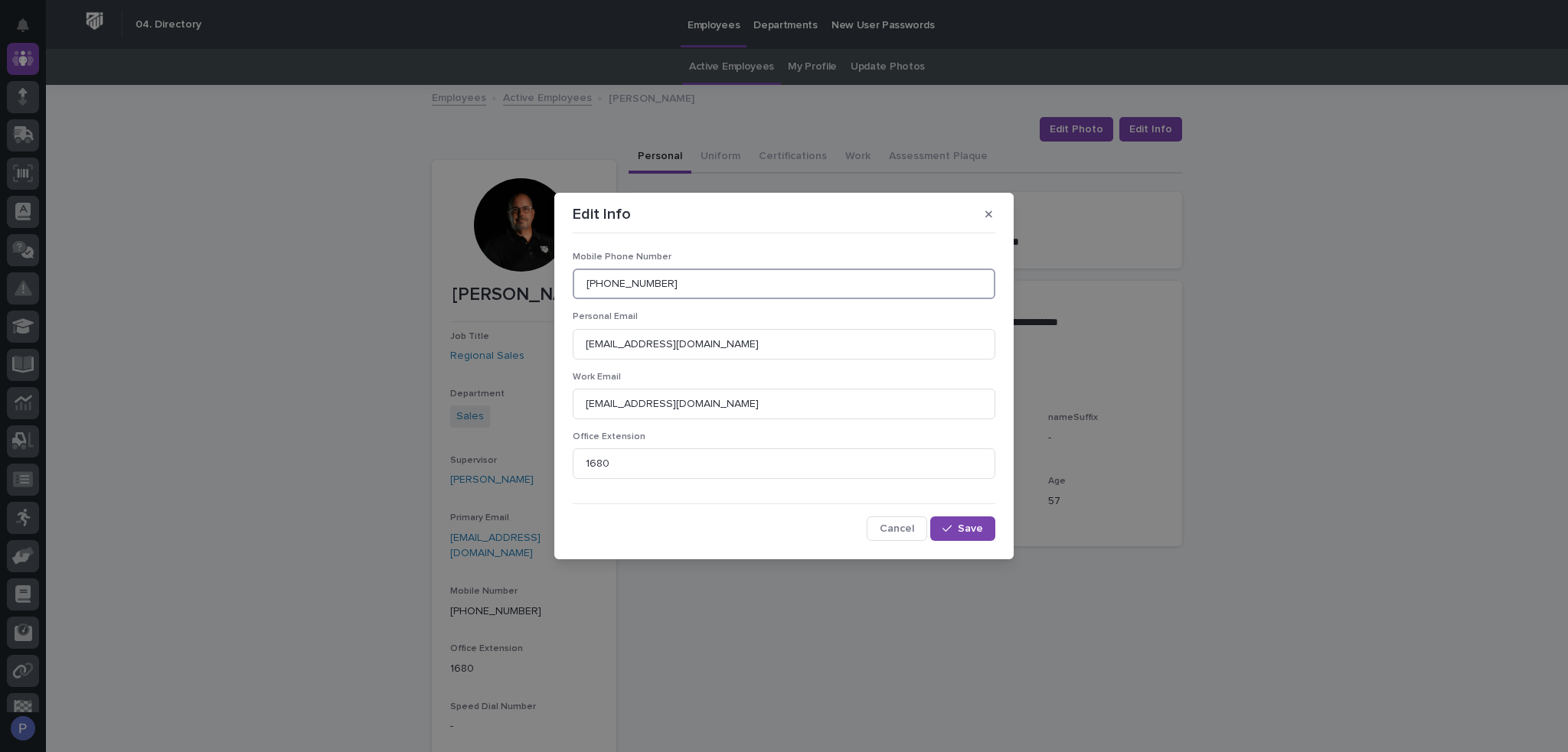
click at [637, 287] on input "[PHONE_NUMBER]" at bounding box center [784, 284] width 423 height 31
type input "574.930.6257"
click at [967, 532] on span "Save" at bounding box center [971, 529] width 25 height 11
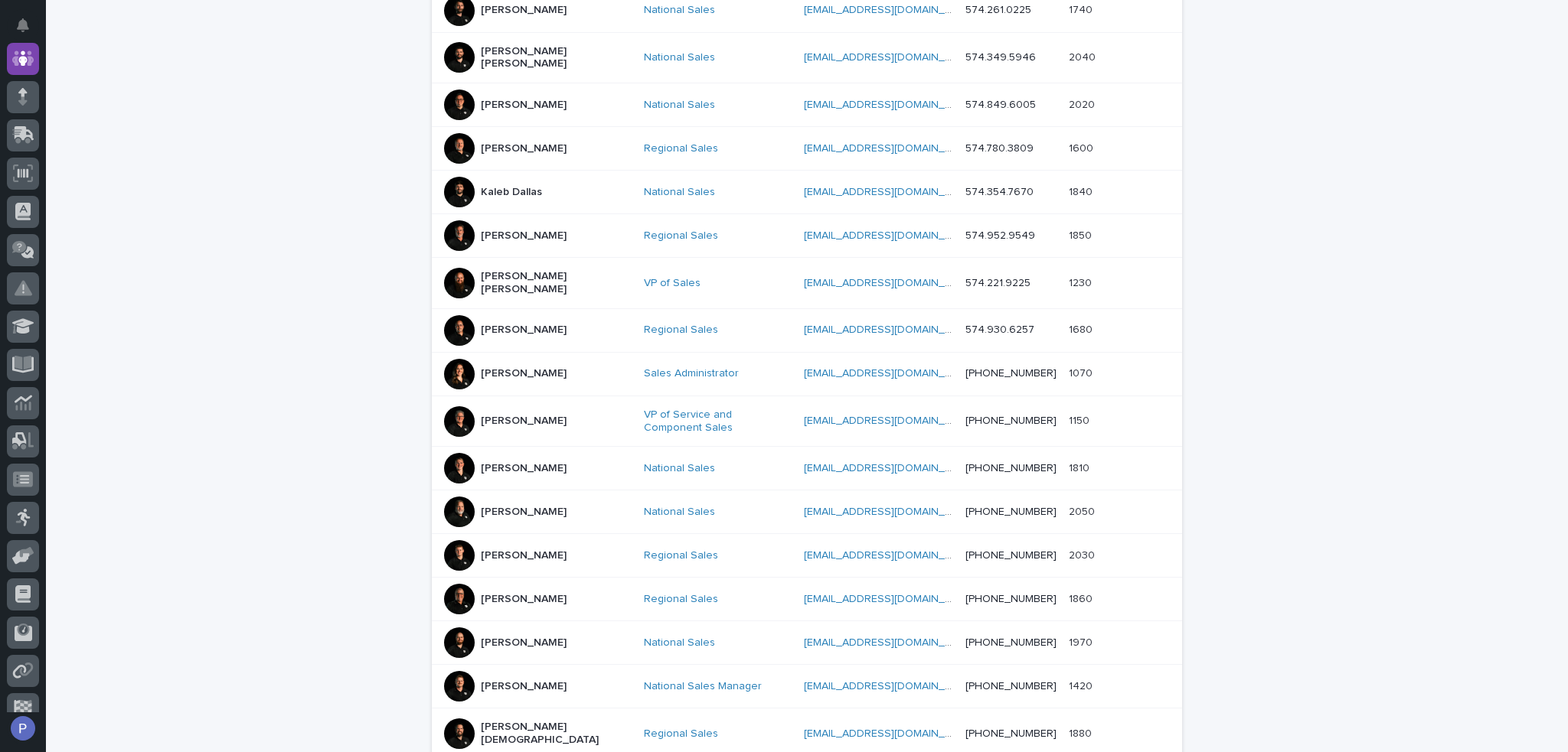
scroll to position [508, 0]
click at [528, 366] on p "[PERSON_NAME]" at bounding box center [524, 372] width 86 height 13
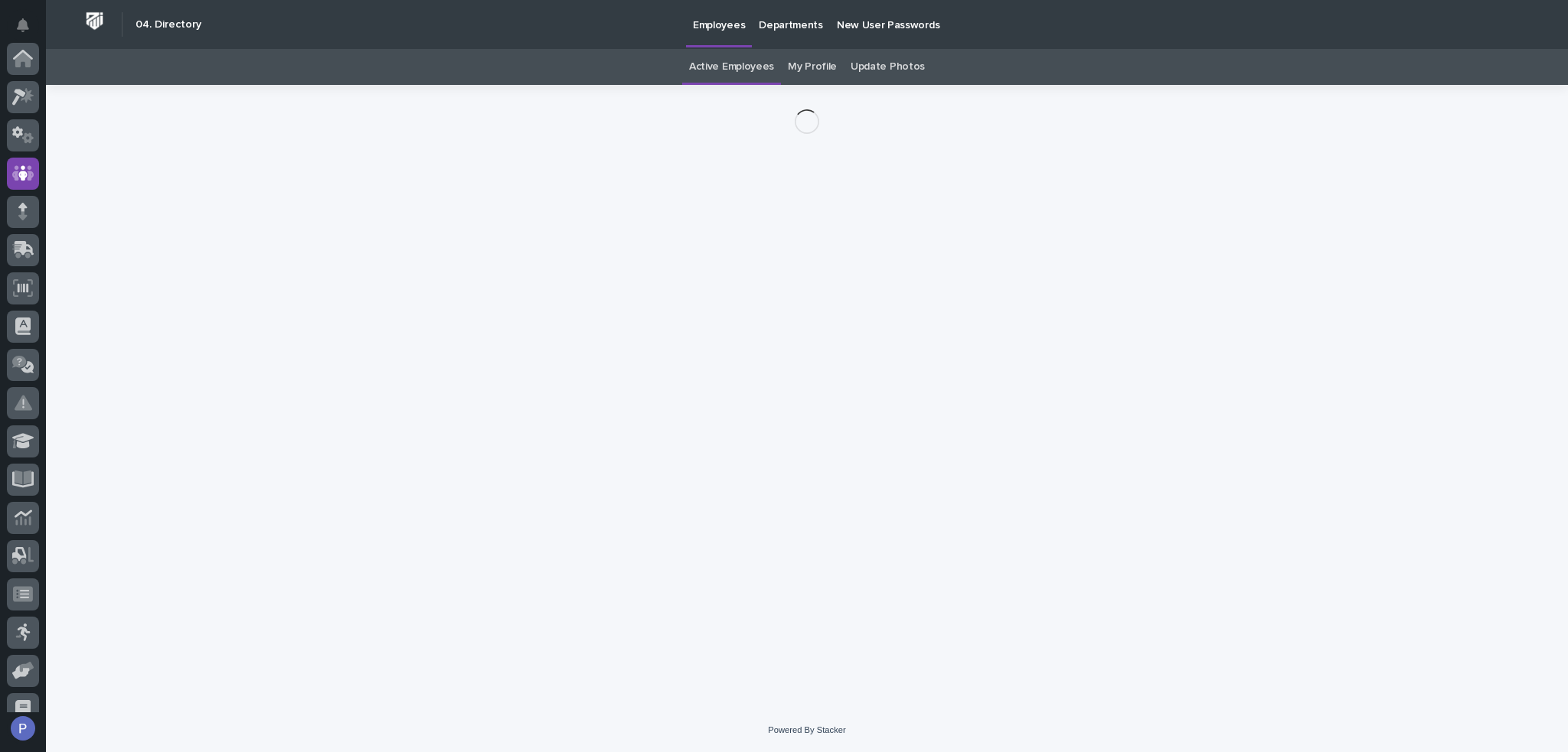
scroll to position [114, 0]
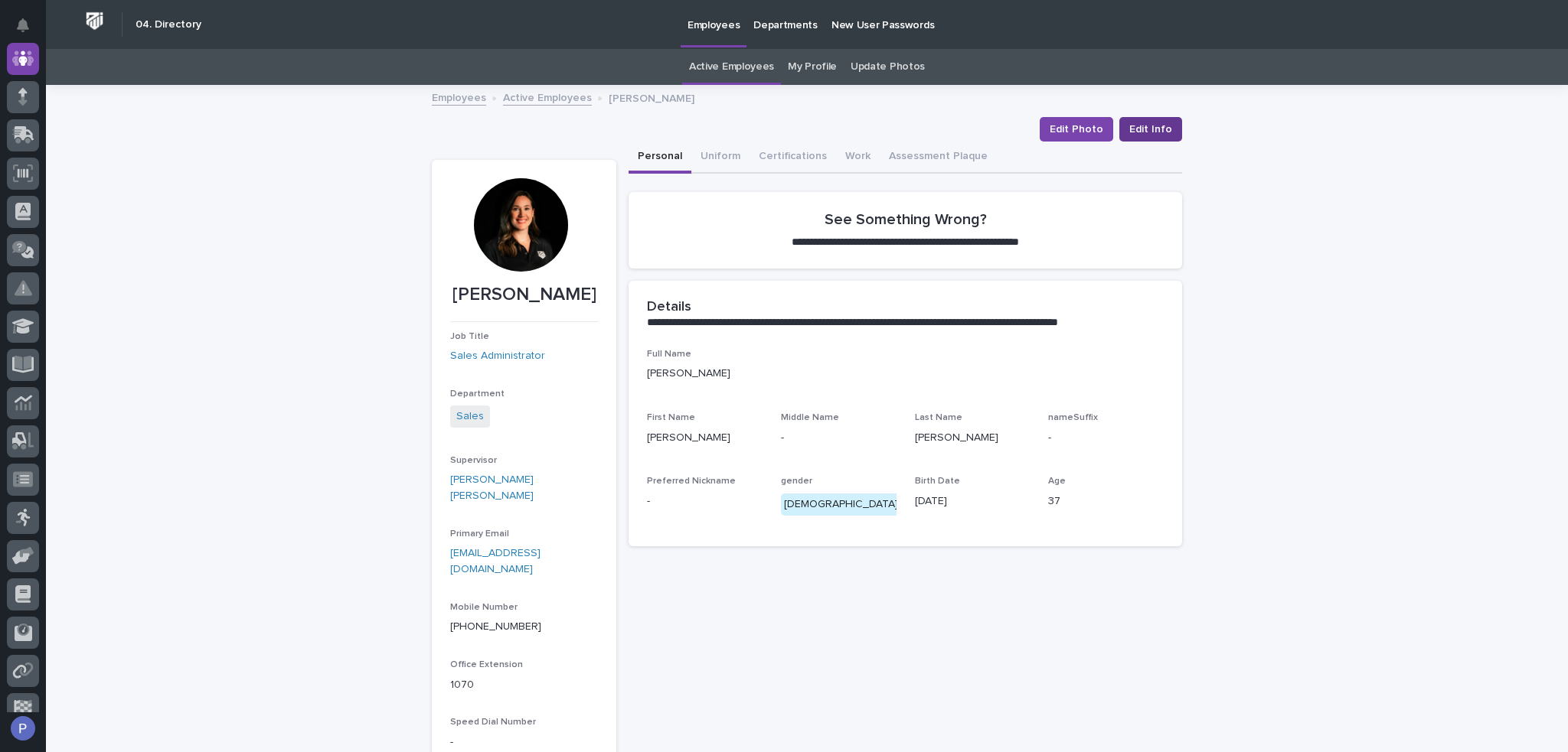
click at [1153, 130] on span "Edit Info" at bounding box center [1151, 129] width 43 height 15
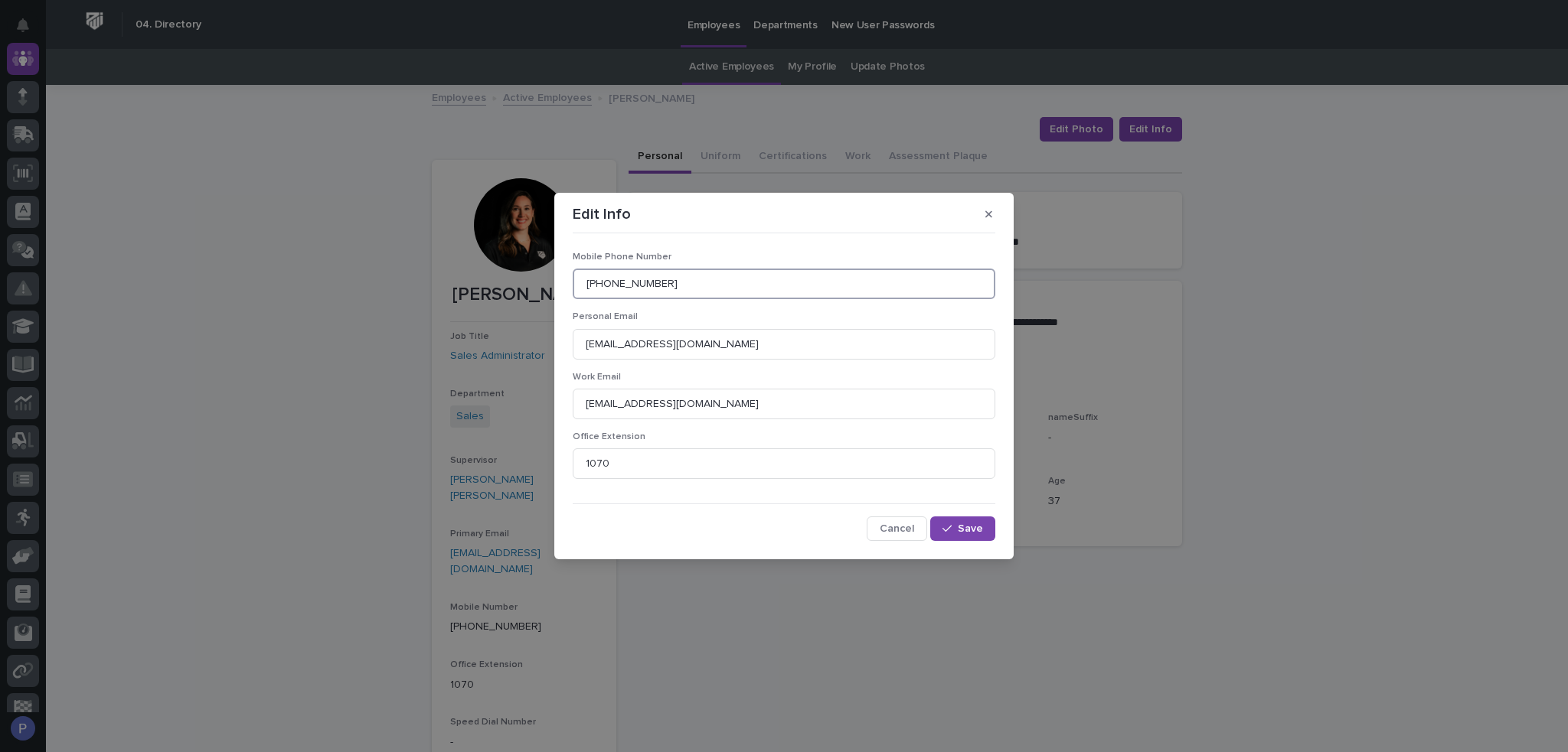
click at [631, 283] on input "[PHONE_NUMBER]" at bounding box center [784, 284] width 423 height 31
type input "574.221.0422"
click at [980, 532] on span "Save" at bounding box center [971, 529] width 25 height 11
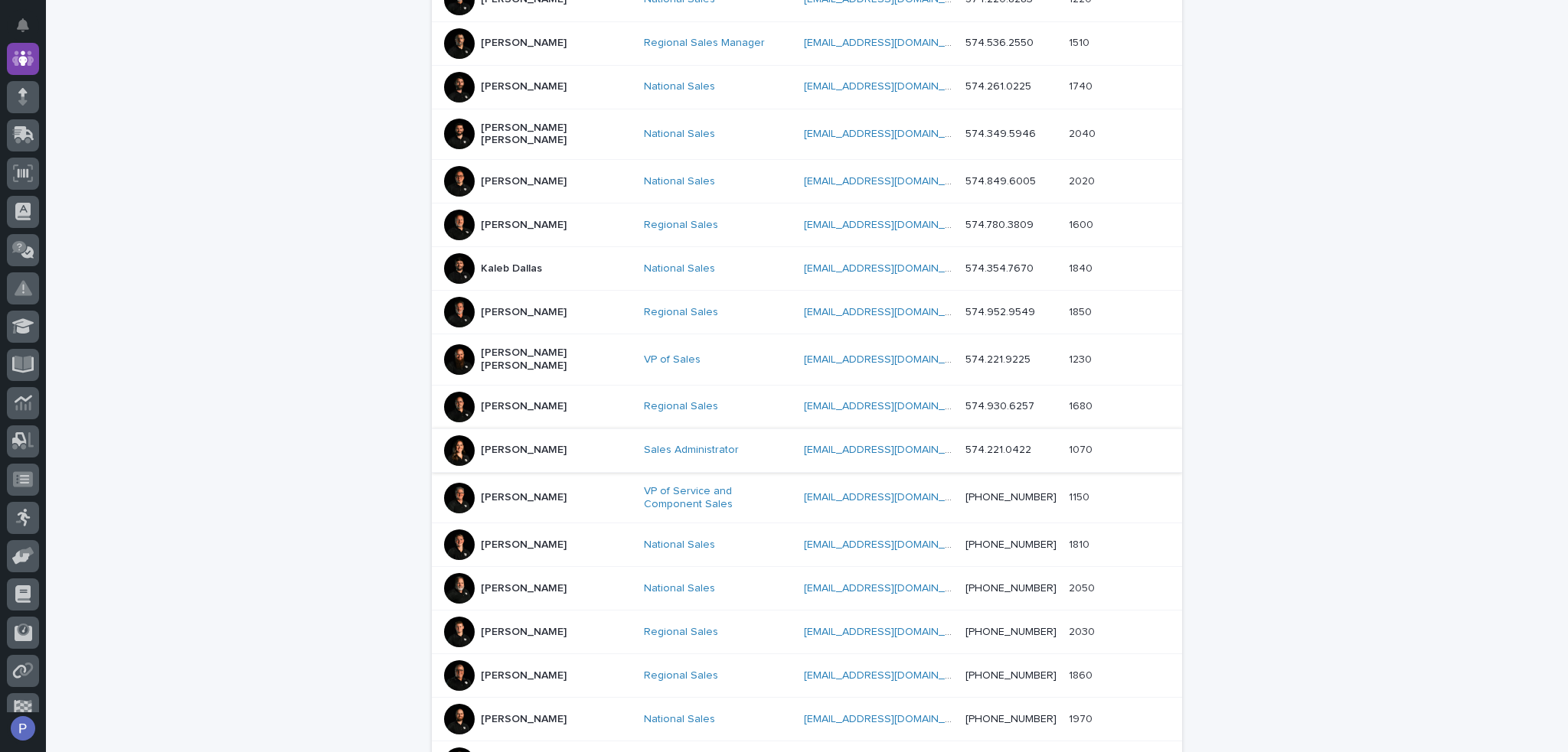
scroll to position [431, 0]
click at [528, 490] on p "[PERSON_NAME]" at bounding box center [524, 496] width 86 height 13
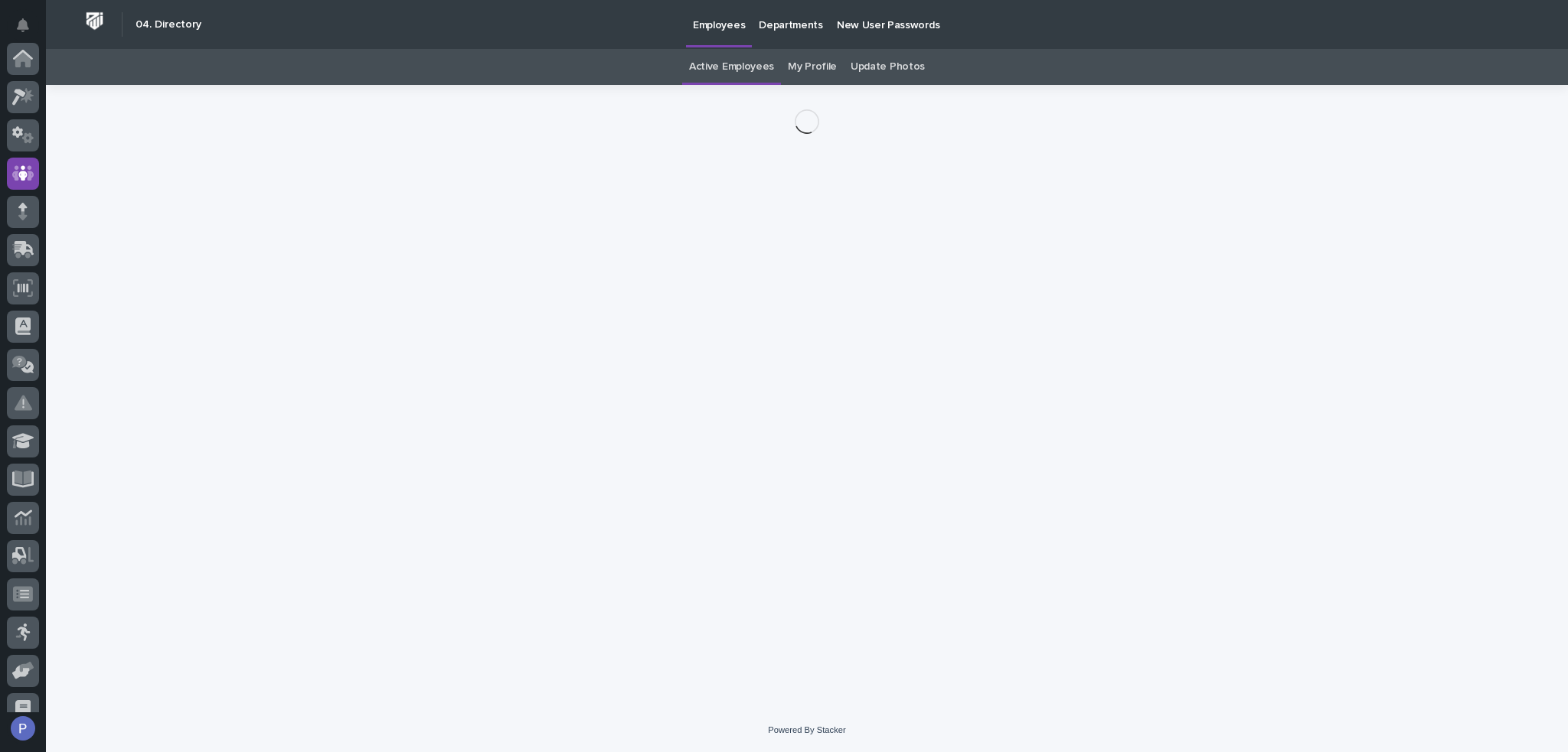
scroll to position [114, 0]
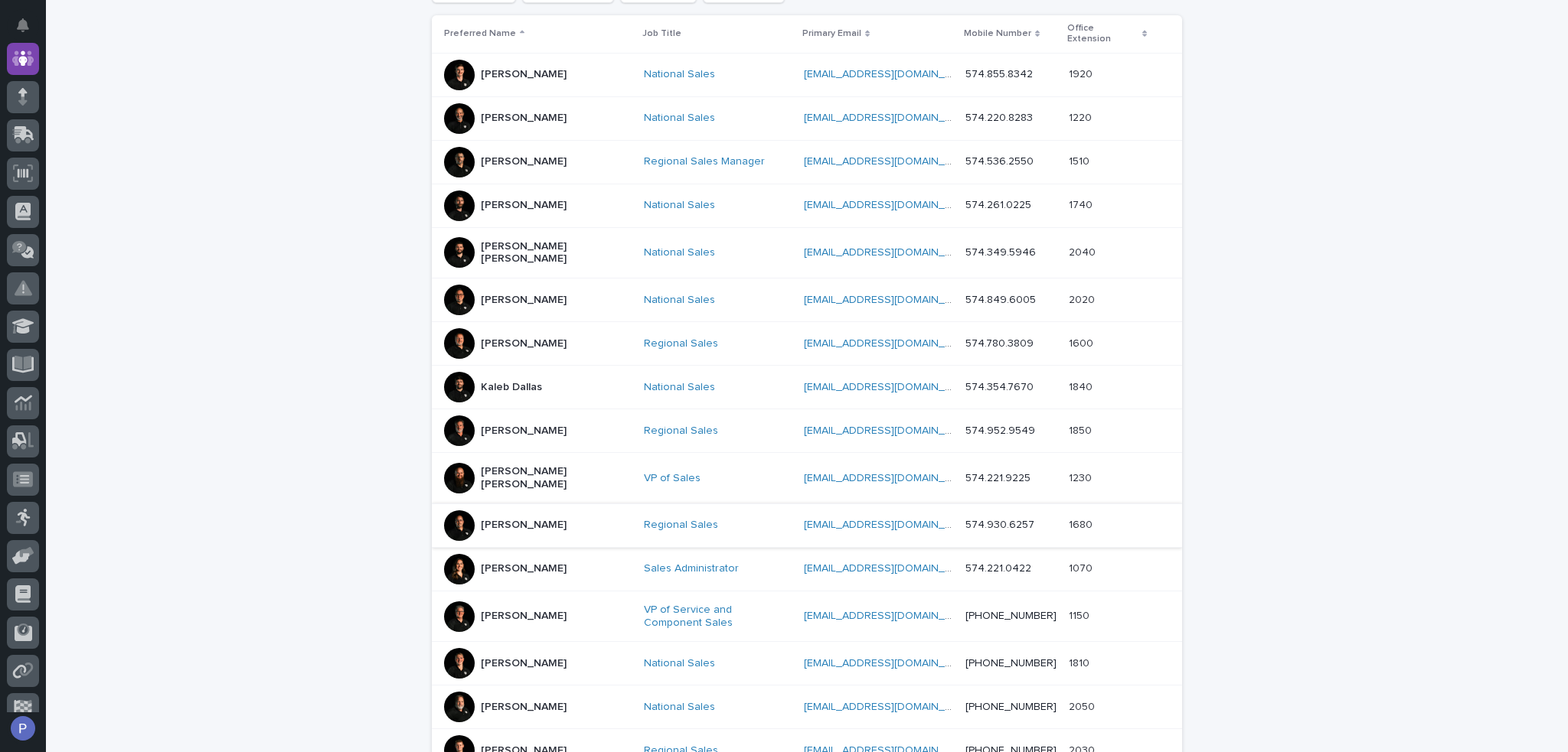
scroll to position [431, 0]
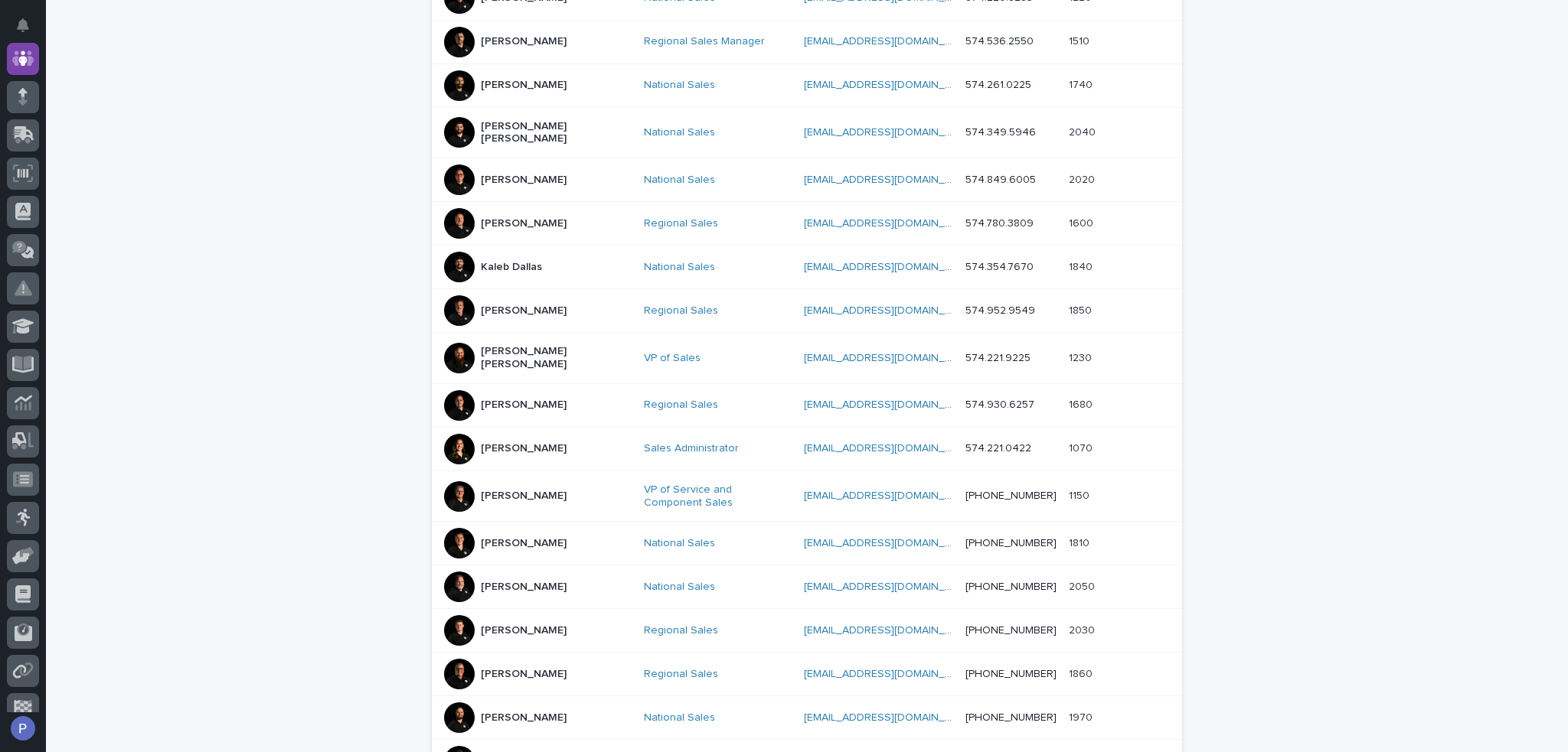
click at [530, 538] on p "[PERSON_NAME]" at bounding box center [524, 544] width 86 height 13
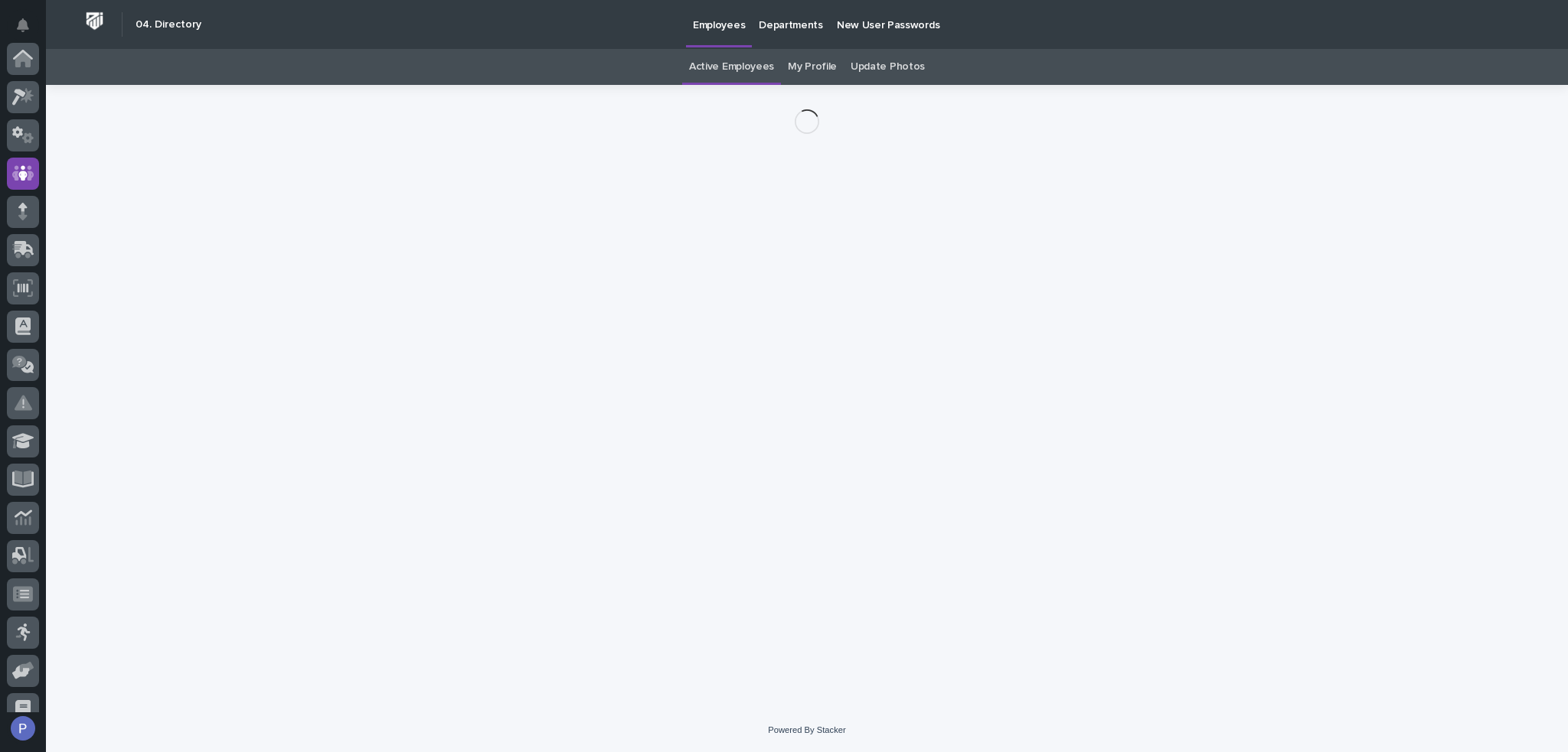
scroll to position [114, 0]
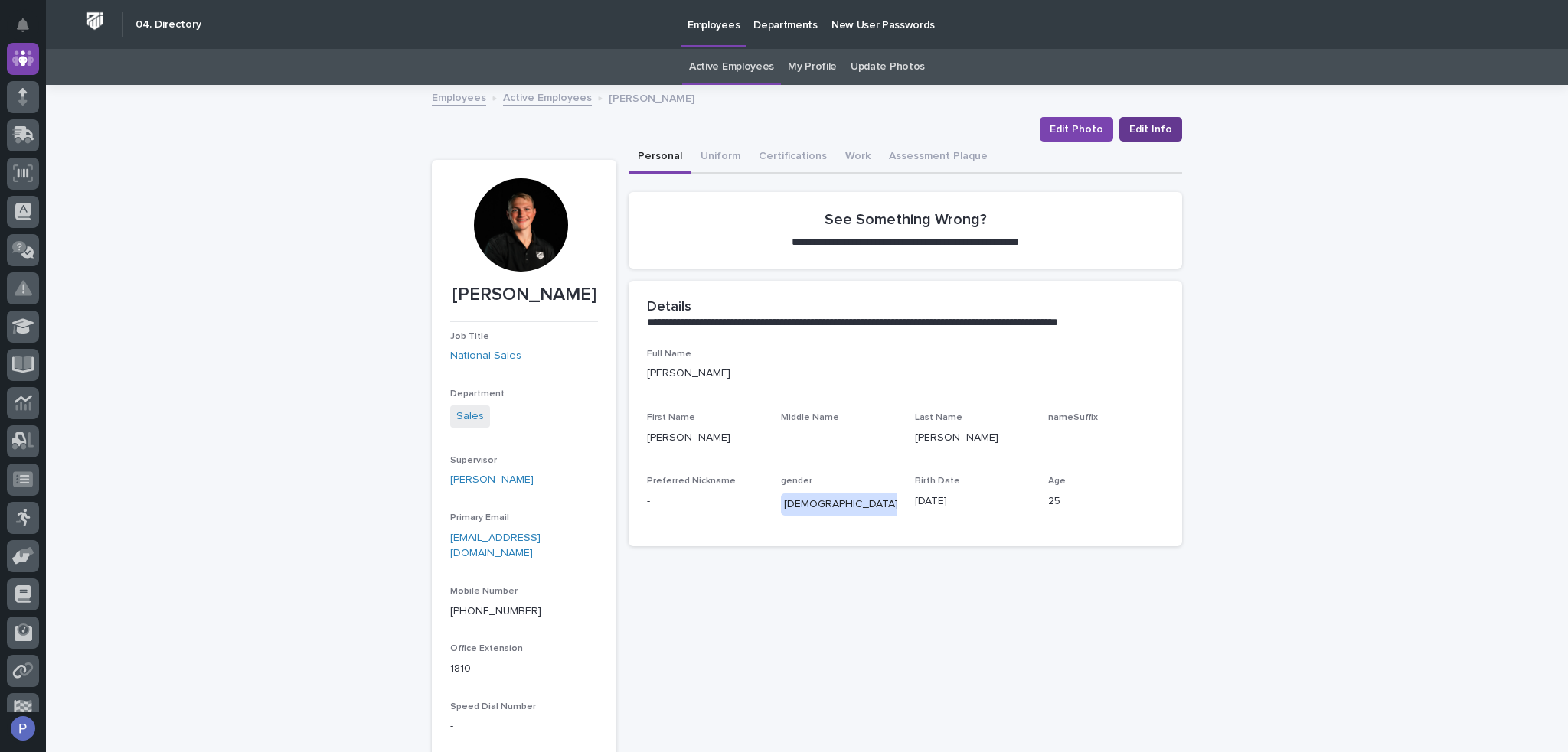
click at [1153, 131] on span "Edit Info" at bounding box center [1151, 129] width 43 height 15
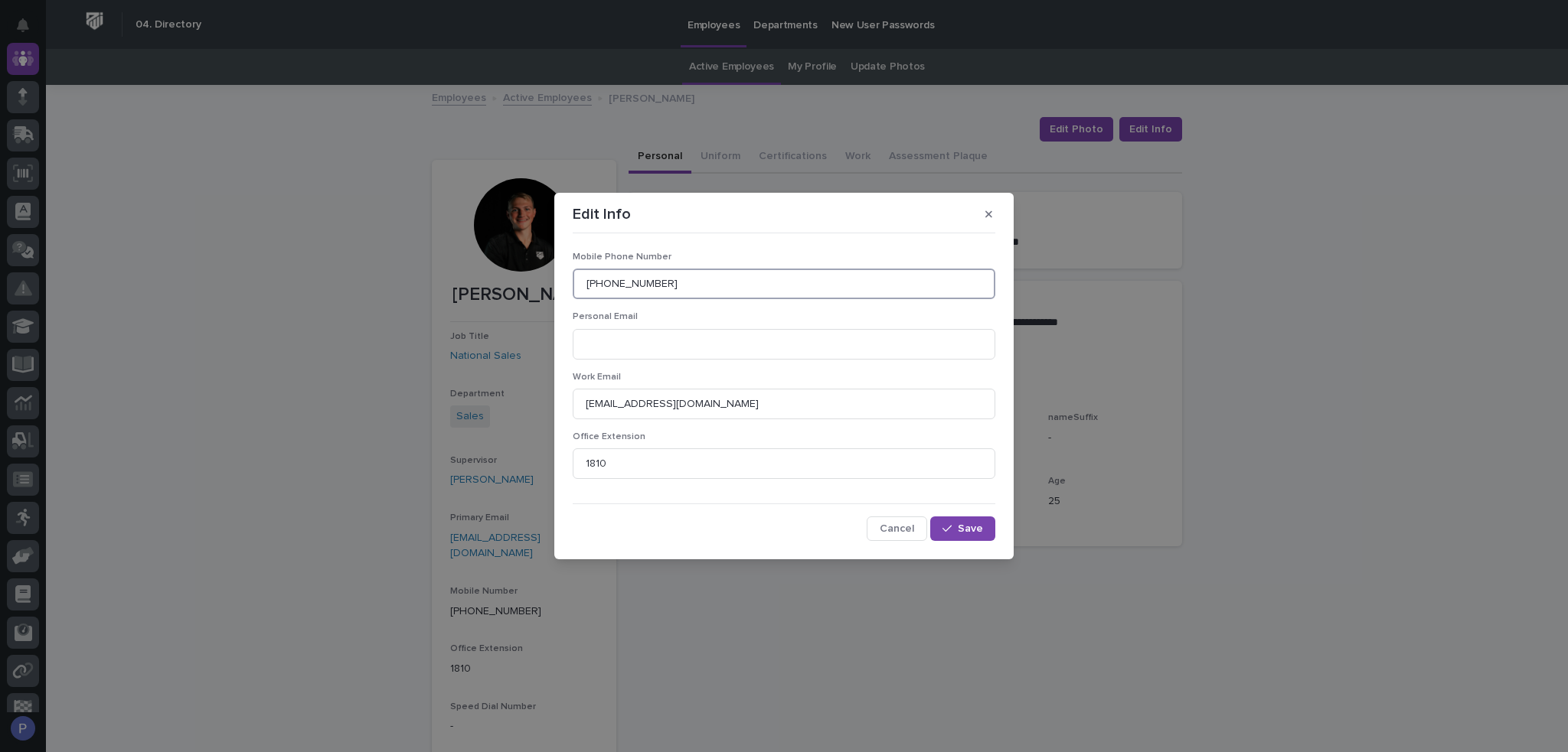
click at [682, 288] on input "[PHONE_NUMBER]" at bounding box center [784, 284] width 423 height 31
type input "574.360.8256"
click at [989, 531] on button "Save" at bounding box center [962, 529] width 65 height 24
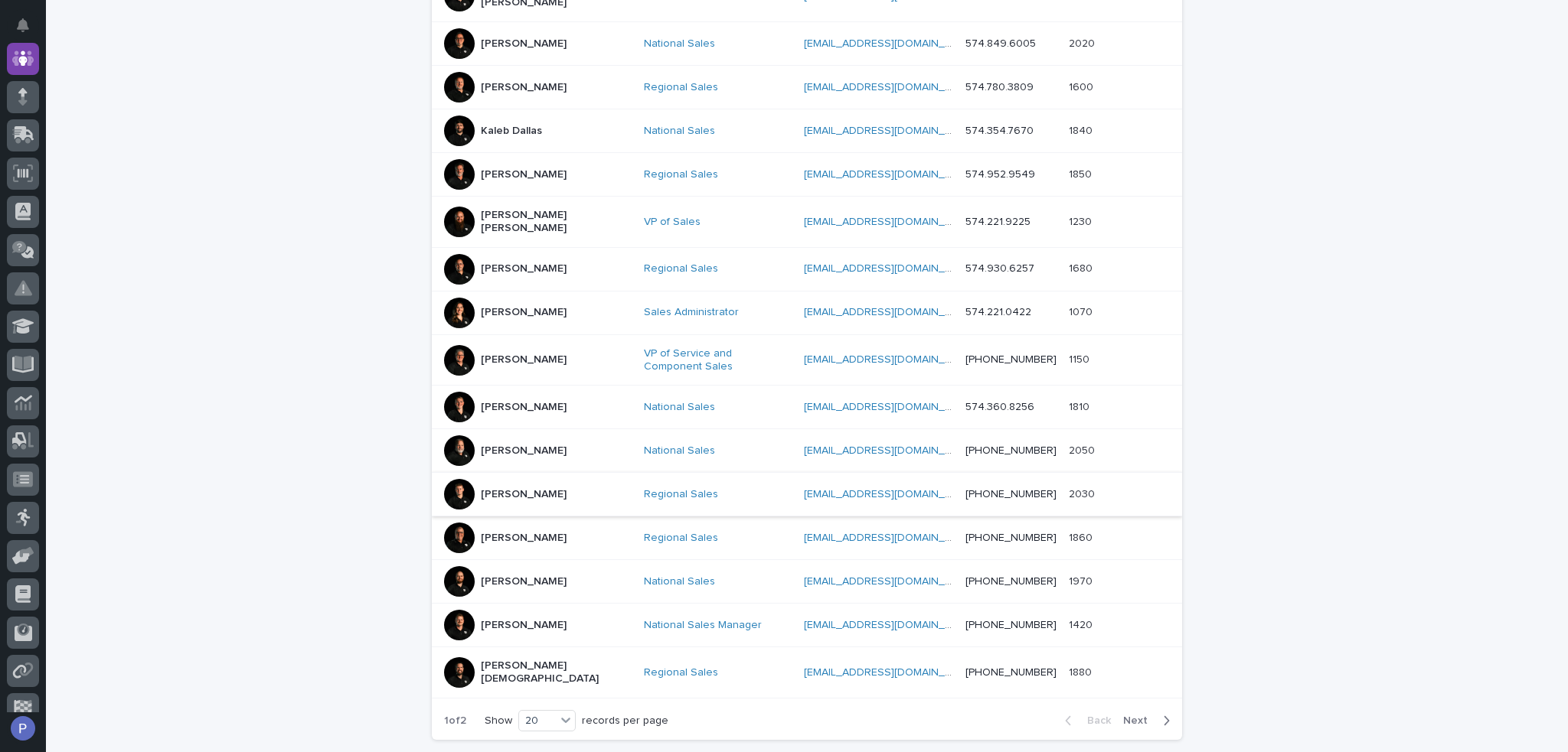
scroll to position [584, 0]
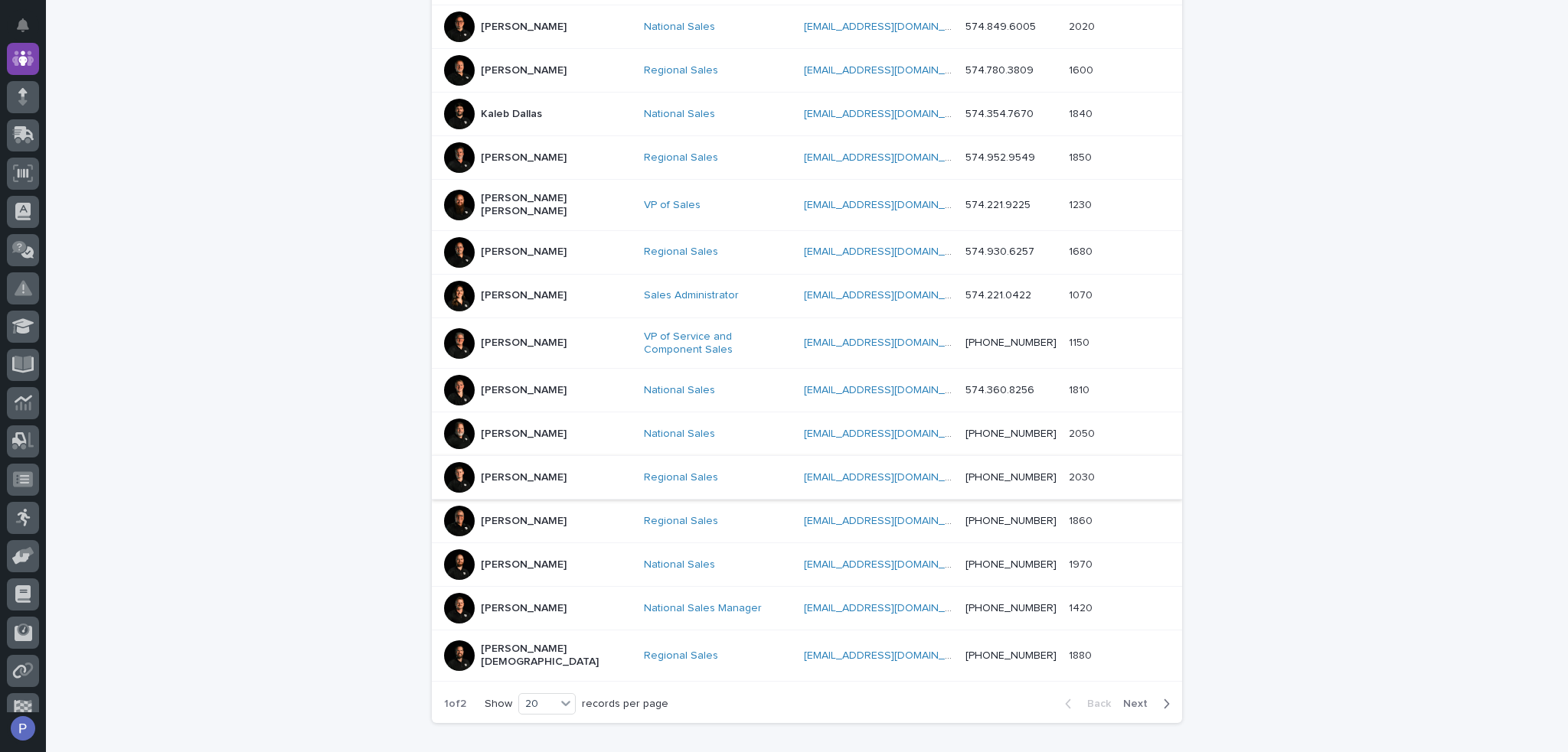
click at [506, 428] on p "[PERSON_NAME]" at bounding box center [524, 434] width 86 height 13
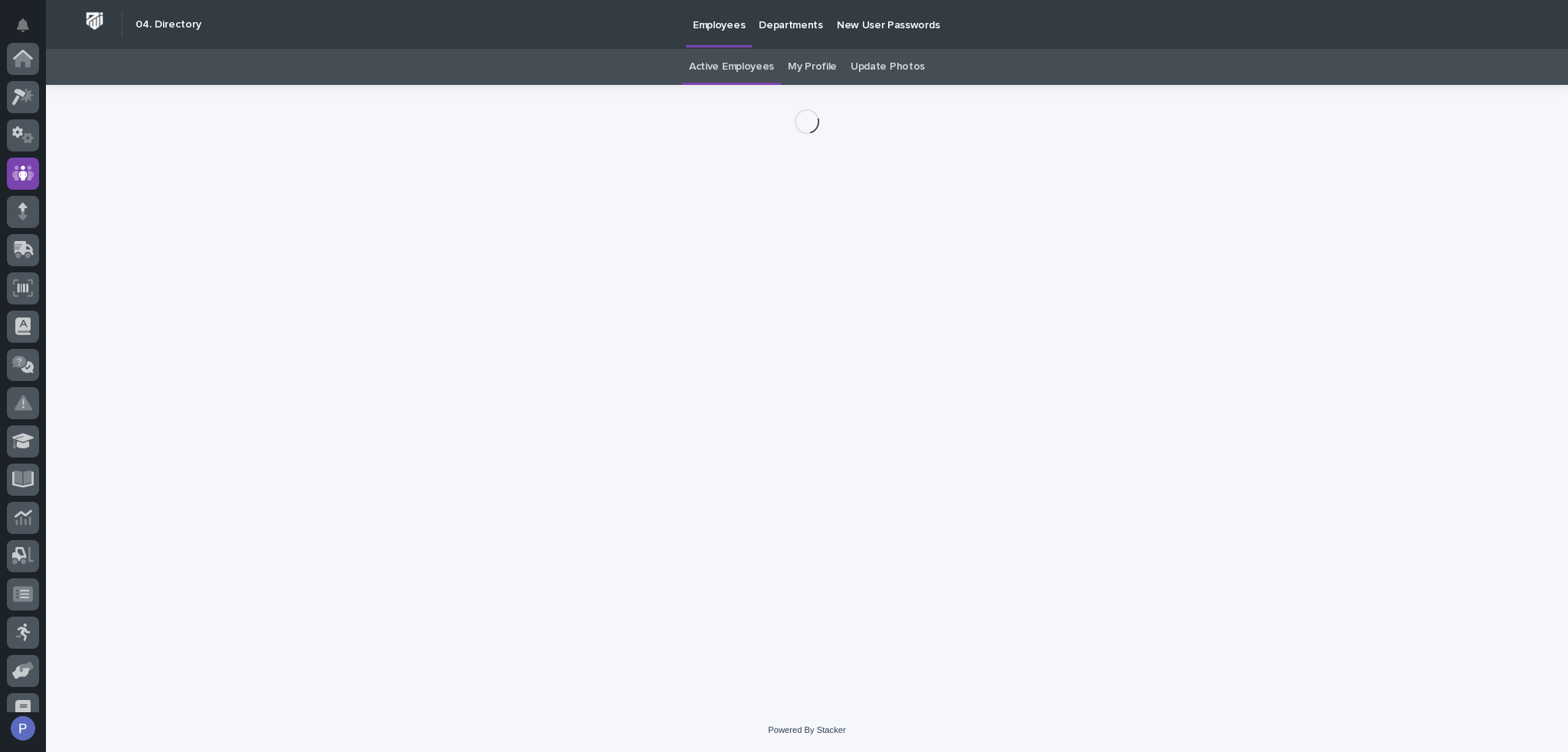
scroll to position [114, 0]
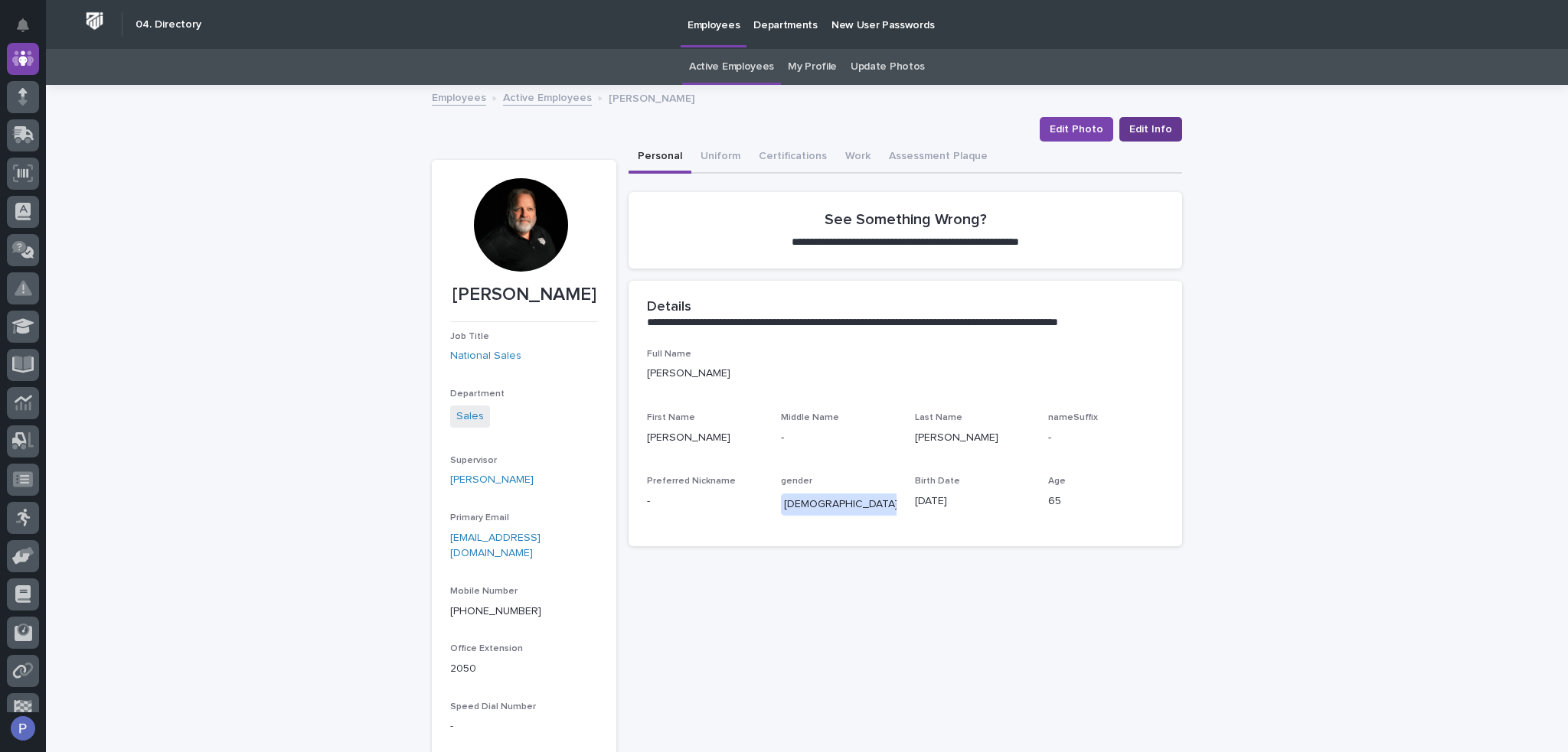
click at [1158, 133] on span "Edit Info" at bounding box center [1151, 129] width 43 height 15
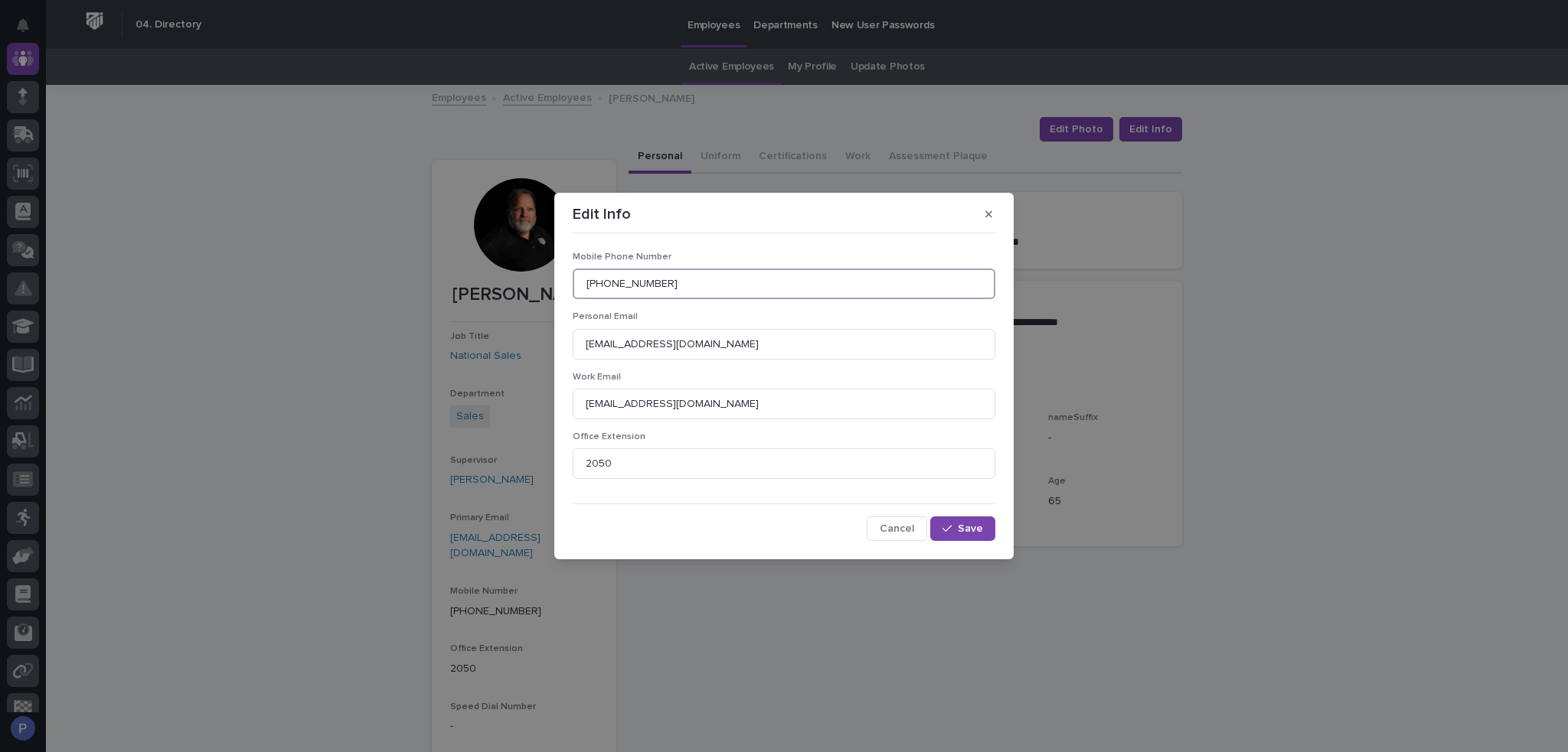
click at [701, 283] on input "[PHONE_NUMBER]" at bounding box center [784, 284] width 423 height 31
type input "574.303.2361"
click at [980, 528] on span "Save" at bounding box center [971, 529] width 25 height 11
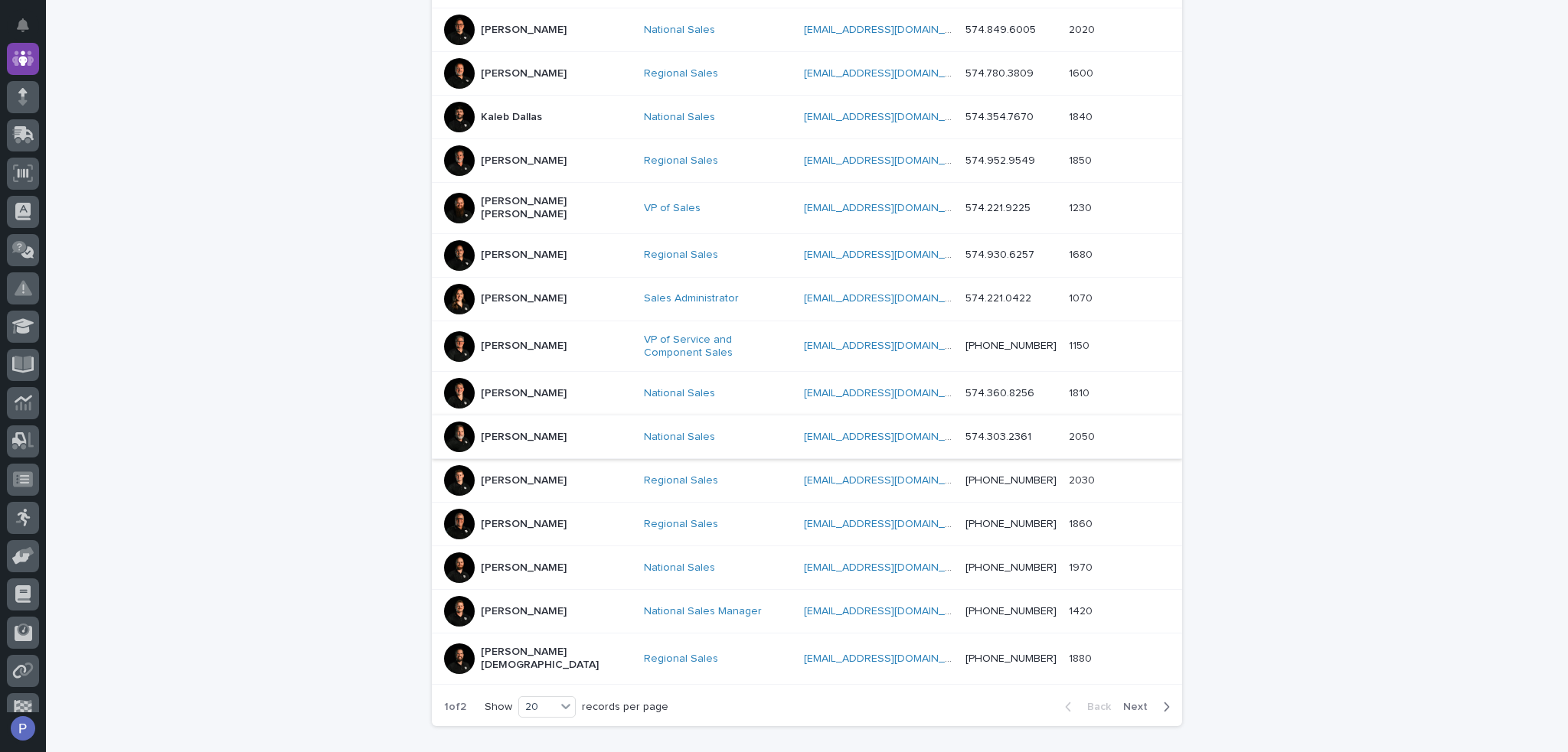
scroll to position [584, 0]
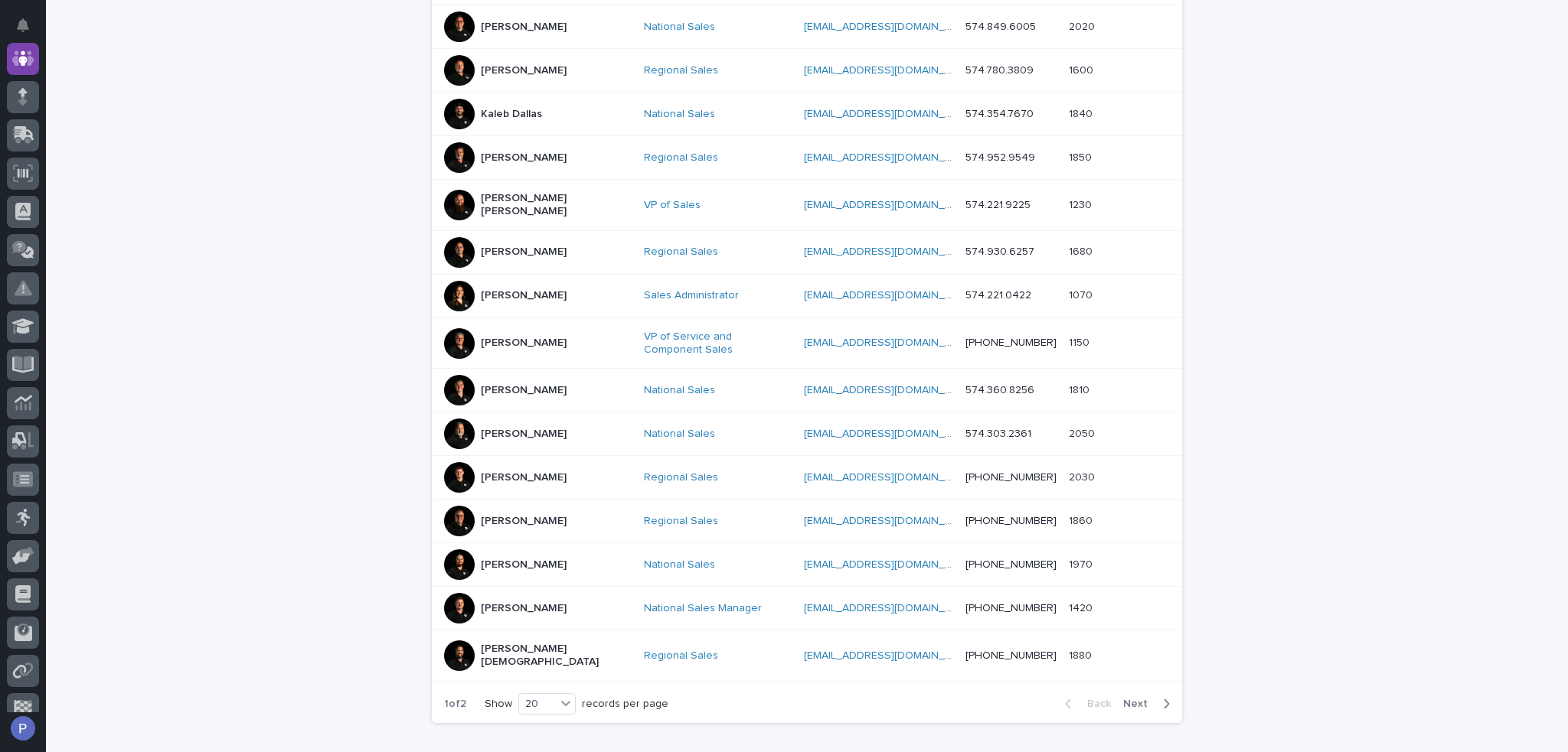
click at [521, 471] on p "[PERSON_NAME]" at bounding box center [524, 477] width 86 height 13
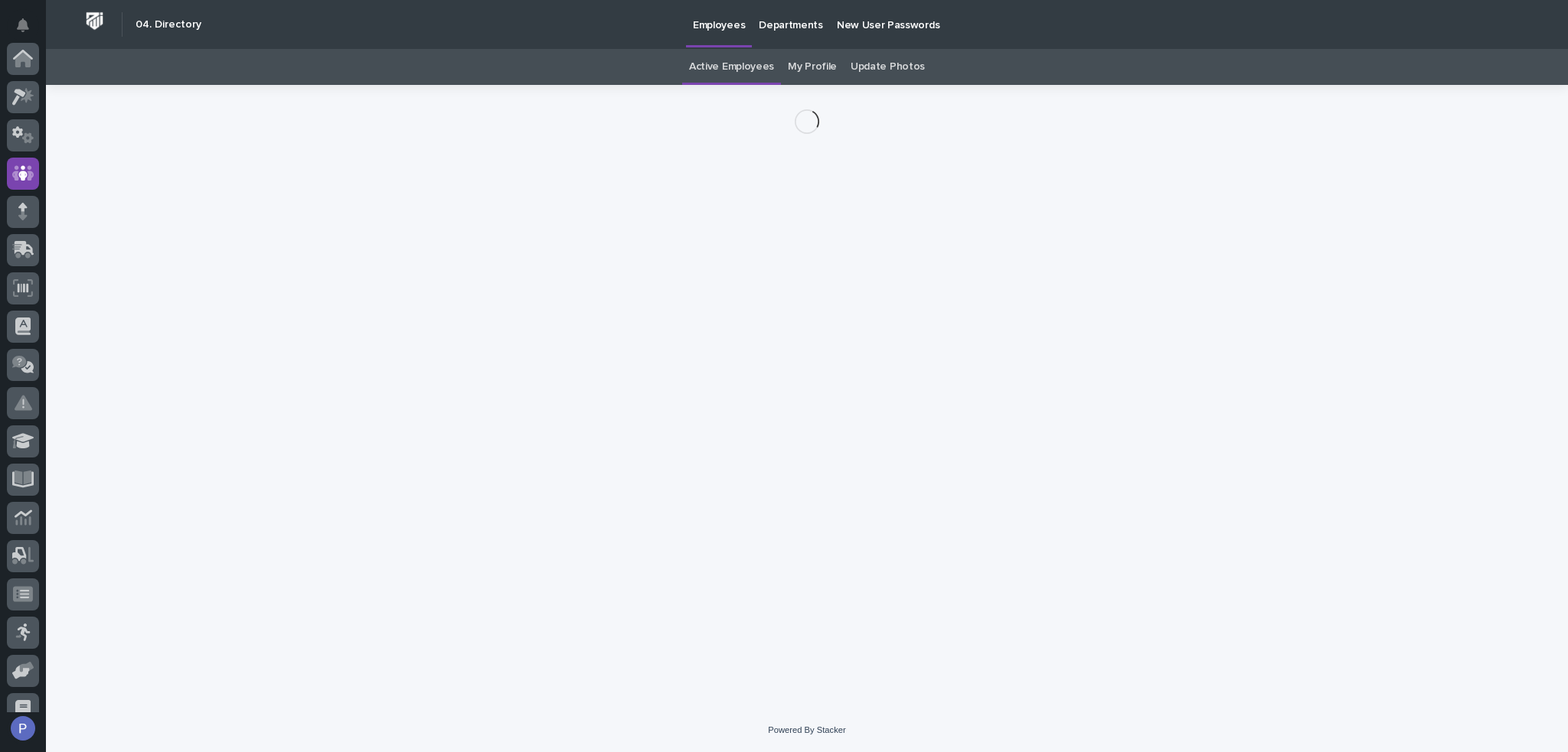
scroll to position [114, 0]
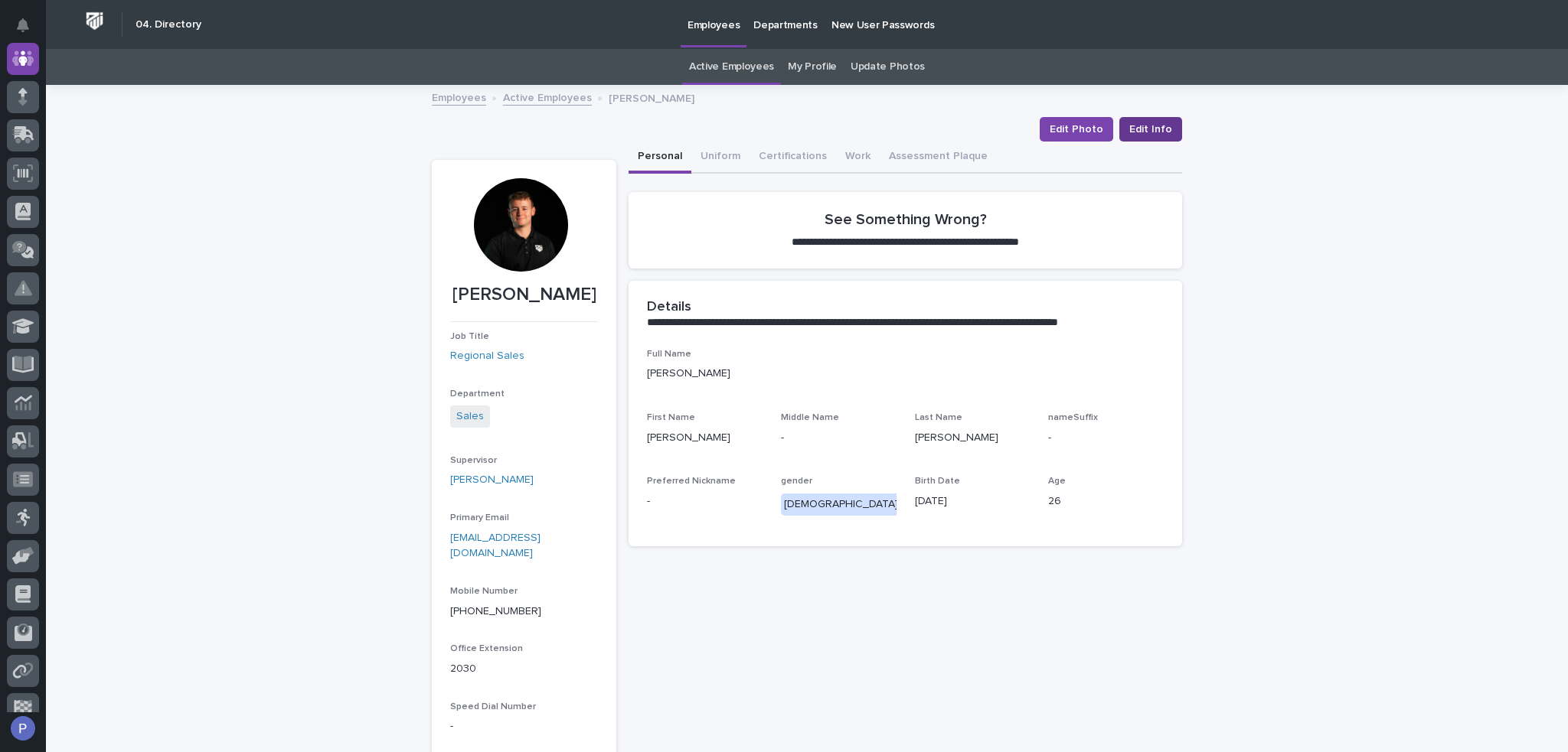
click at [1153, 133] on span "Edit Info" at bounding box center [1151, 129] width 43 height 15
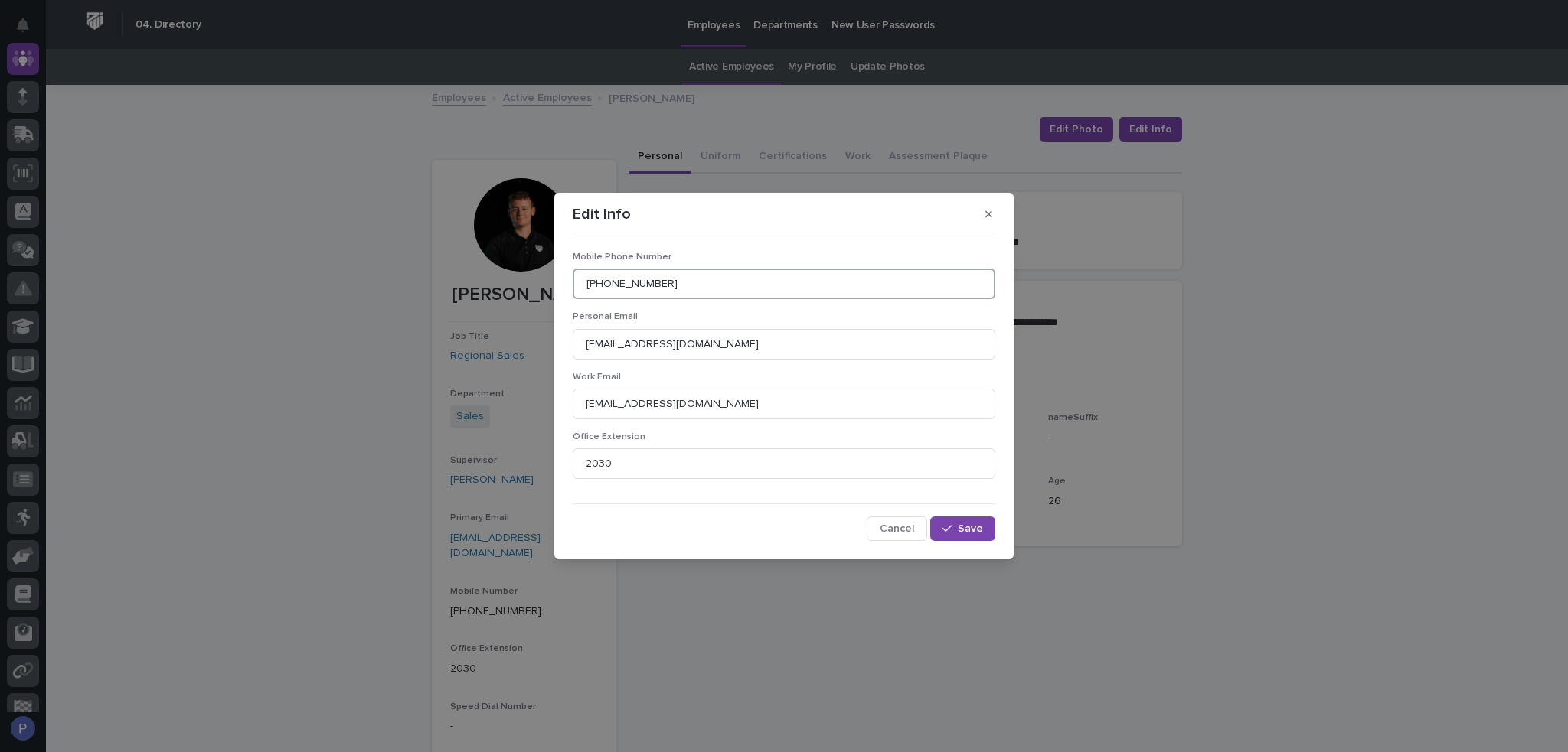
click at [662, 286] on input "[PHONE_NUMBER]" at bounding box center [784, 284] width 423 height 31
type input "574.312.4684"
click at [971, 531] on span "Save" at bounding box center [971, 529] width 25 height 11
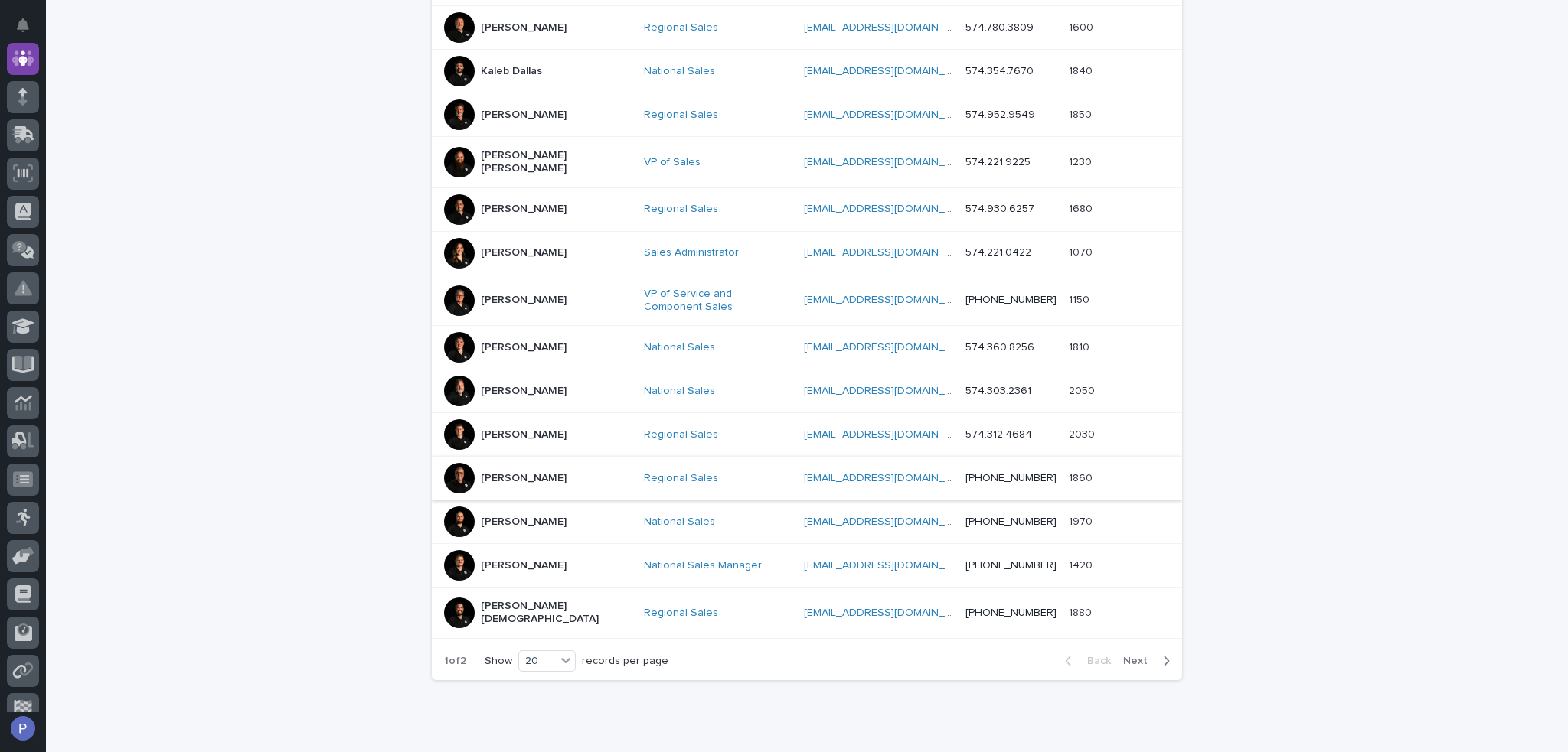
scroll to position [650, 0]
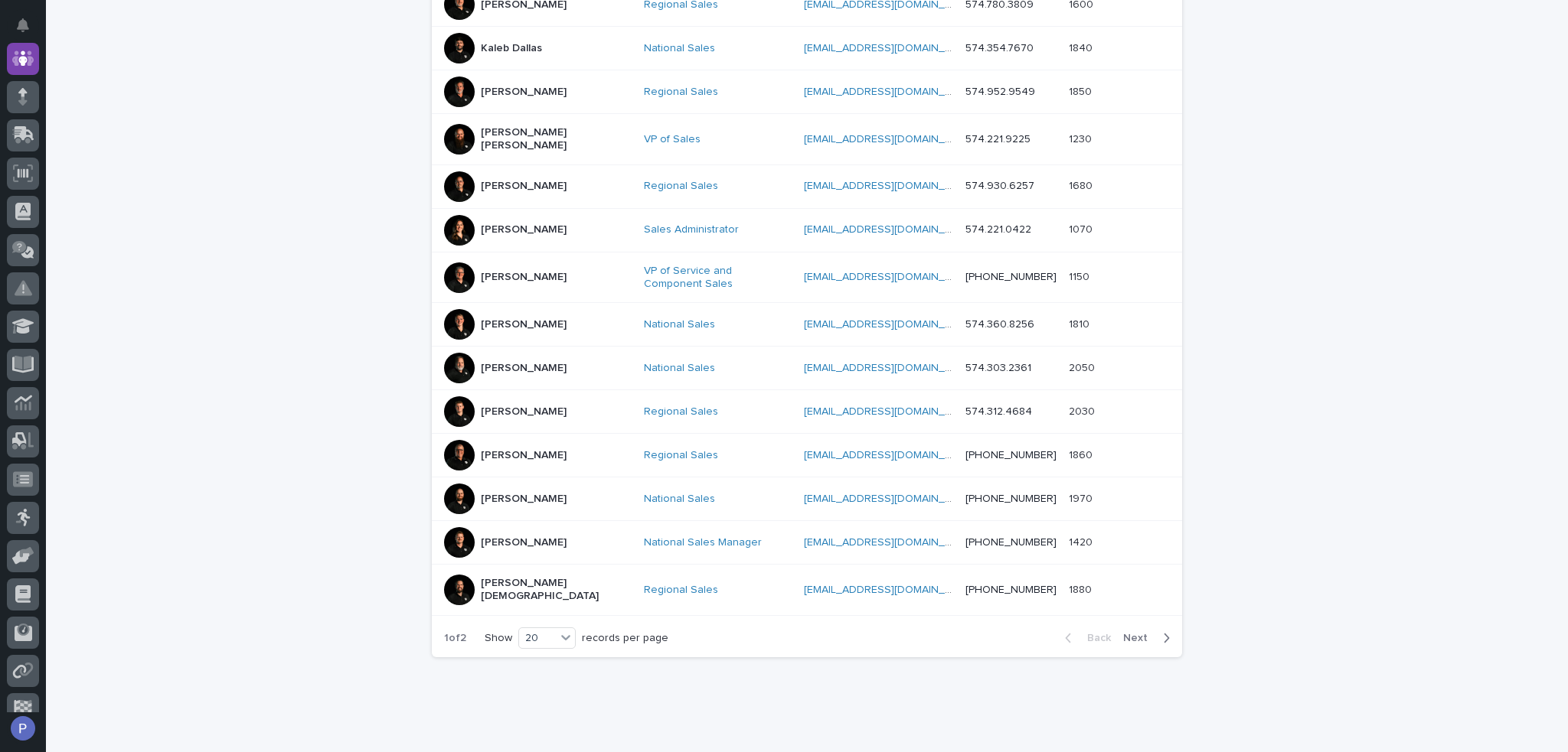
click at [505, 449] on p "[PERSON_NAME]" at bounding box center [524, 456] width 86 height 13
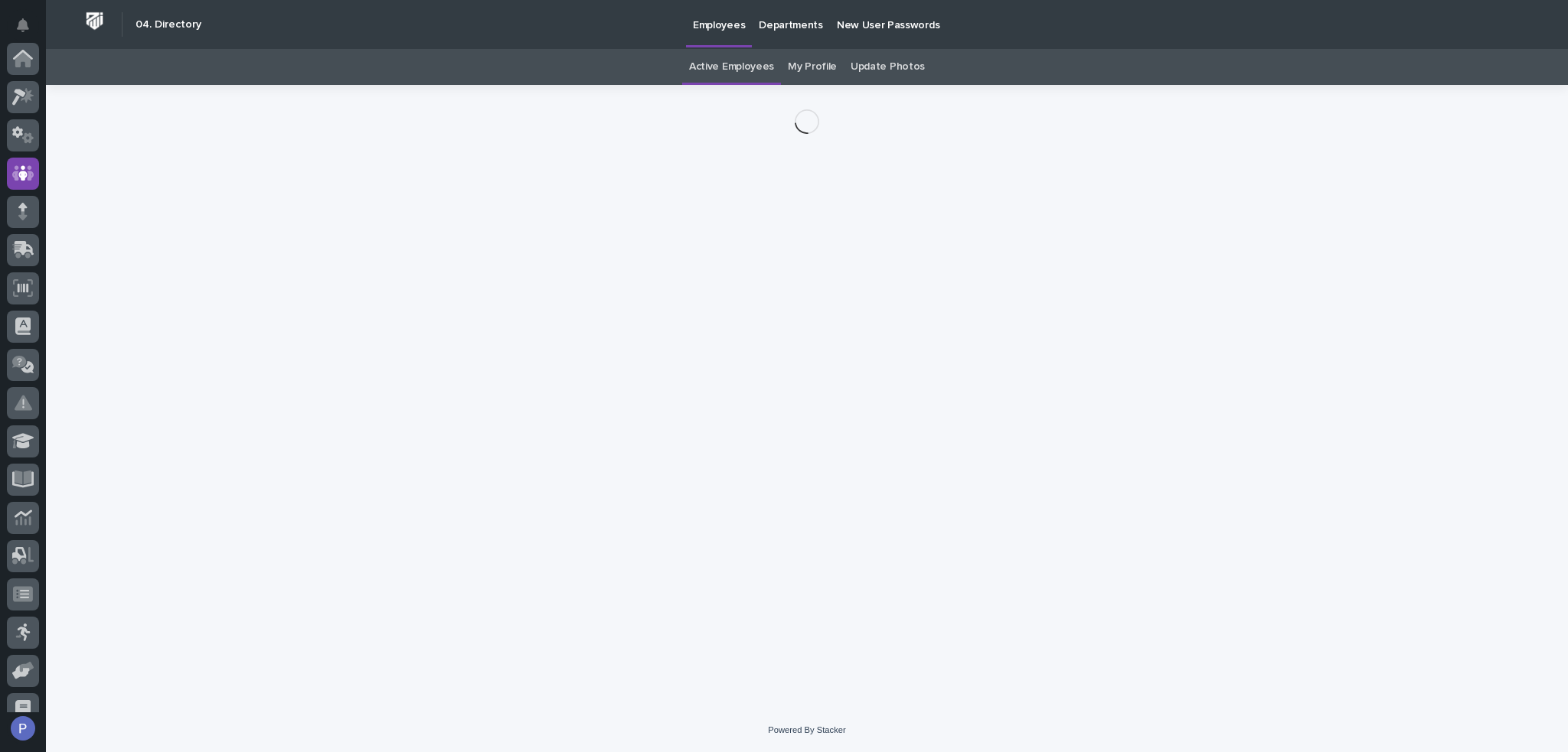
scroll to position [114, 0]
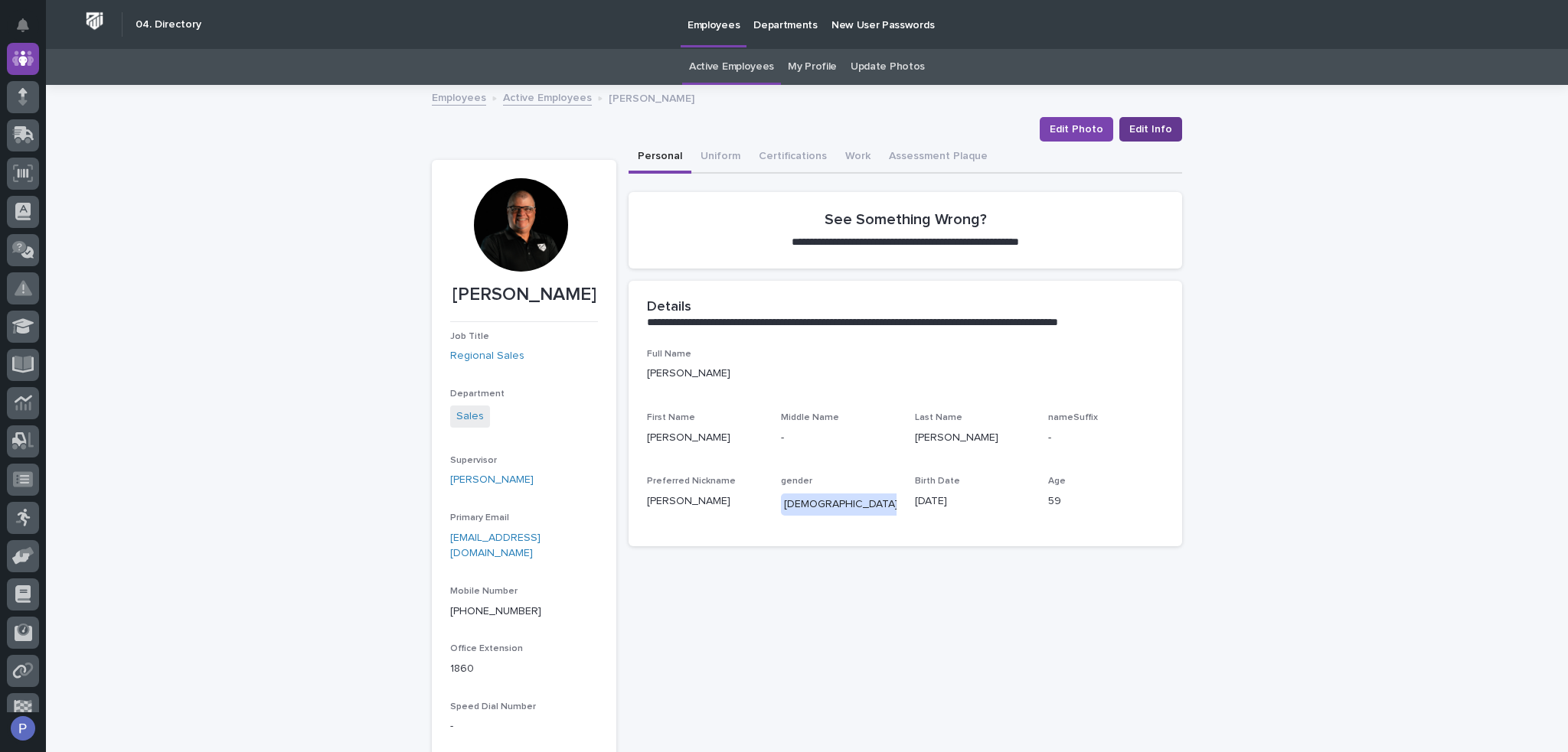
click at [1160, 127] on span "Edit Info" at bounding box center [1151, 129] width 43 height 15
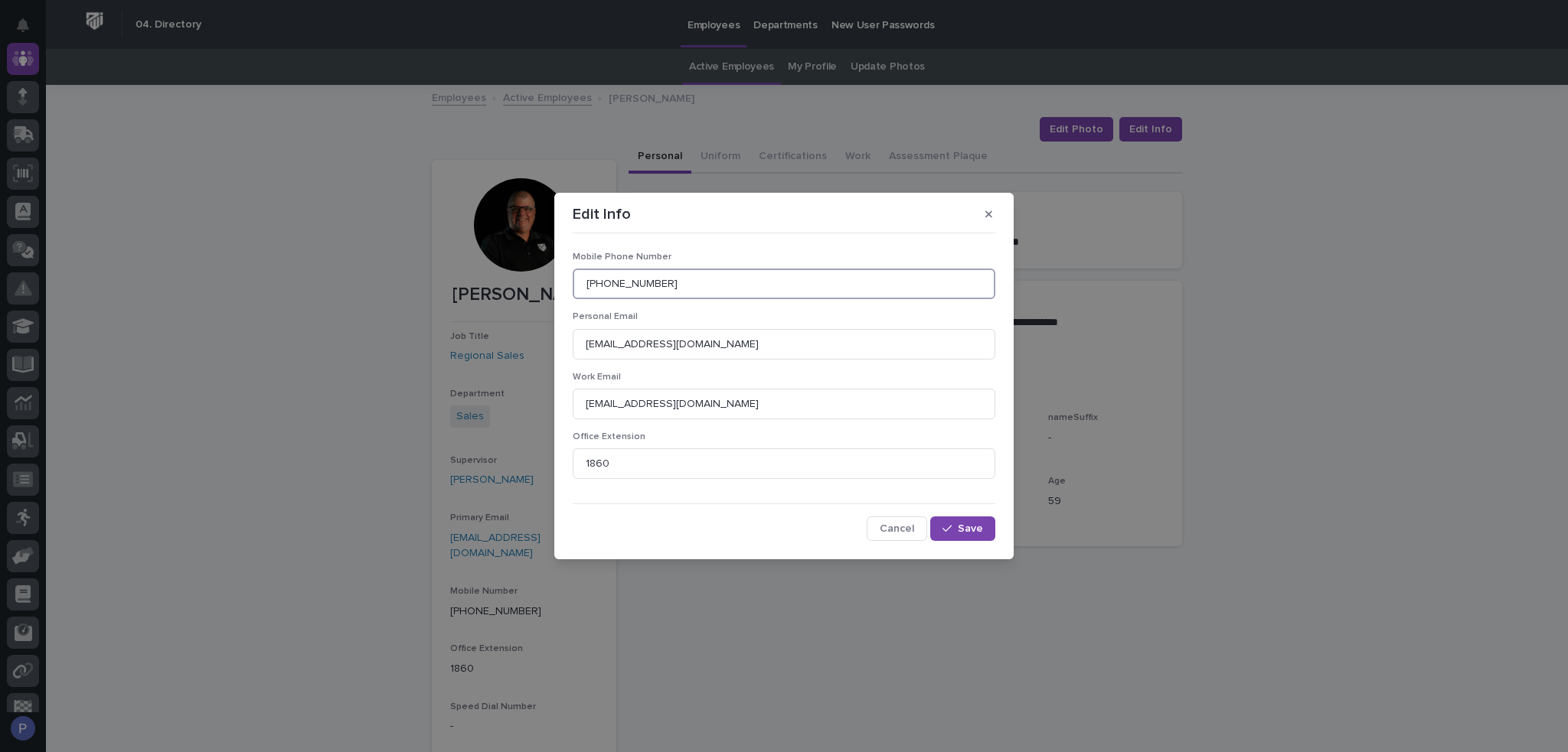
click at [802, 281] on input "[PHONE_NUMBER]" at bounding box center [784, 284] width 423 height 31
type input "574.522.1854"
click at [971, 533] on span "Save" at bounding box center [971, 529] width 25 height 11
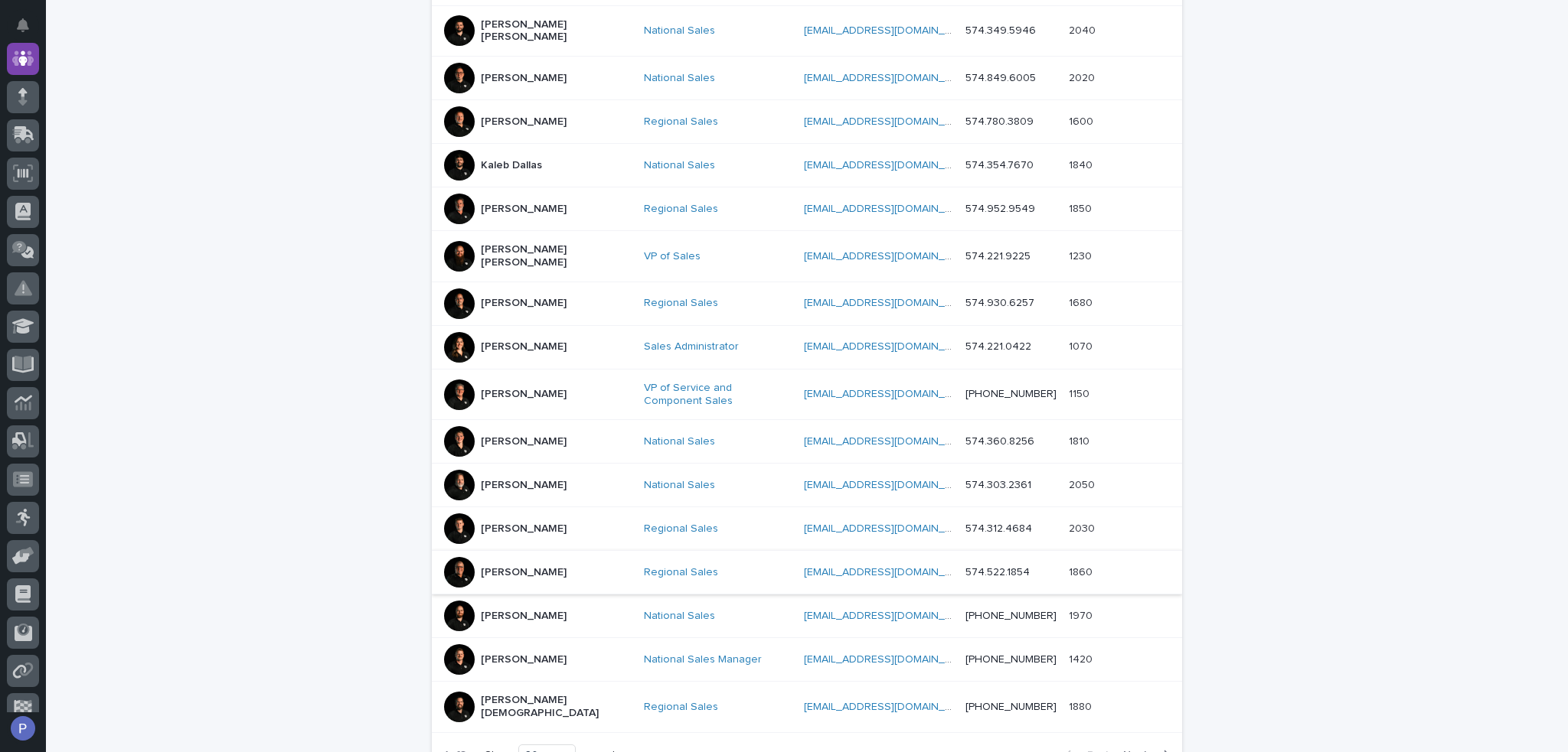
scroll to position [584, 0]
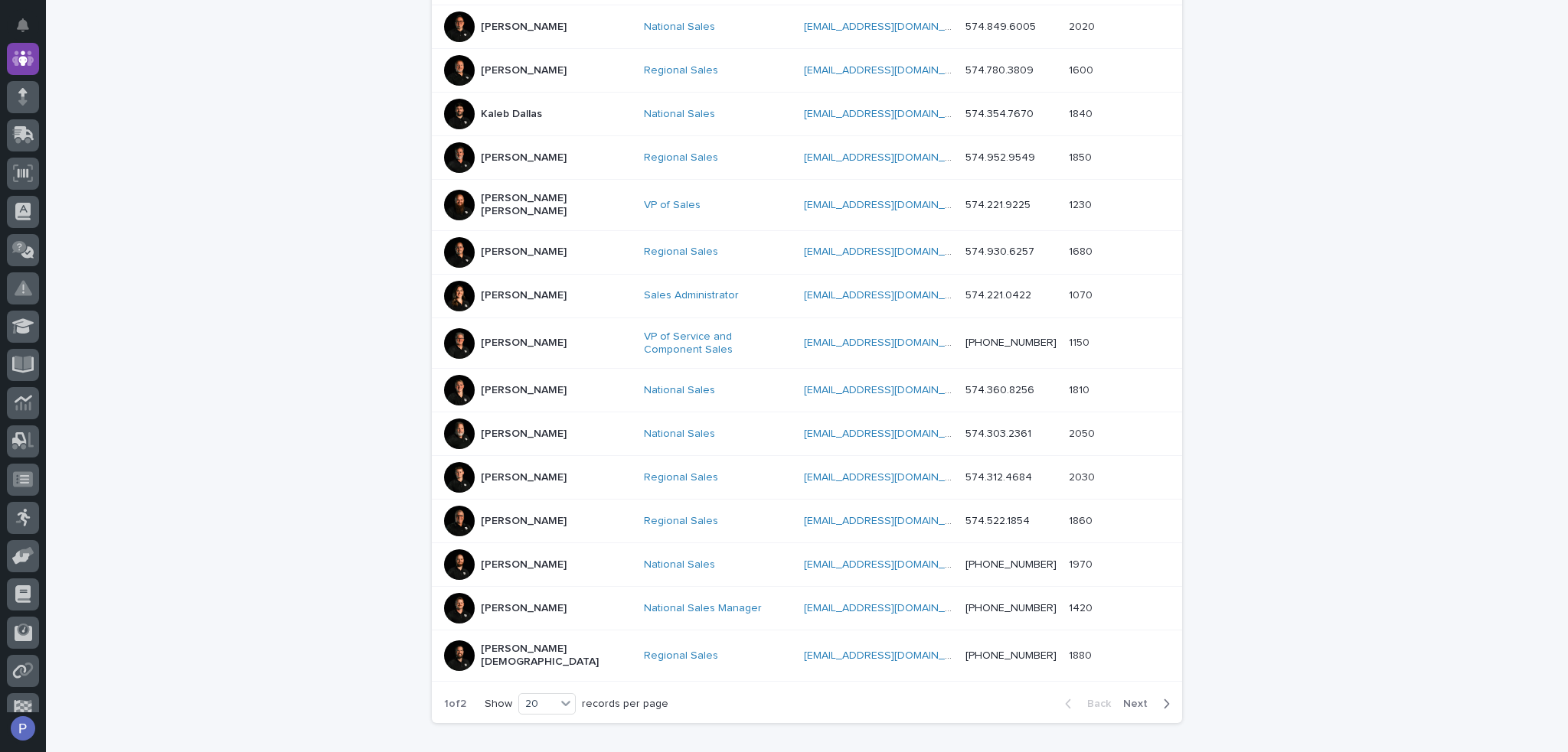
click at [521, 558] on p "[PERSON_NAME]" at bounding box center [524, 565] width 86 height 13
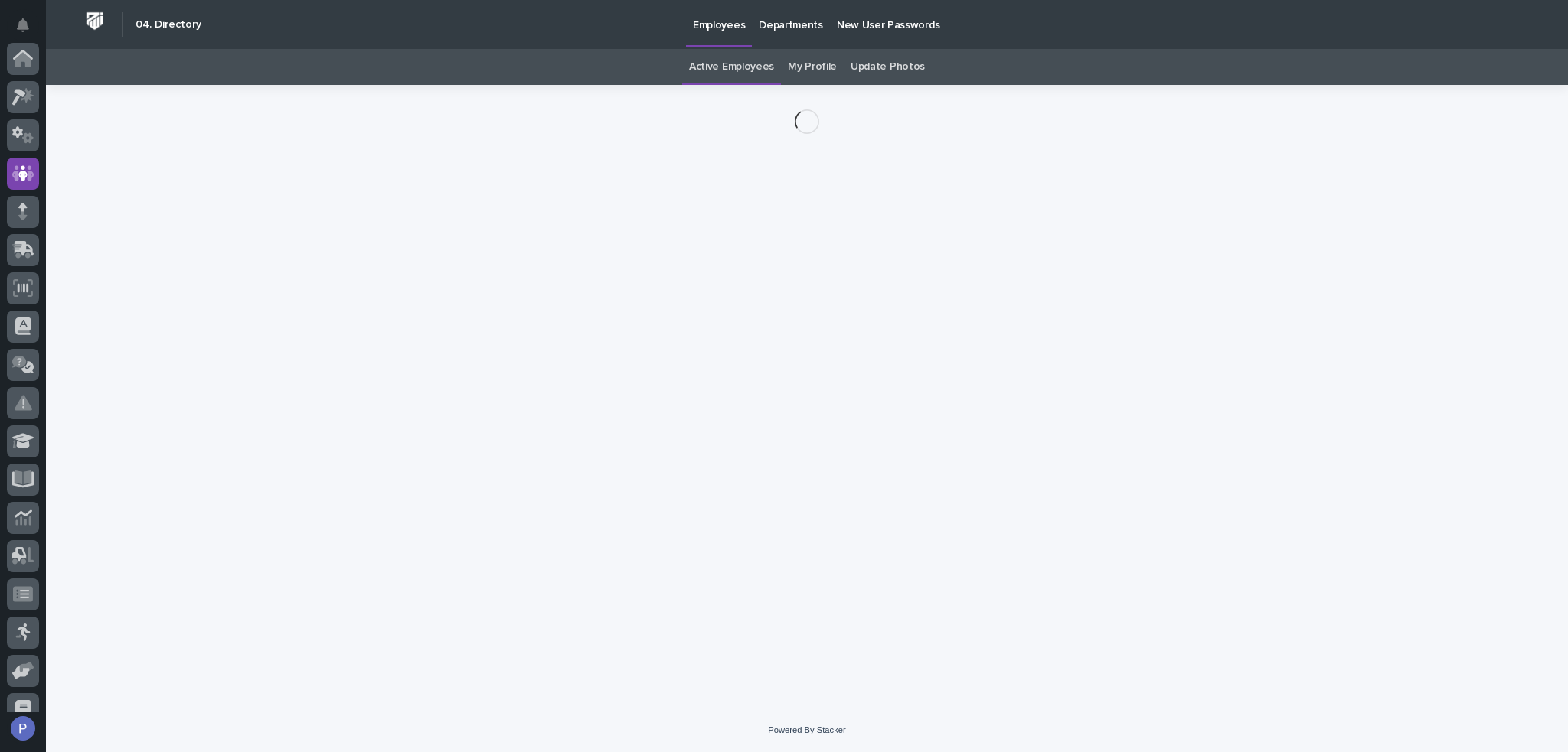
scroll to position [114, 0]
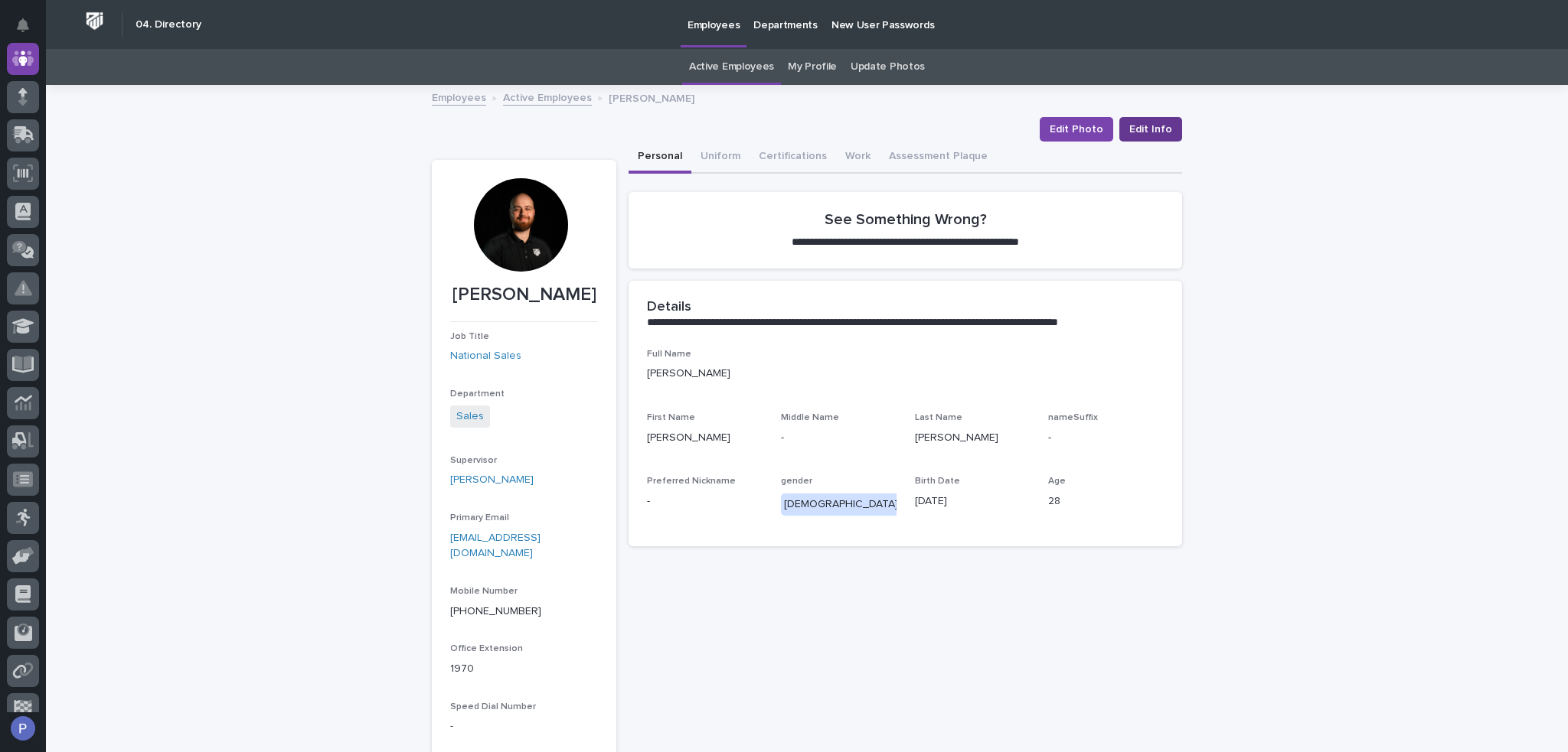
click at [1153, 122] on span "Edit Info" at bounding box center [1151, 129] width 43 height 15
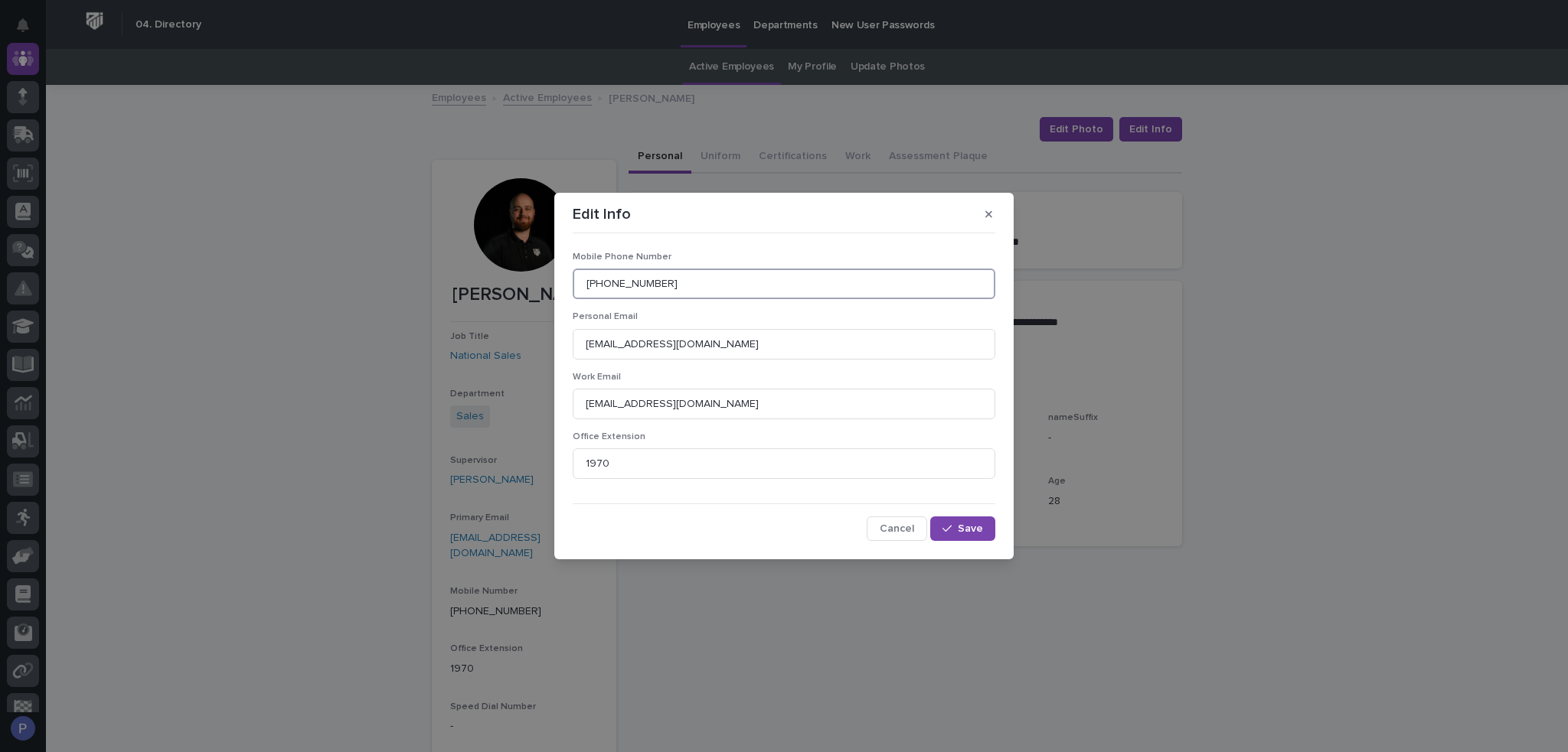
click at [697, 282] on input "[PHONE_NUMBER]" at bounding box center [784, 284] width 423 height 31
type input "574.361.7069"
click at [971, 538] on button "Save" at bounding box center [962, 529] width 65 height 24
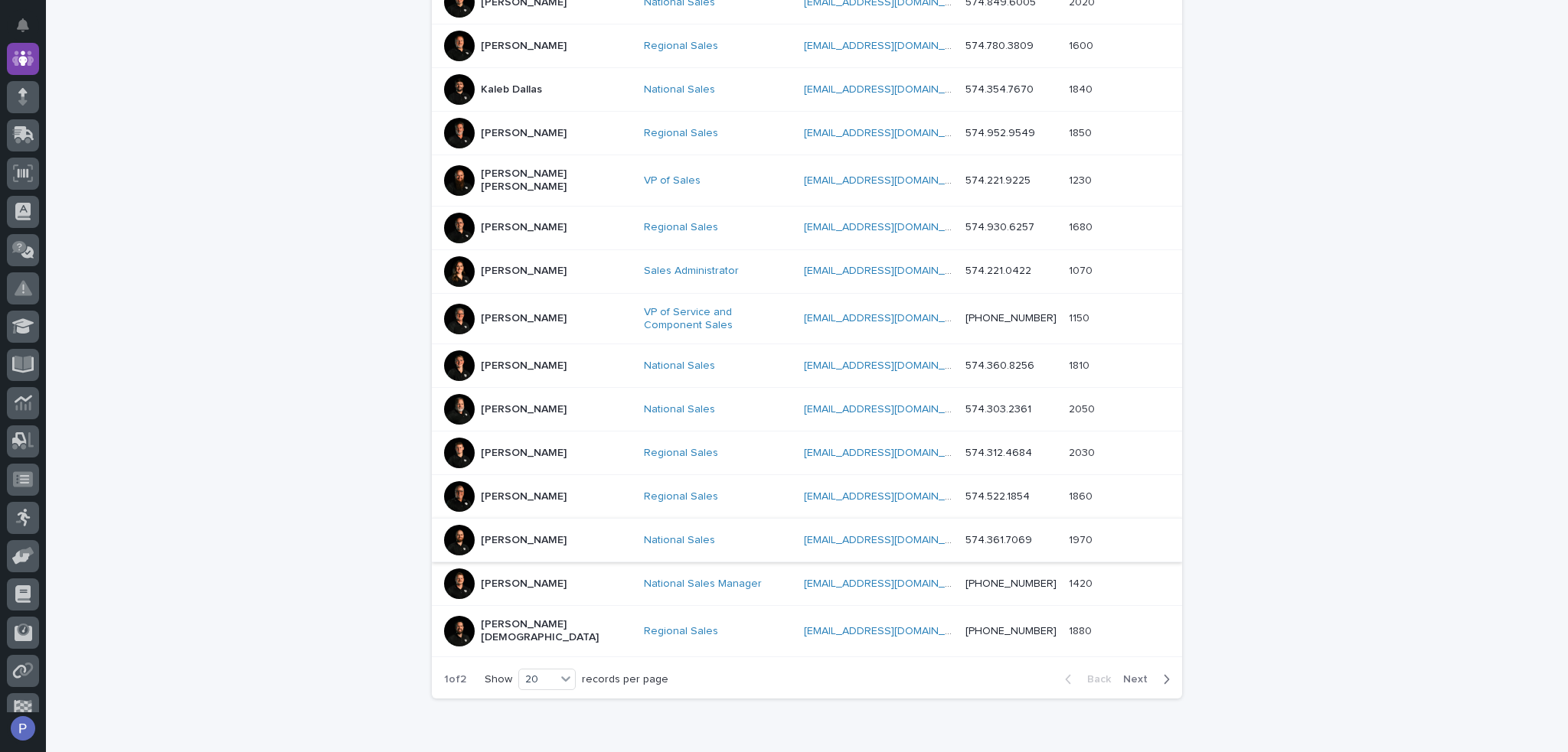
scroll to position [650, 0]
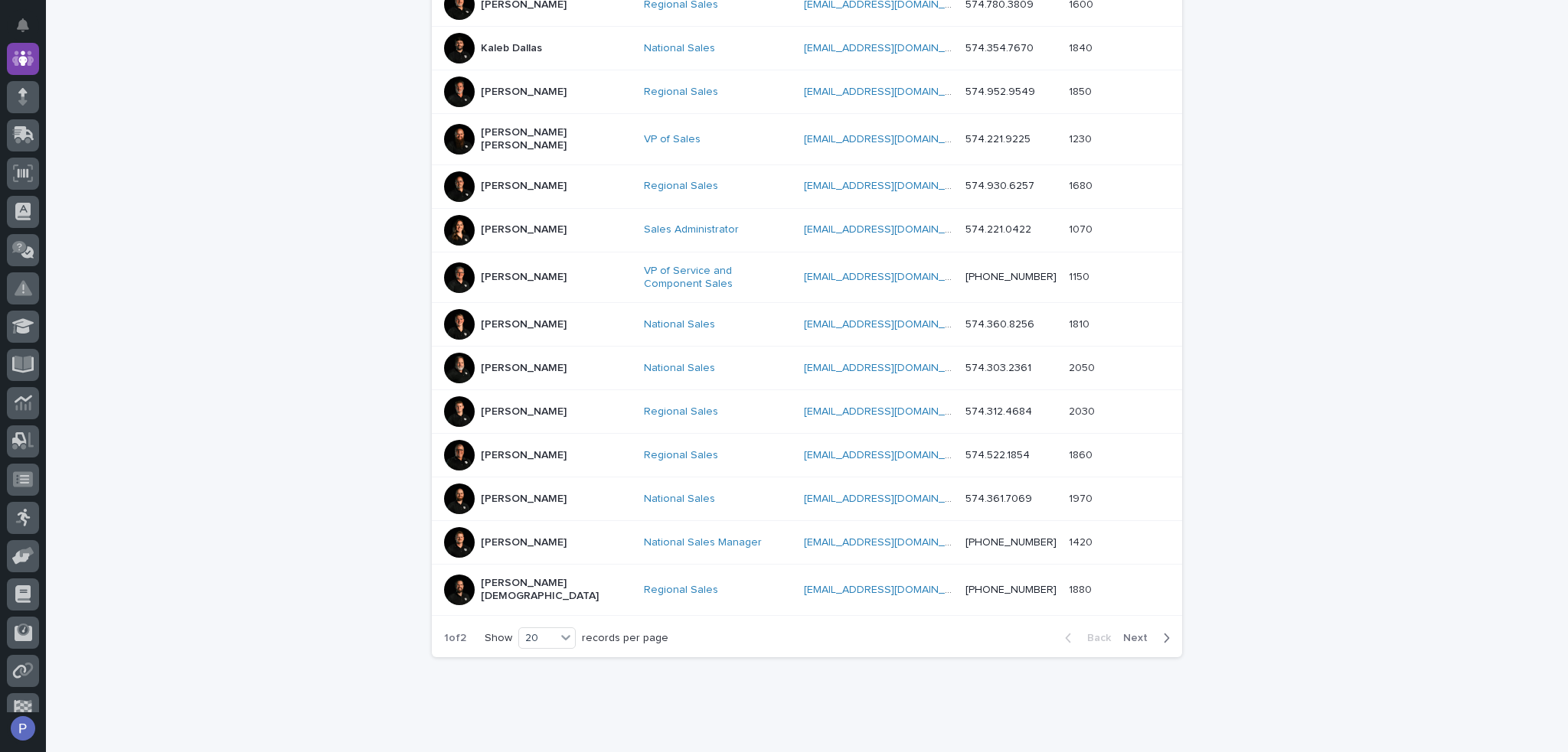
click at [543, 537] on p "[PERSON_NAME]" at bounding box center [524, 543] width 86 height 13
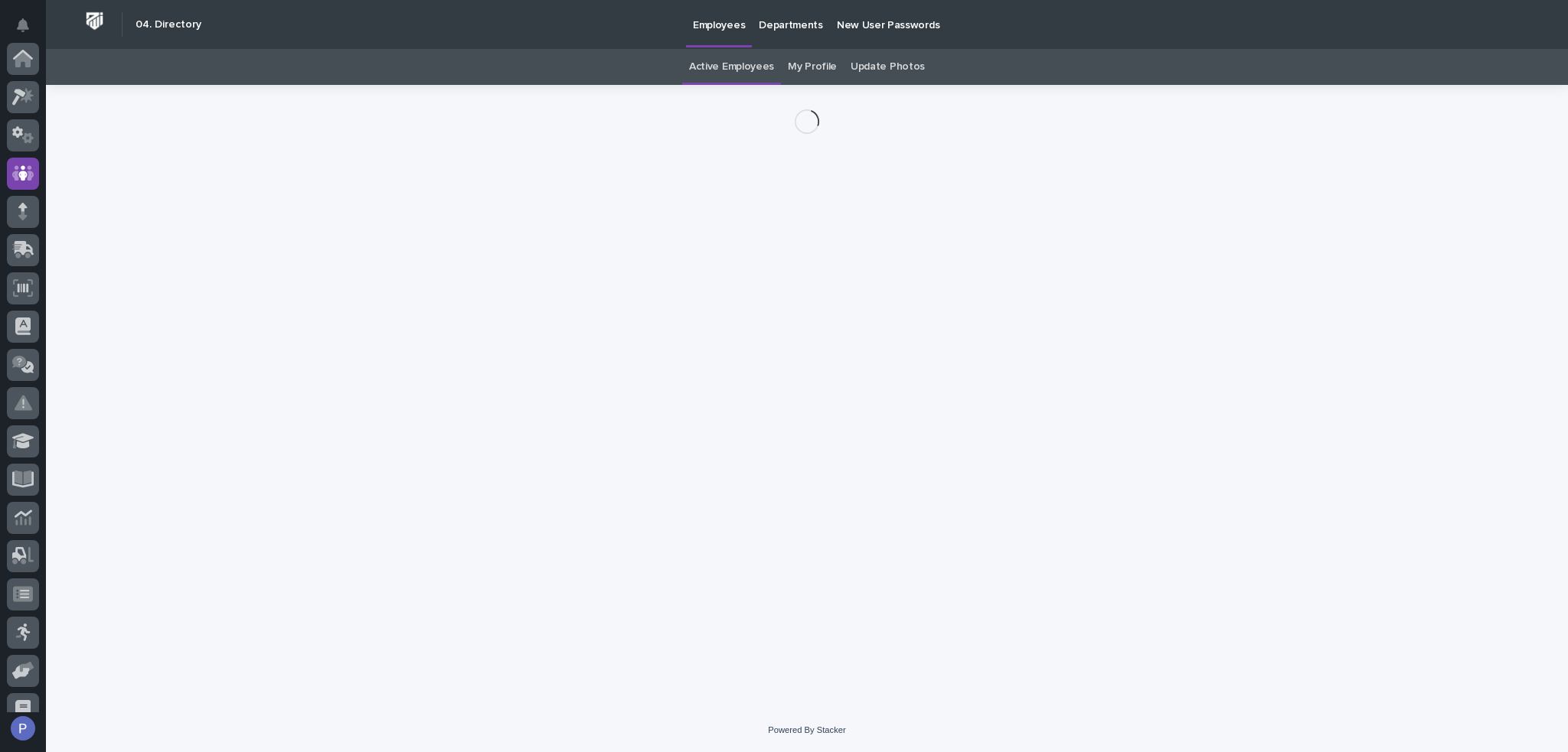
scroll to position [114, 0]
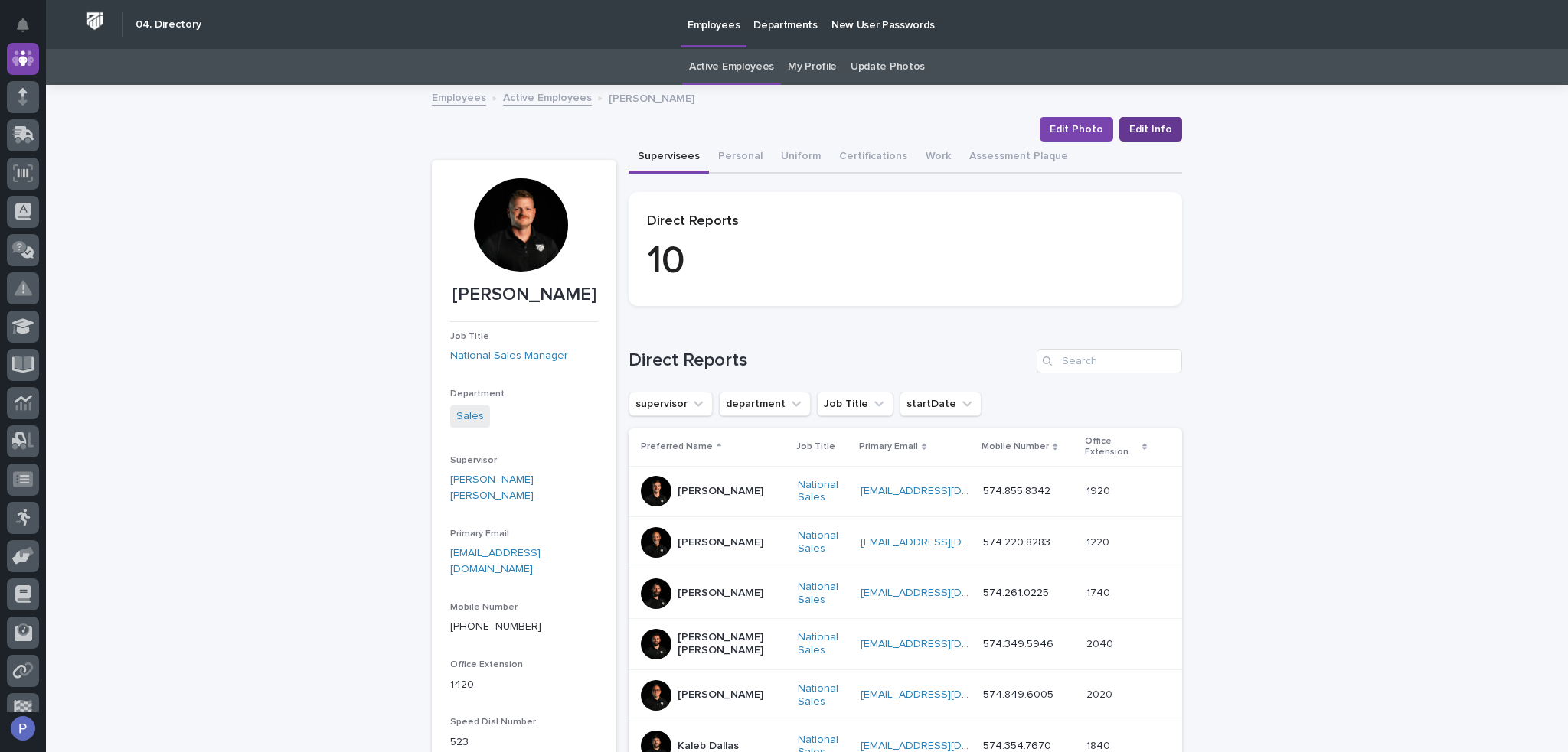
click at [1147, 129] on span "Edit Info" at bounding box center [1151, 129] width 43 height 15
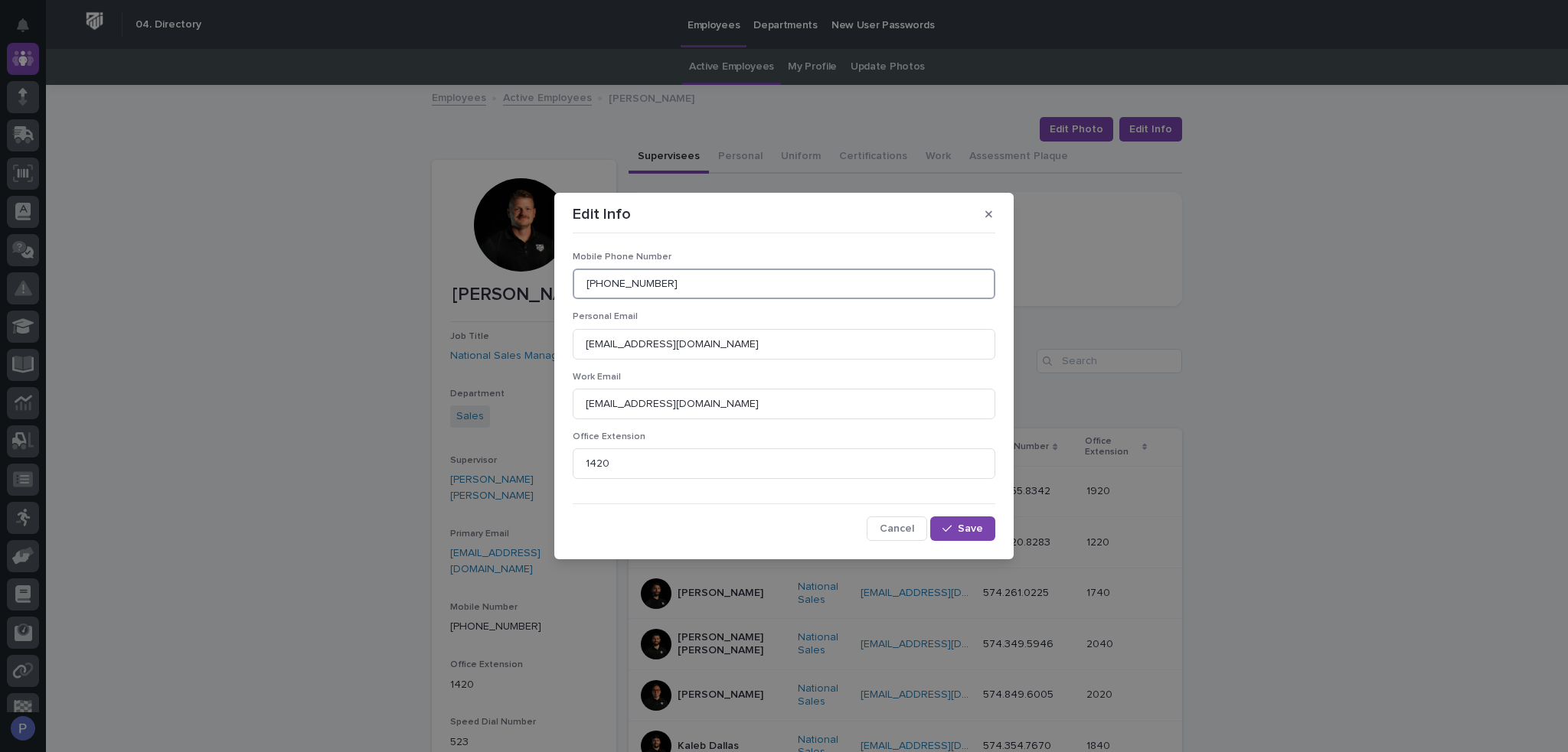
click at [715, 282] on input "[PHONE_NUMBER]" at bounding box center [784, 284] width 423 height 31
type input "574.209.1362"
click at [986, 533] on button "Save" at bounding box center [962, 529] width 65 height 24
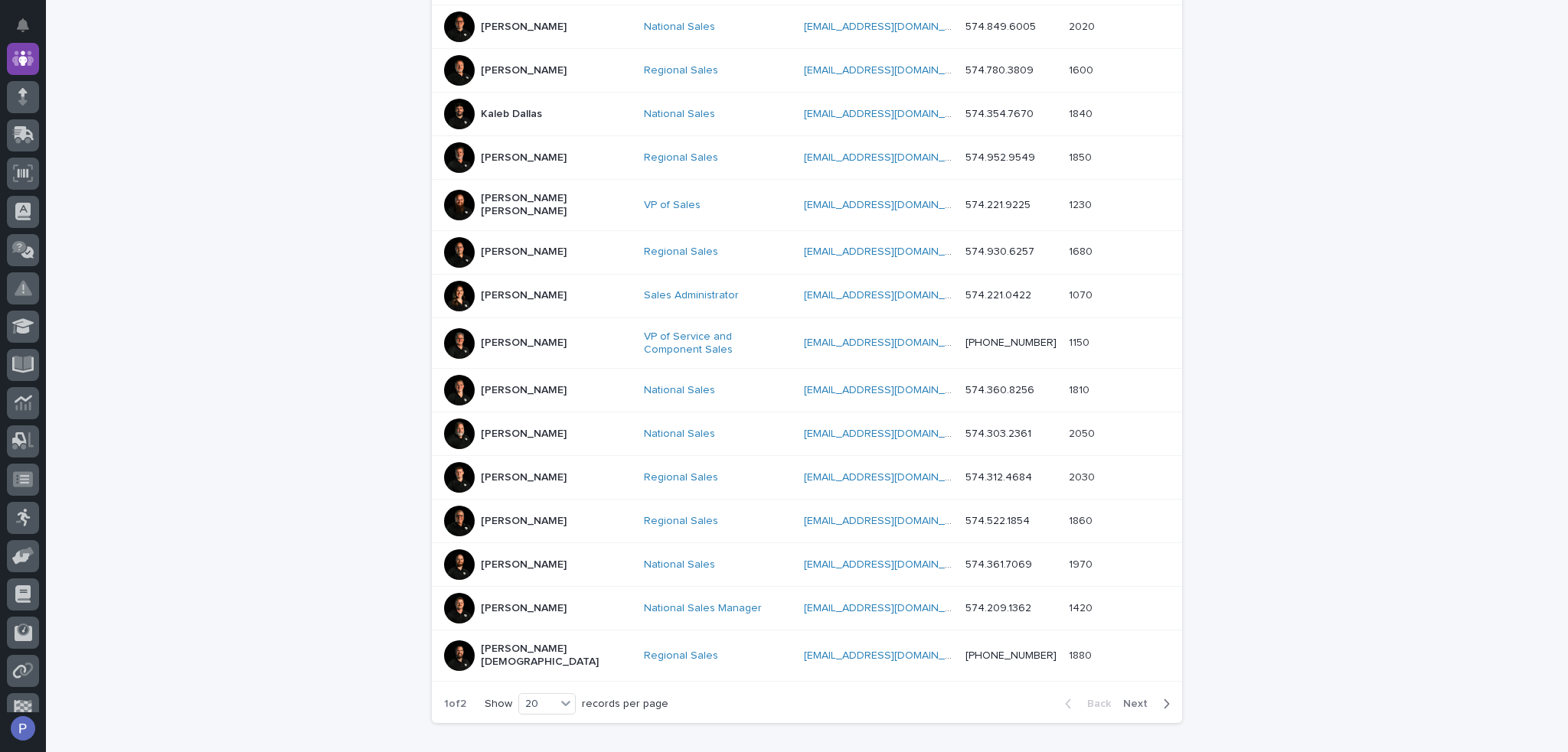
scroll to position [650, 0]
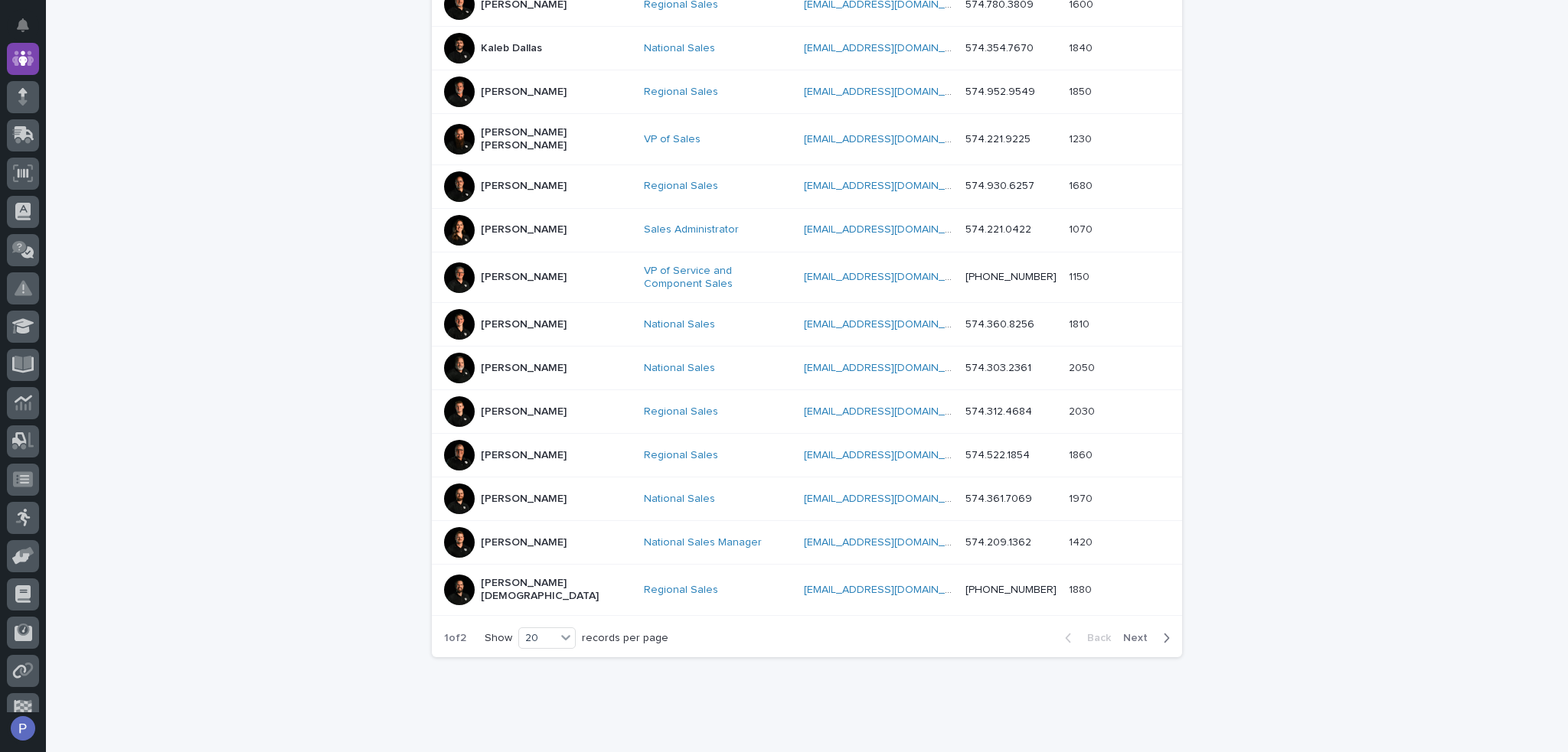
click at [499, 577] on p "[PERSON_NAME][DEMOGRAPHIC_DATA]" at bounding box center [556, 590] width 150 height 26
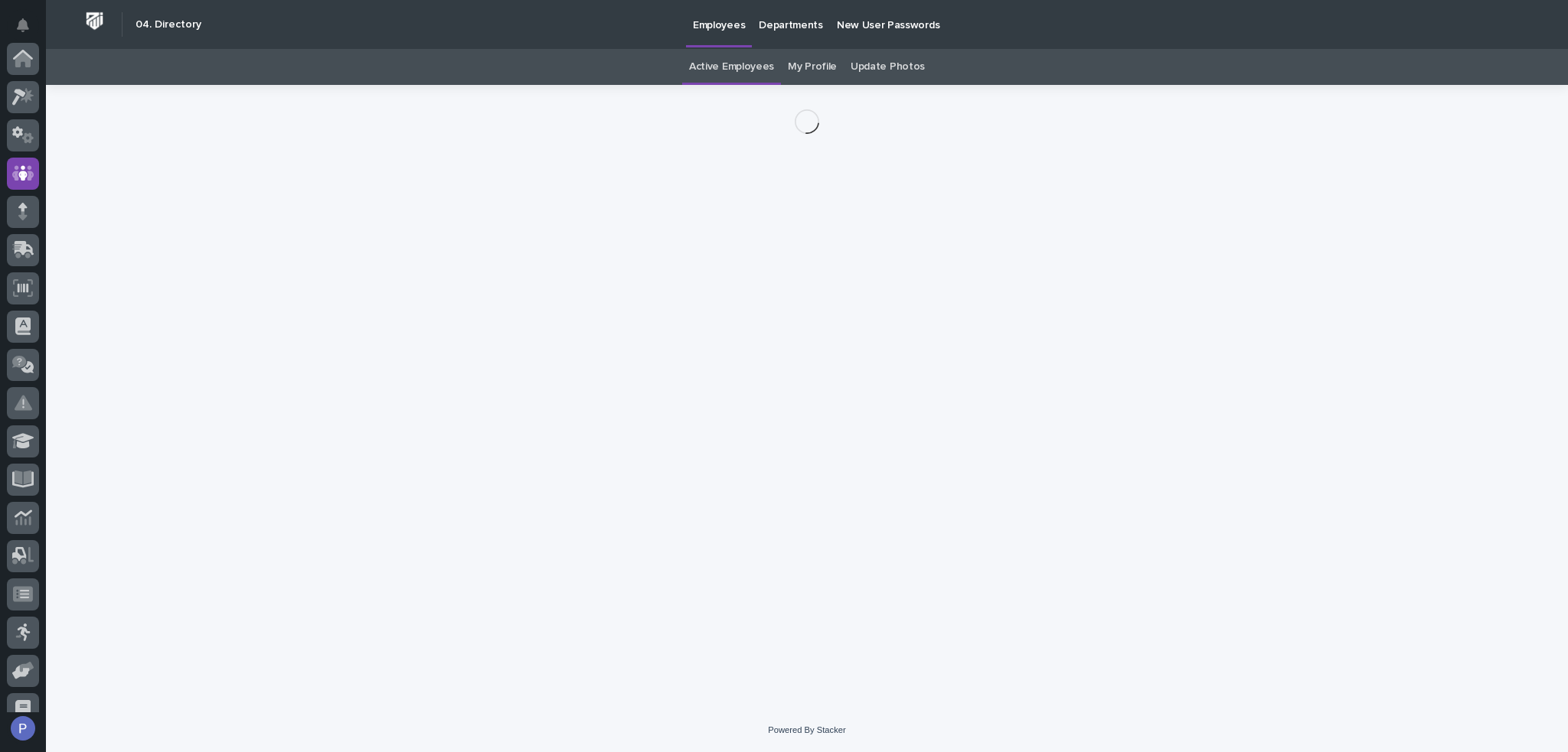
scroll to position [114, 0]
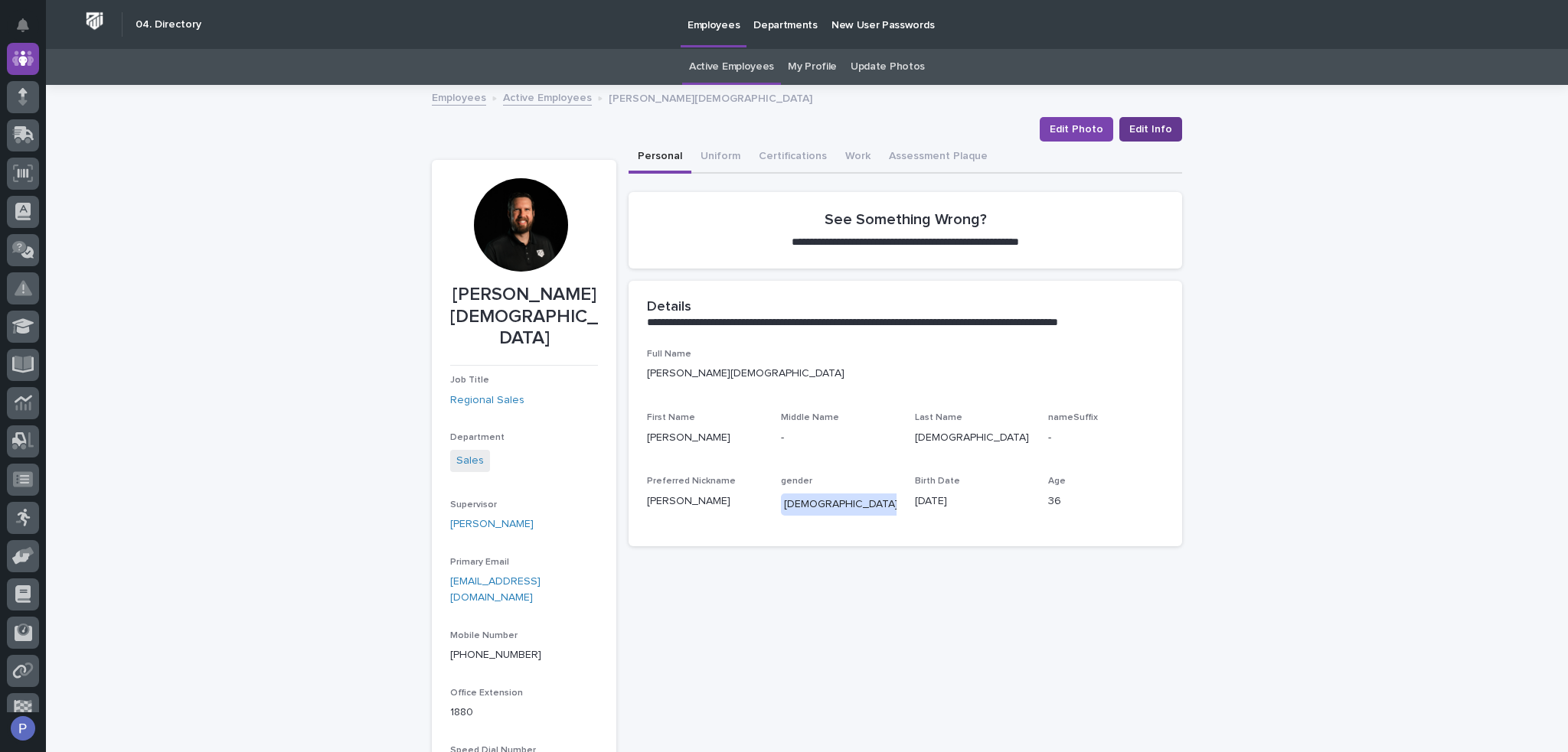
click at [1155, 134] on span "Edit Info" at bounding box center [1151, 129] width 43 height 15
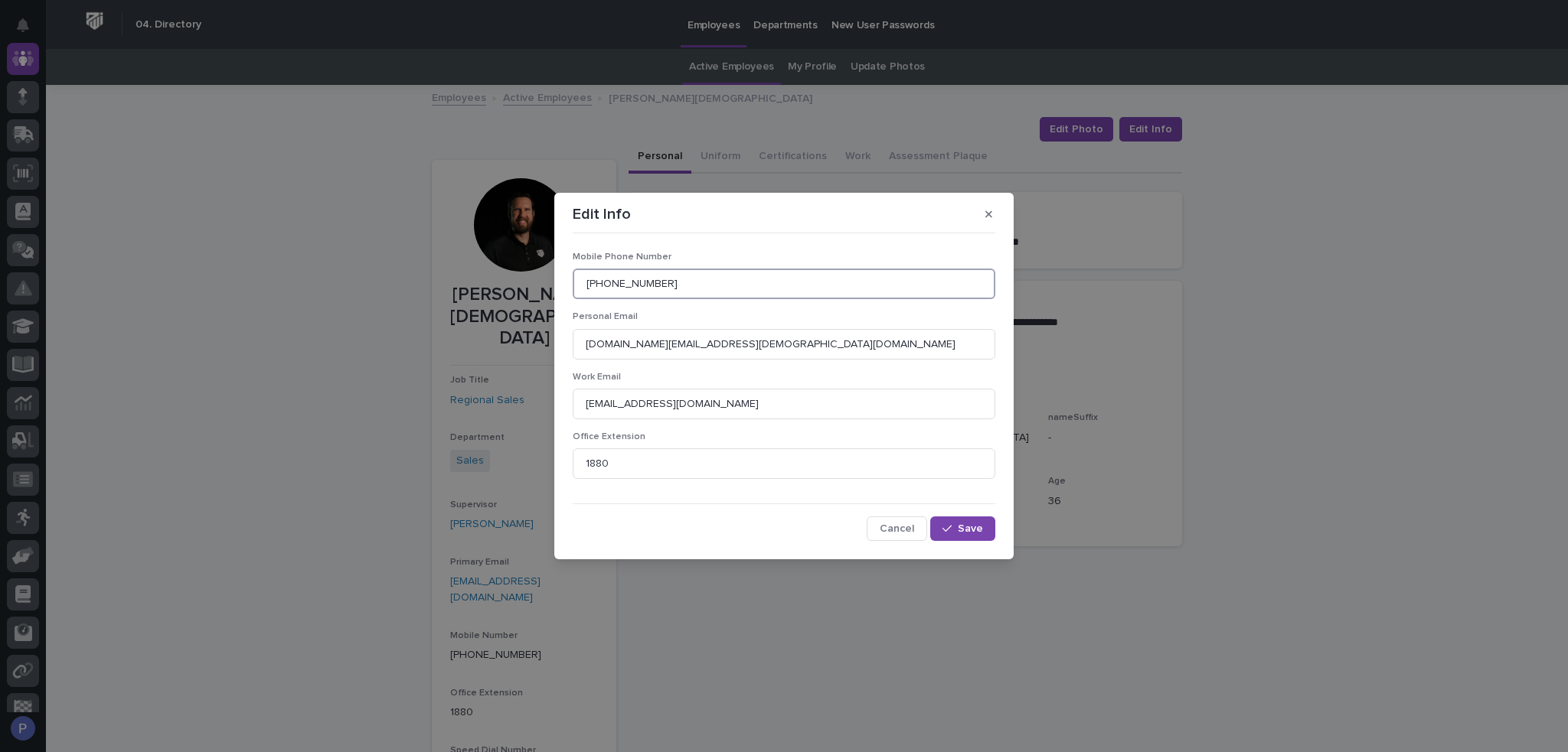
click at [692, 284] on input "[PHONE_NUMBER]" at bounding box center [784, 284] width 423 height 31
type input "574.538.7563"
click at [963, 531] on span "Save" at bounding box center [971, 529] width 25 height 11
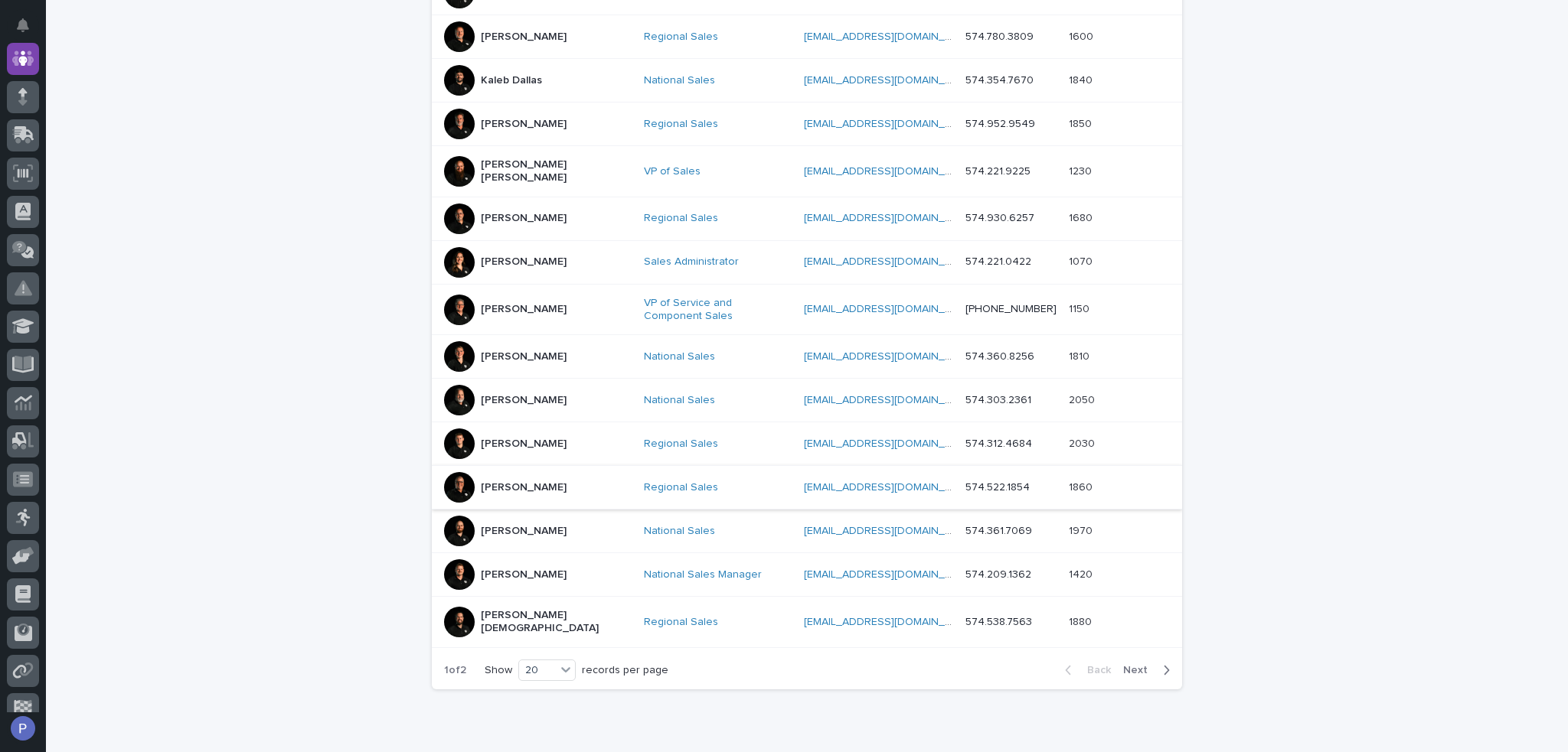
scroll to position [650, 0]
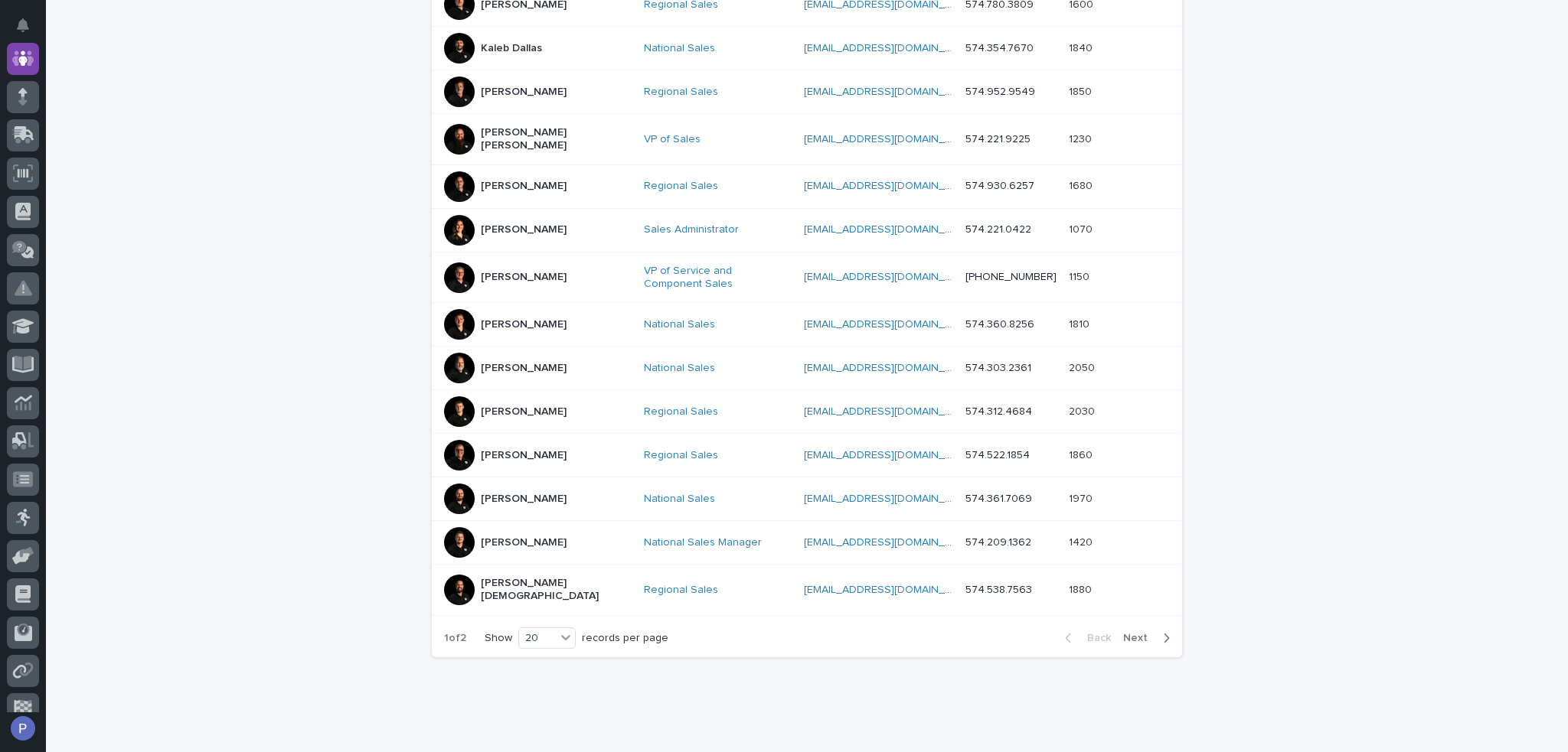
click at [1129, 633] on span "Next" at bounding box center [1140, 639] width 33 height 11
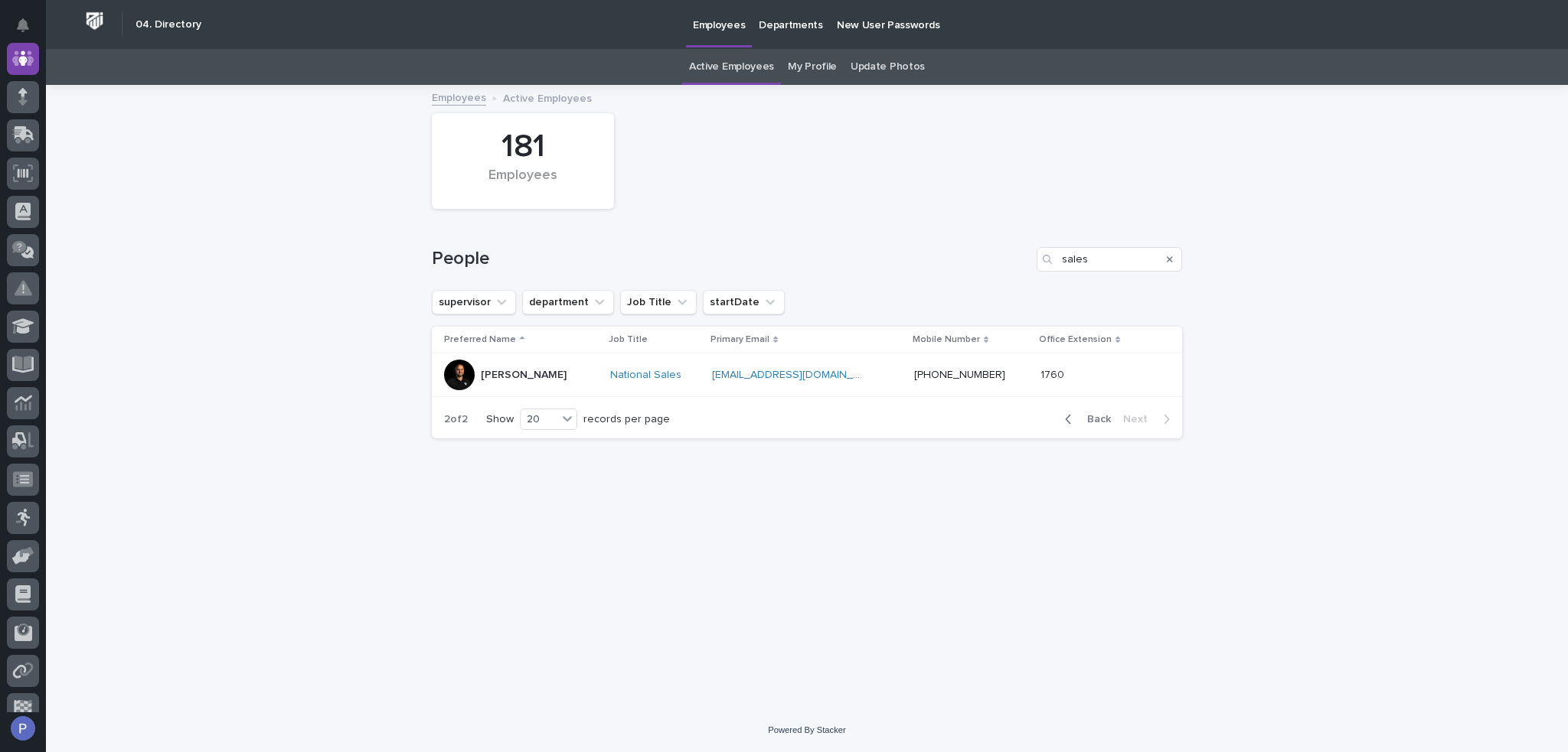
click at [501, 375] on p "[PERSON_NAME]" at bounding box center [524, 376] width 86 height 13
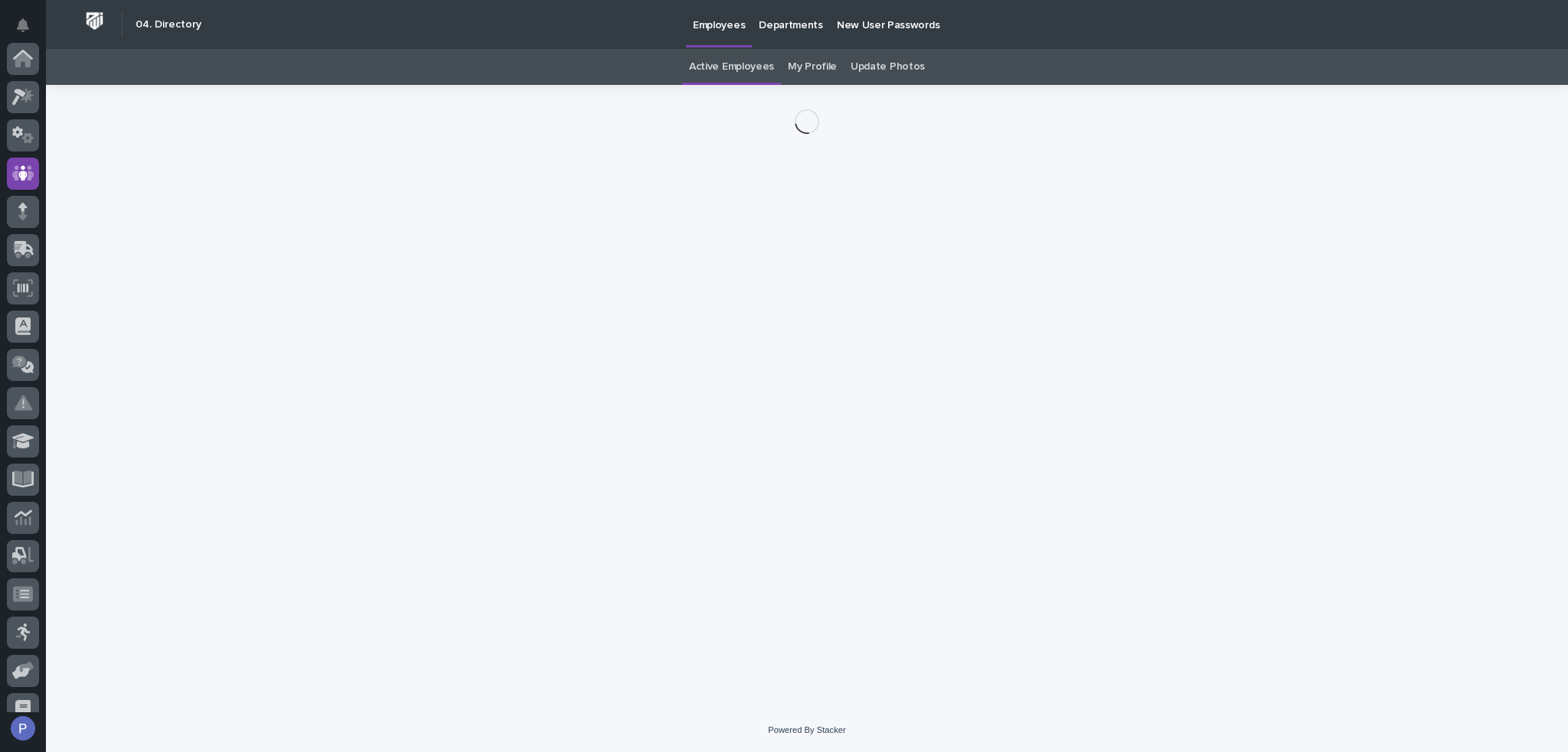
scroll to position [114, 0]
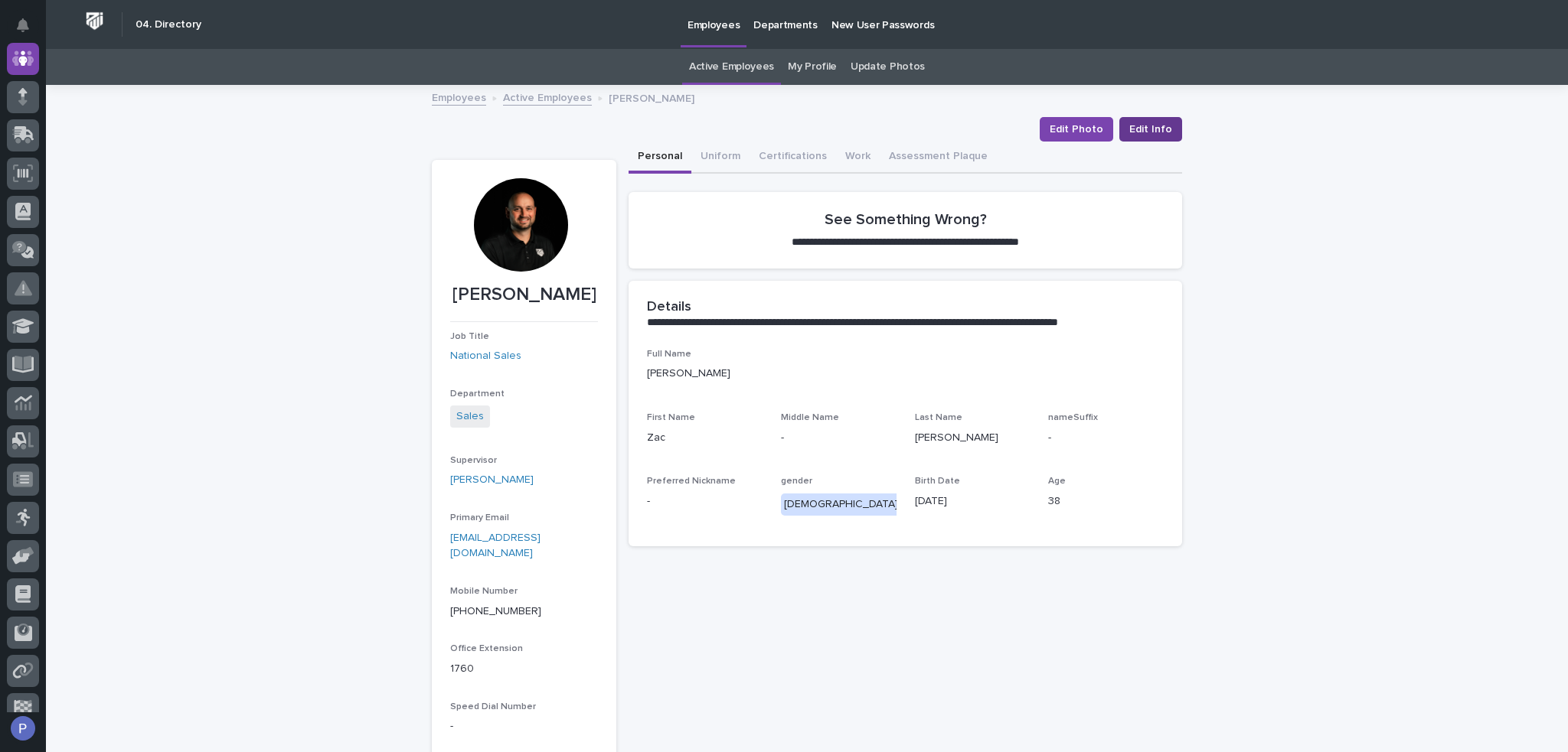
click at [1141, 127] on span "Edit Info" at bounding box center [1151, 129] width 43 height 15
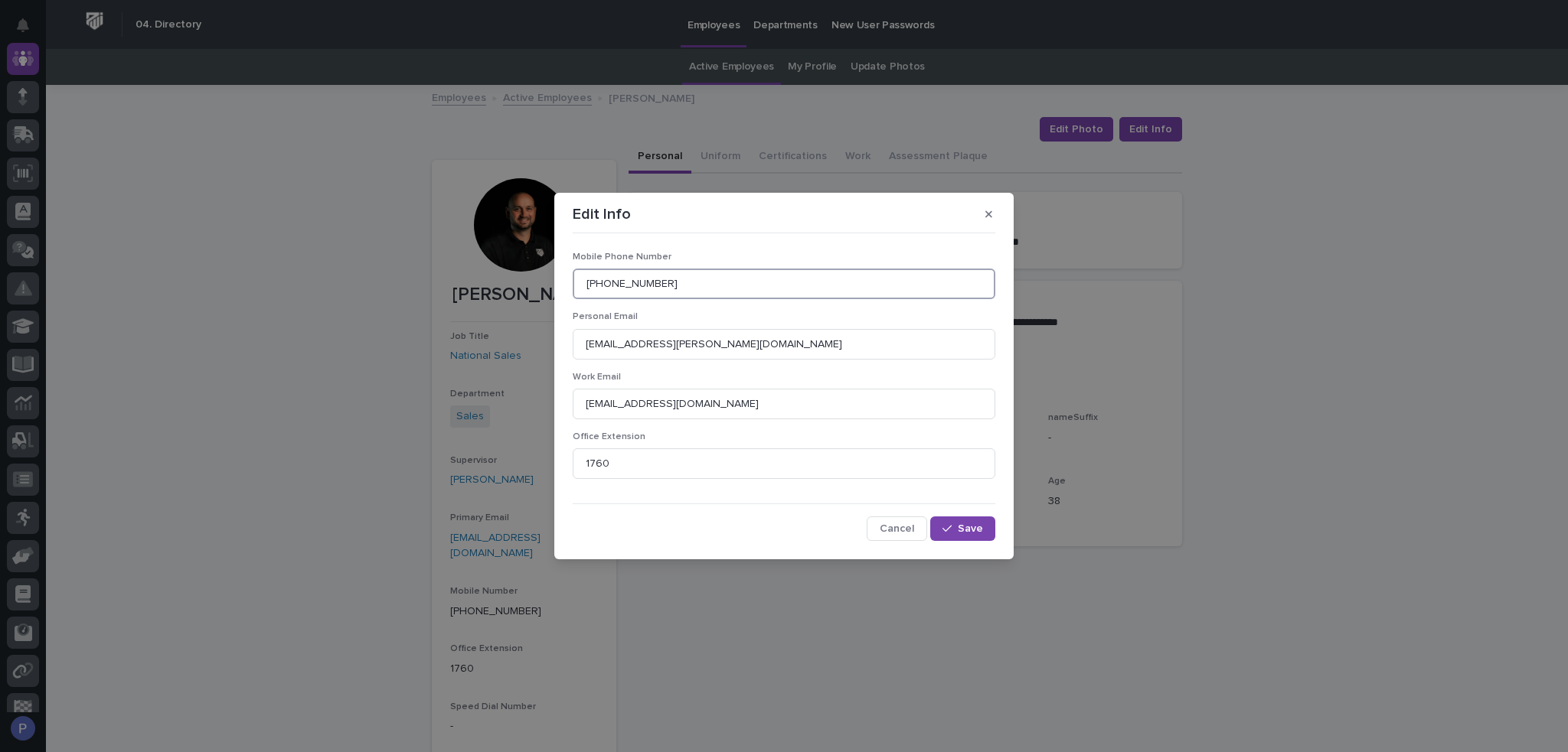
click at [758, 287] on input "[PHONE_NUMBER]" at bounding box center [784, 284] width 423 height 31
type input "574.354.1116"
click at [959, 536] on button "Save" at bounding box center [962, 529] width 65 height 24
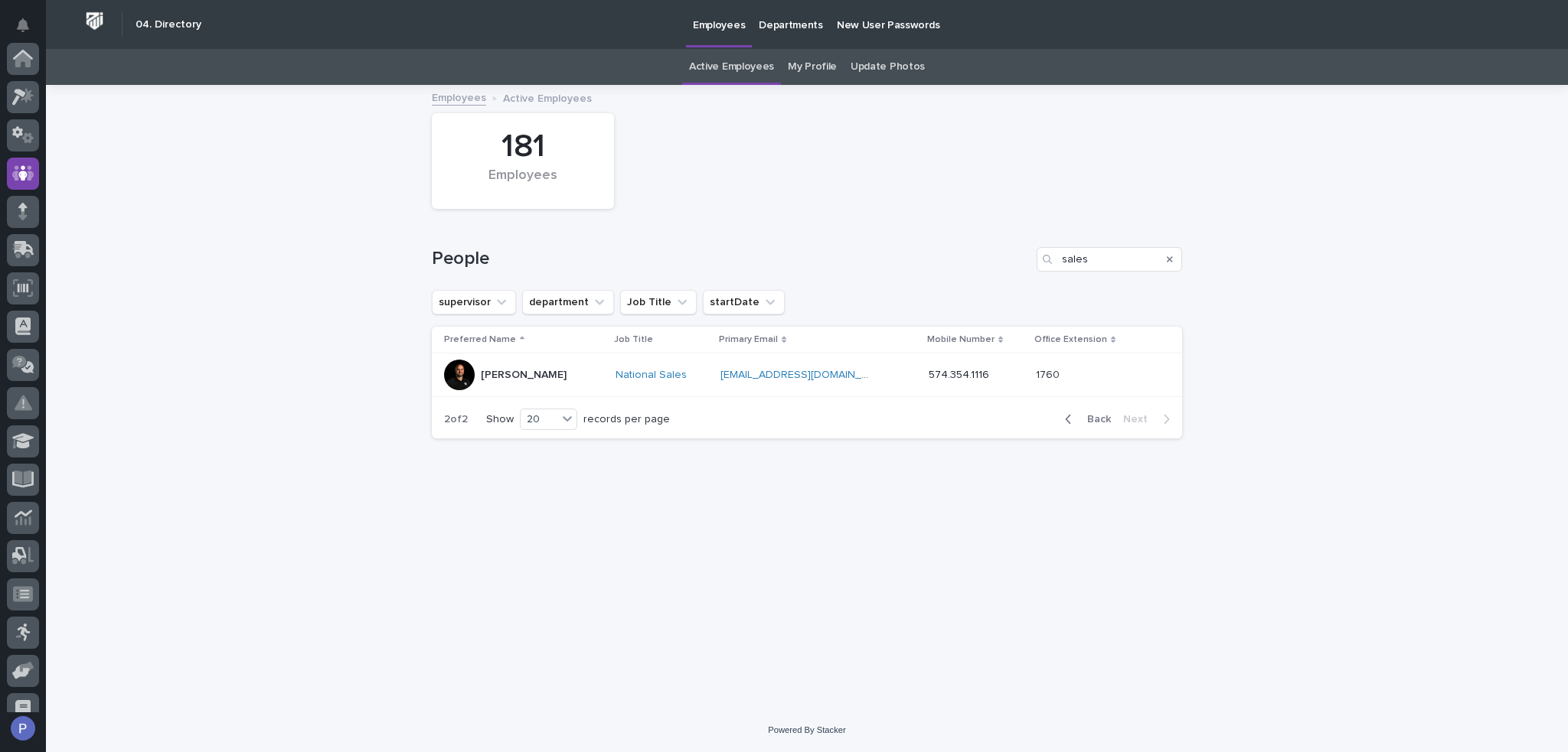
scroll to position [114, 0]
click at [1098, 421] on span "Back" at bounding box center [1095, 420] width 33 height 11
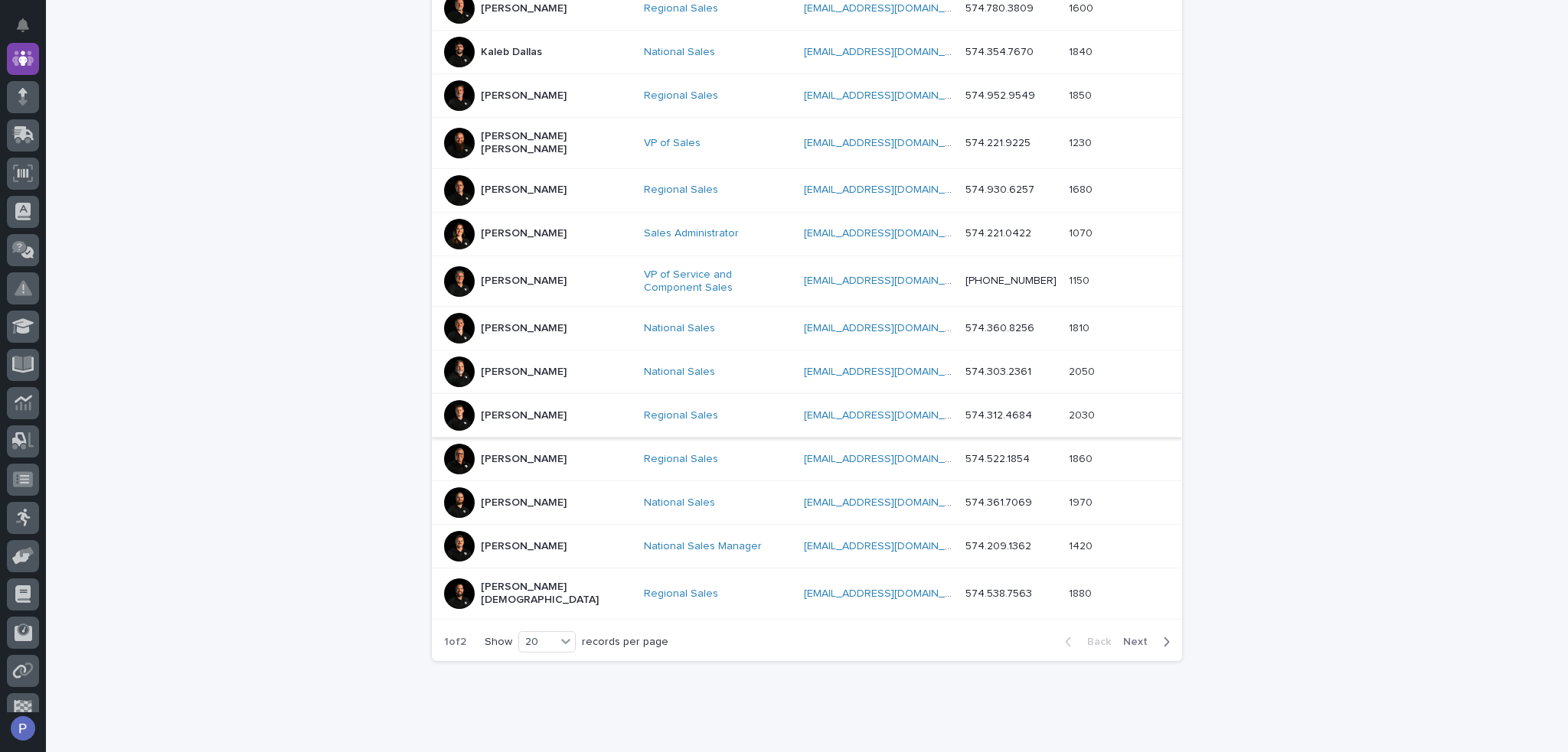
scroll to position [650, 0]
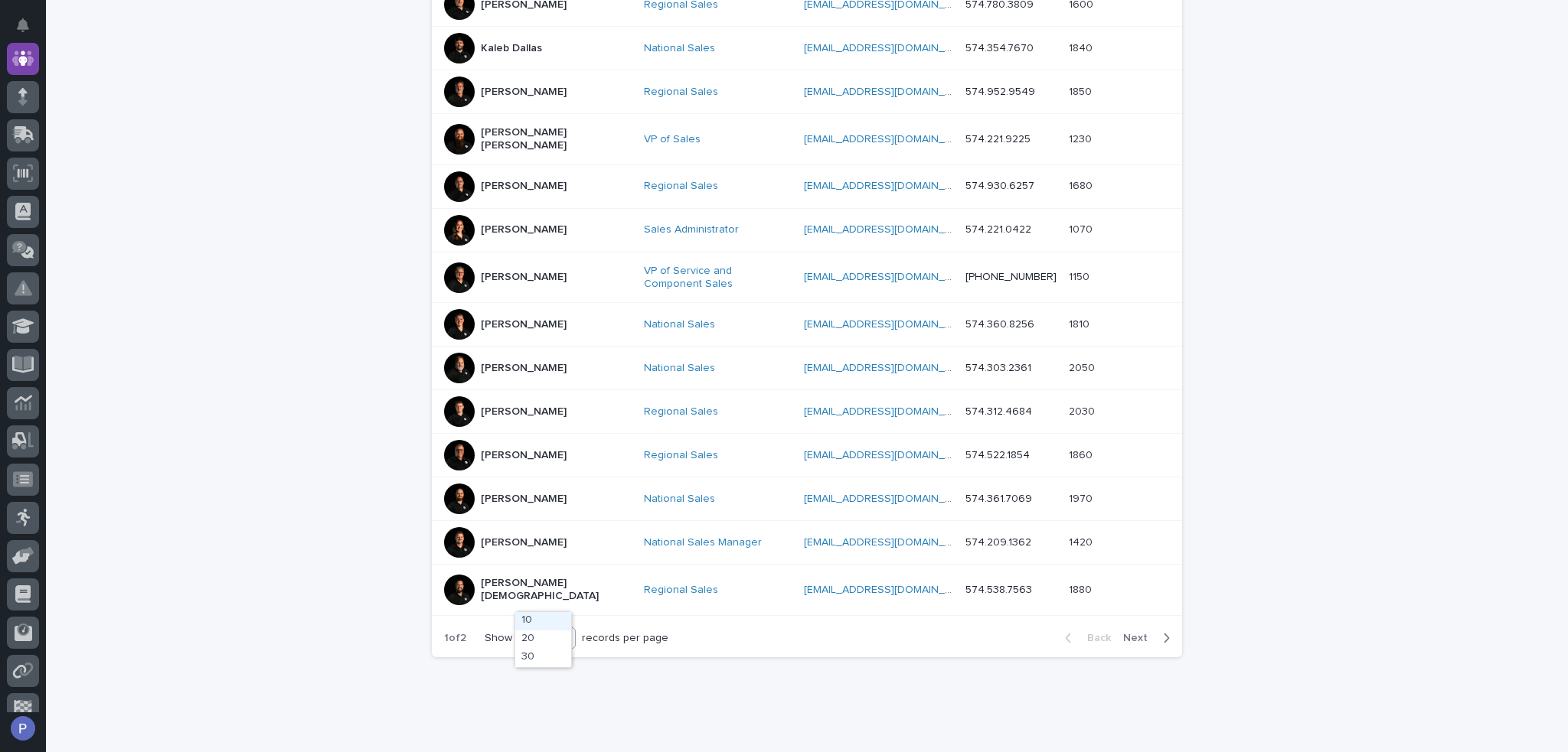
click at [563, 635] on icon at bounding box center [566, 638] width 9 height 5
click at [548, 655] on div "30" at bounding box center [543, 658] width 56 height 18
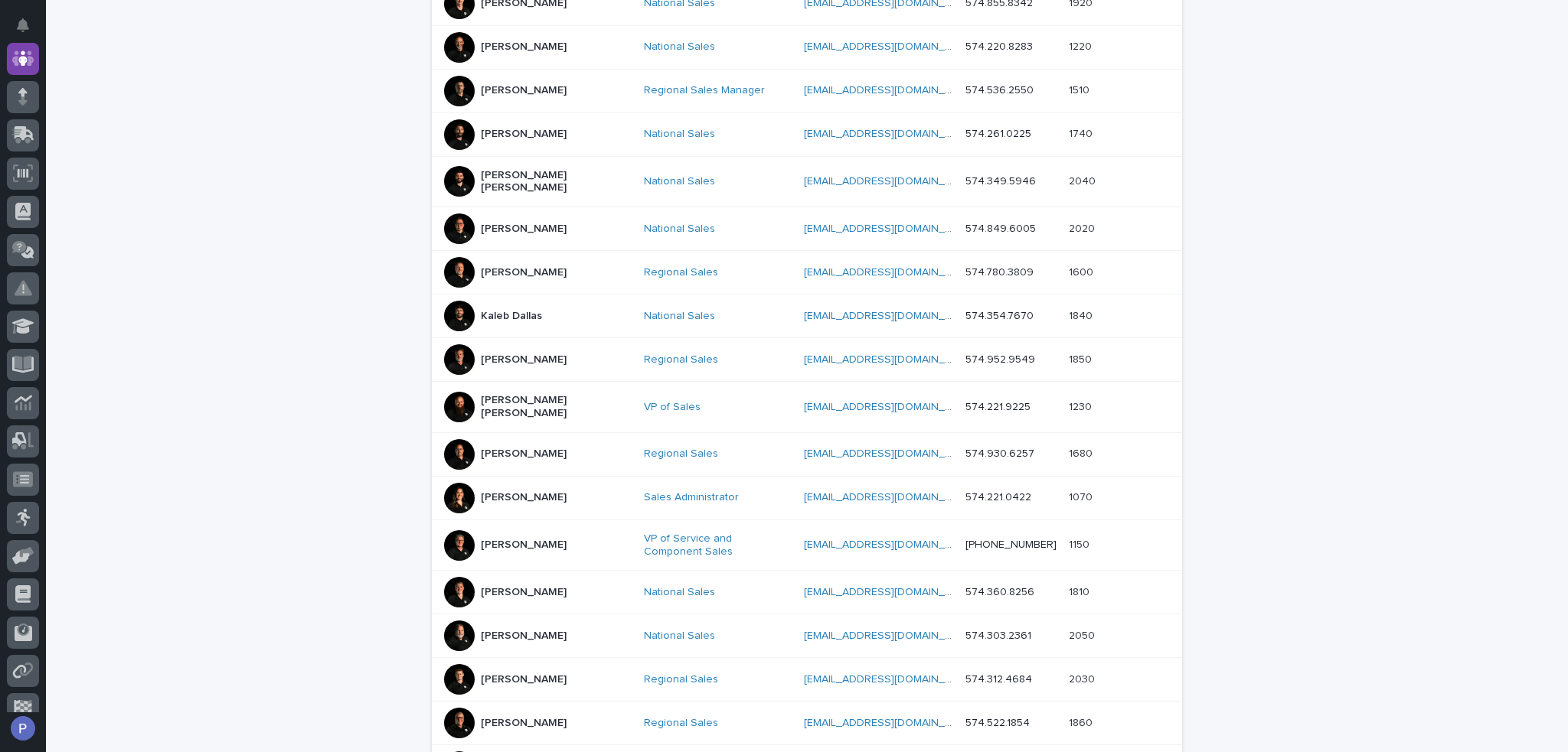
scroll to position [694, 0]
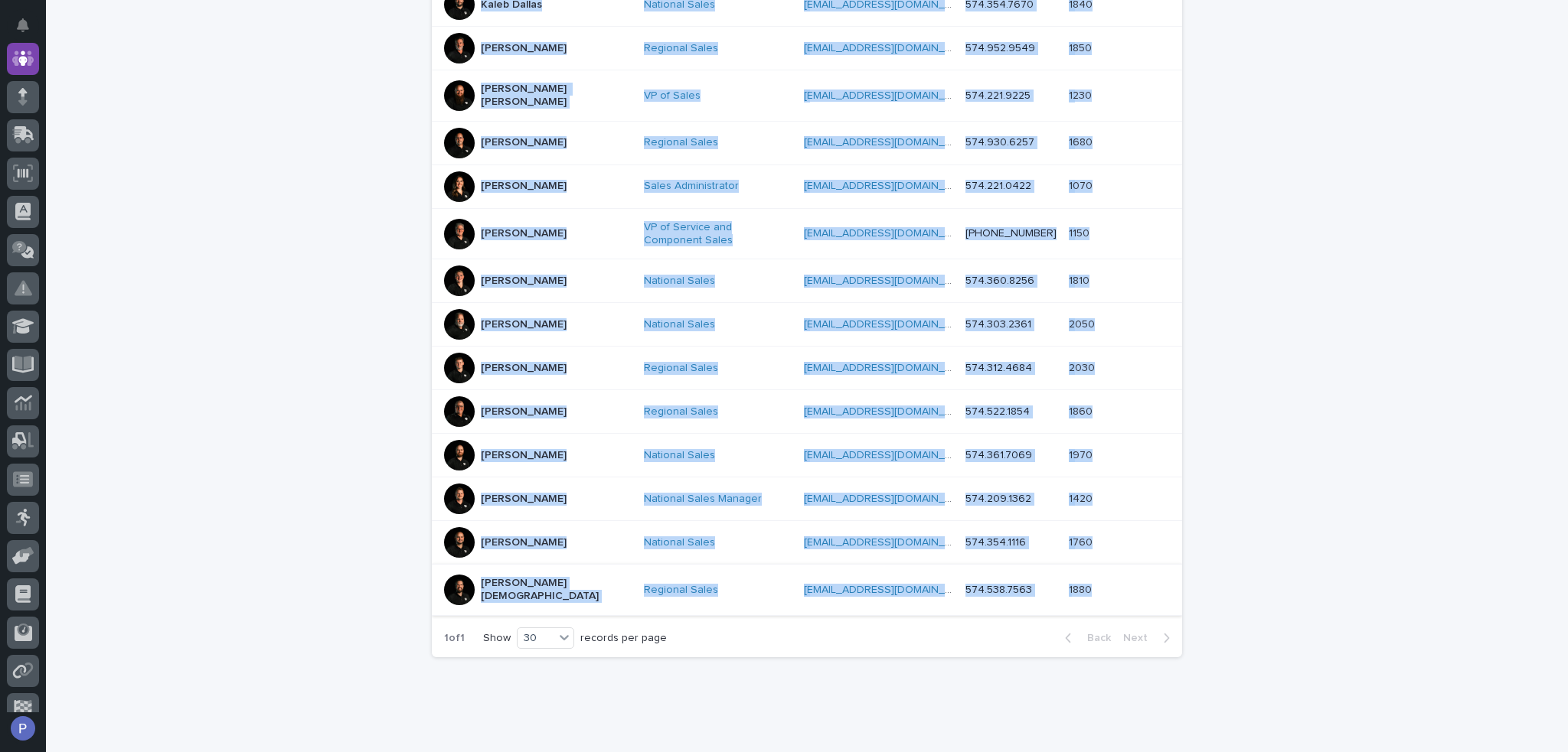
drag, startPoint x: 434, startPoint y: 282, endPoint x: 1082, endPoint y: 563, distance: 706.3
click at [1082, 563] on tbody "[PERSON_NAME] National Sales [EMAIL_ADDRESS][DOMAIN_NAME] [EMAIL_ADDRESS][DOMAI…" at bounding box center [807, 142] width 751 height 945
copy tbody "Loremi Dolorsita Consecte Adipi elitseddoe@temporin.utl etdolorema@aliquaen.adm…"
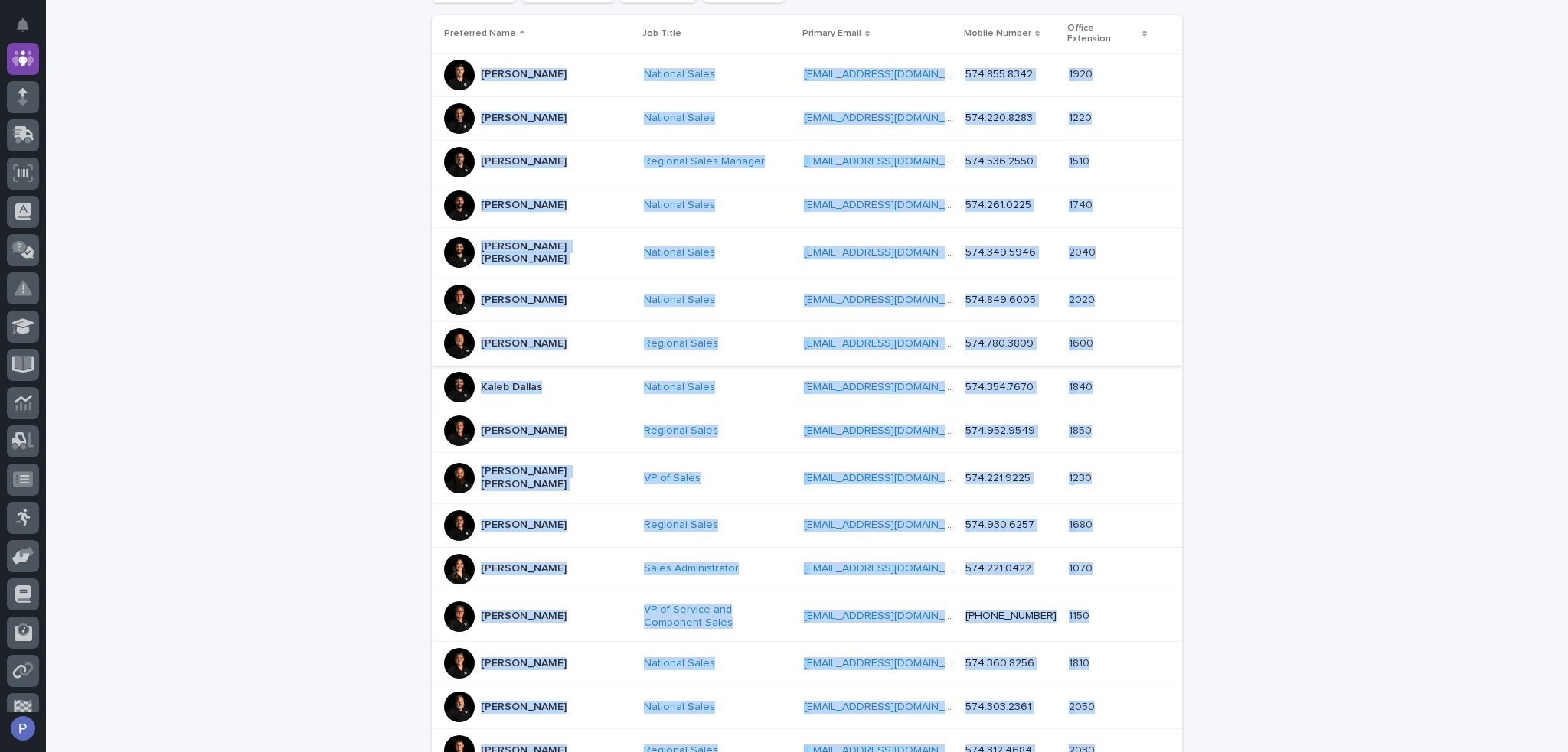
scroll to position [0, 0]
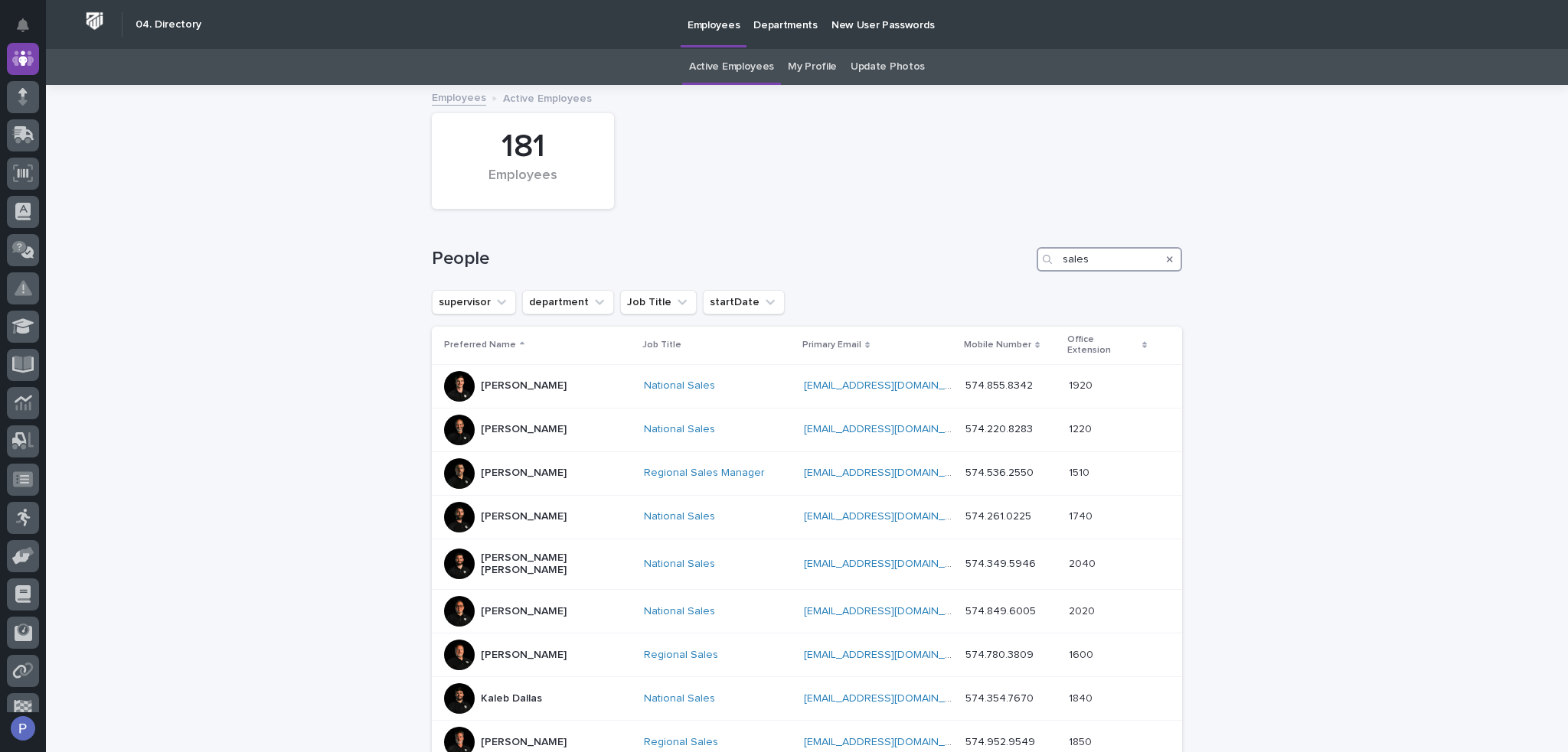
click at [1099, 258] on input "sales" at bounding box center [1109, 258] width 145 height 24
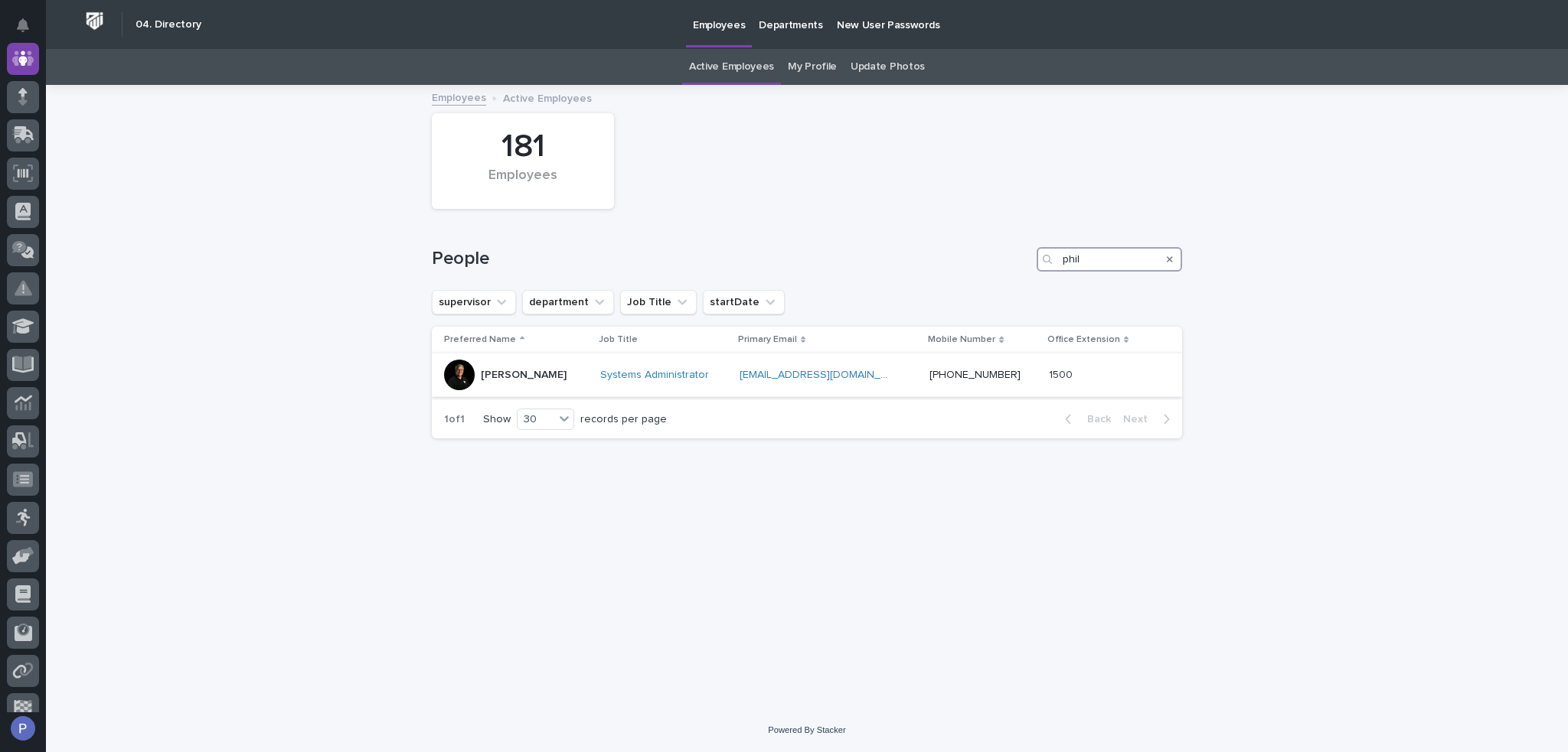
type input "phil"
click at [548, 373] on p "[PERSON_NAME]" at bounding box center [524, 376] width 86 height 13
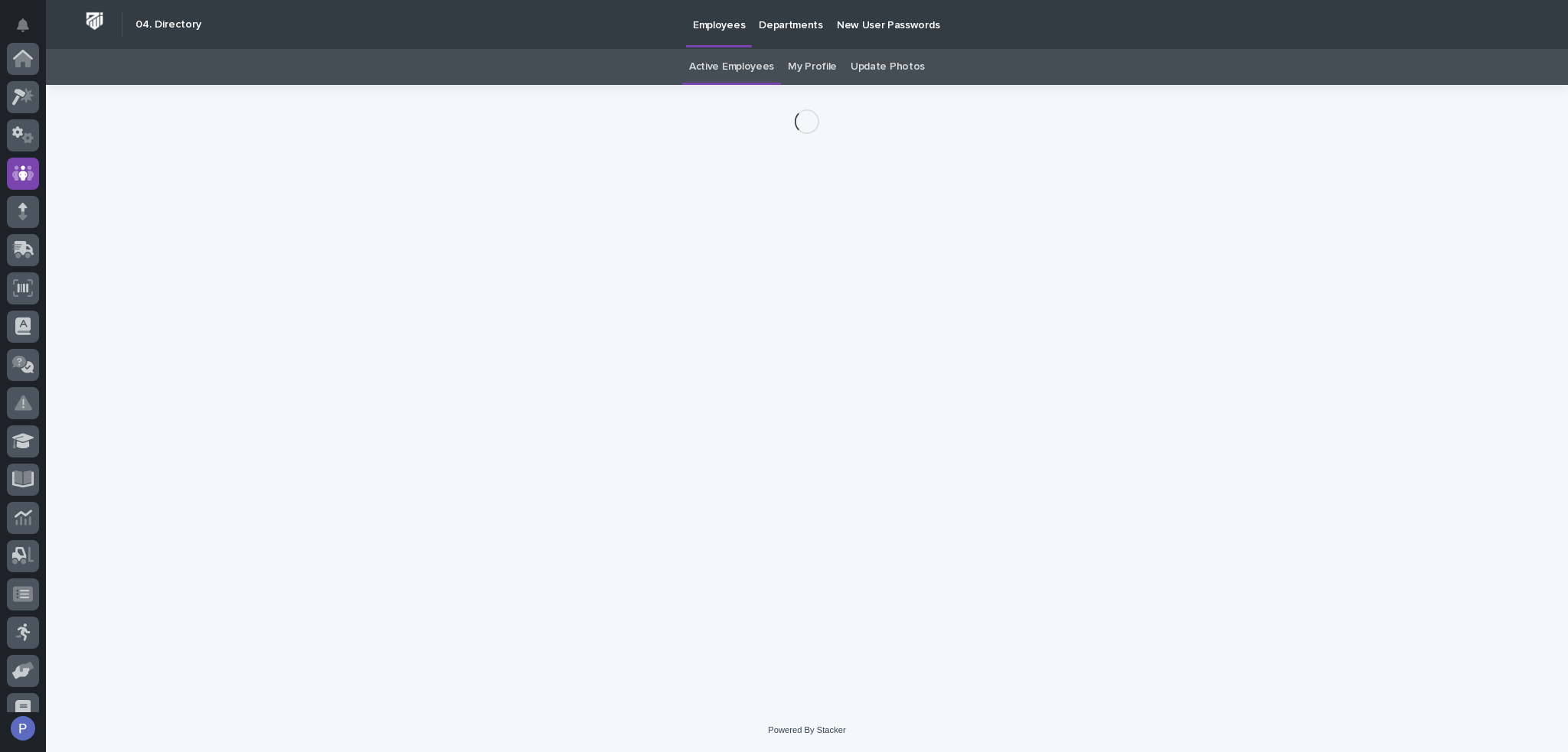
scroll to position [114, 0]
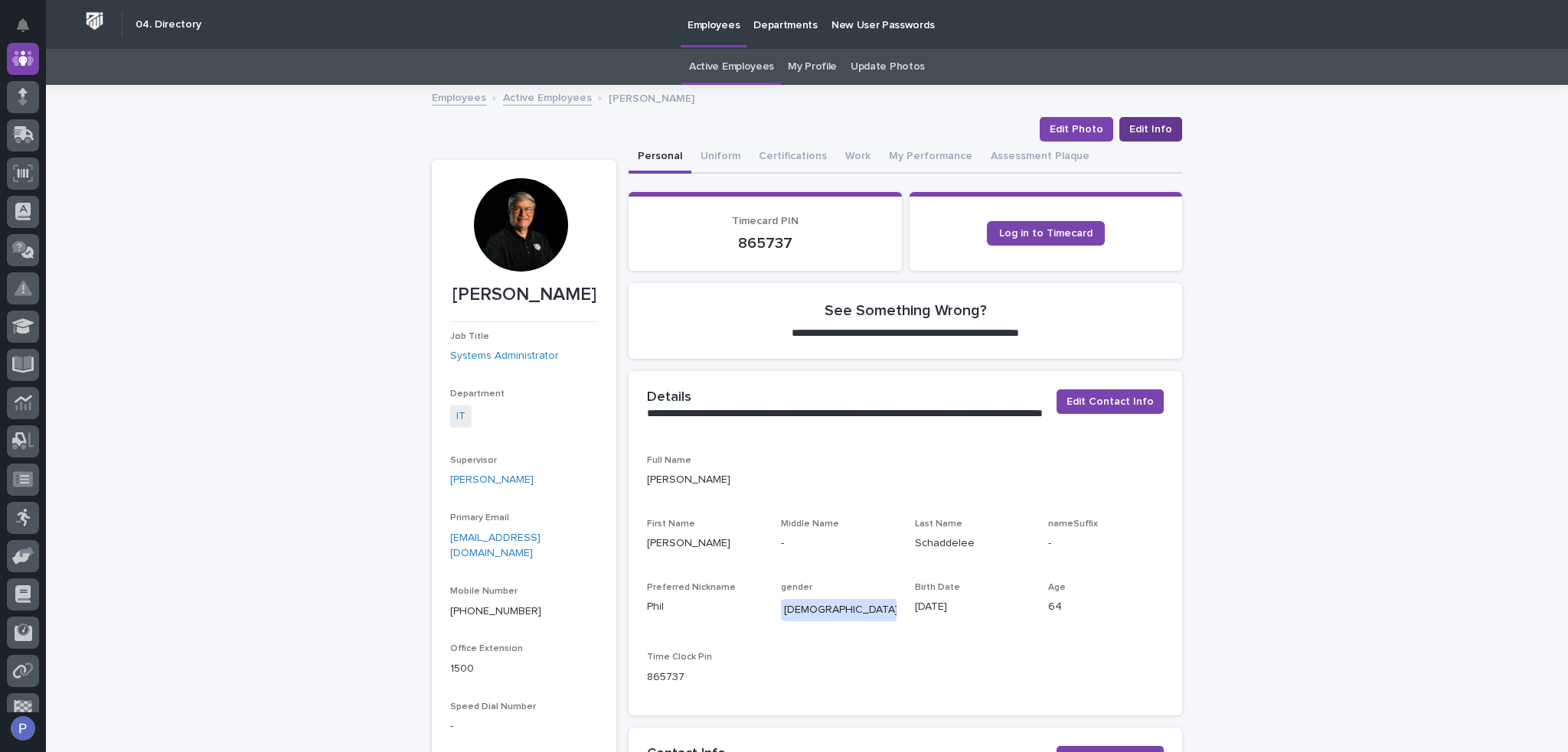
click at [1159, 125] on span "Edit Info" at bounding box center [1151, 129] width 43 height 15
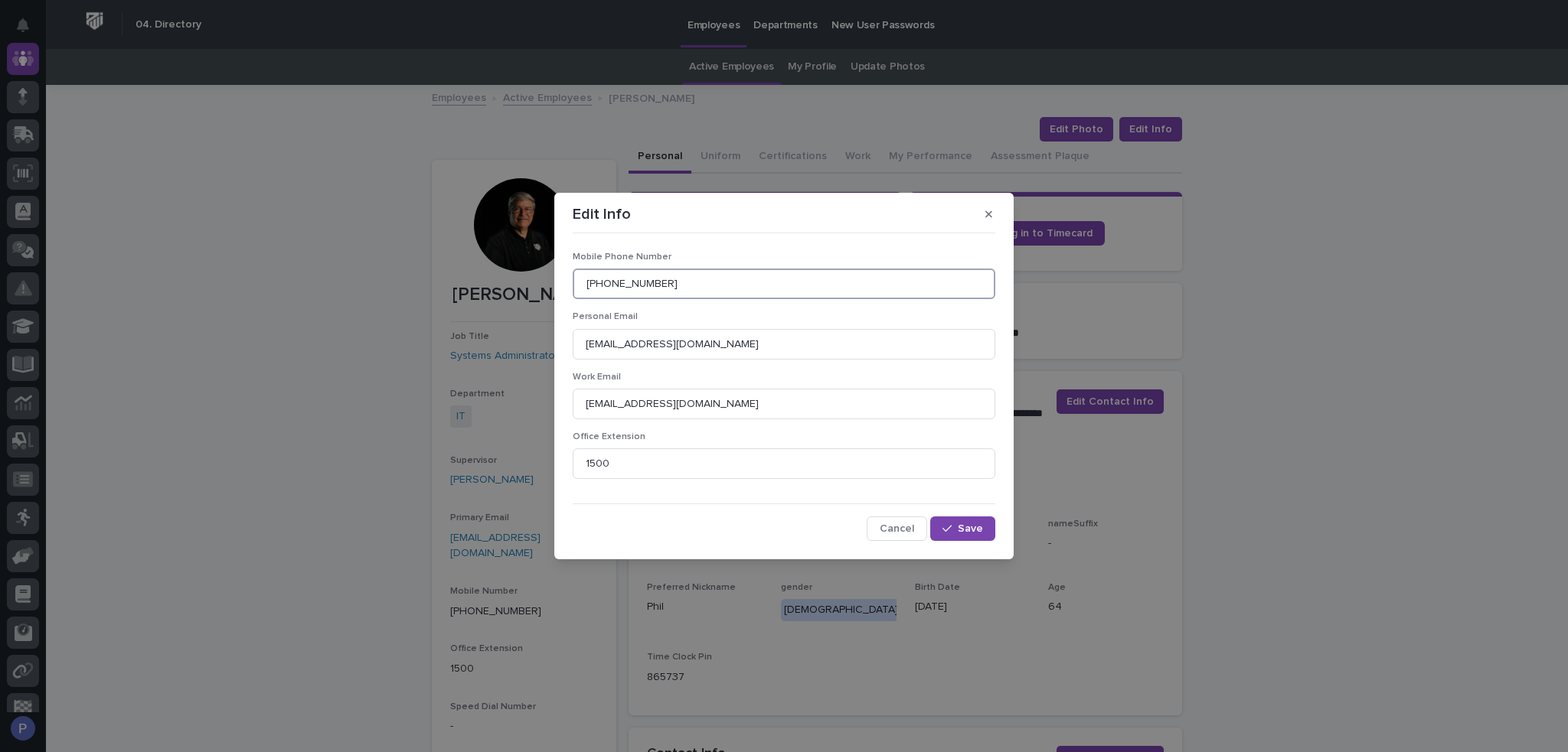
click at [719, 292] on input "[PHONE_NUMBER]" at bounding box center [784, 284] width 423 height 31
type input "574.551.9740"
click at [976, 529] on span "Save" at bounding box center [971, 529] width 25 height 11
